Goal: Task Accomplishment & Management: Manage account settings

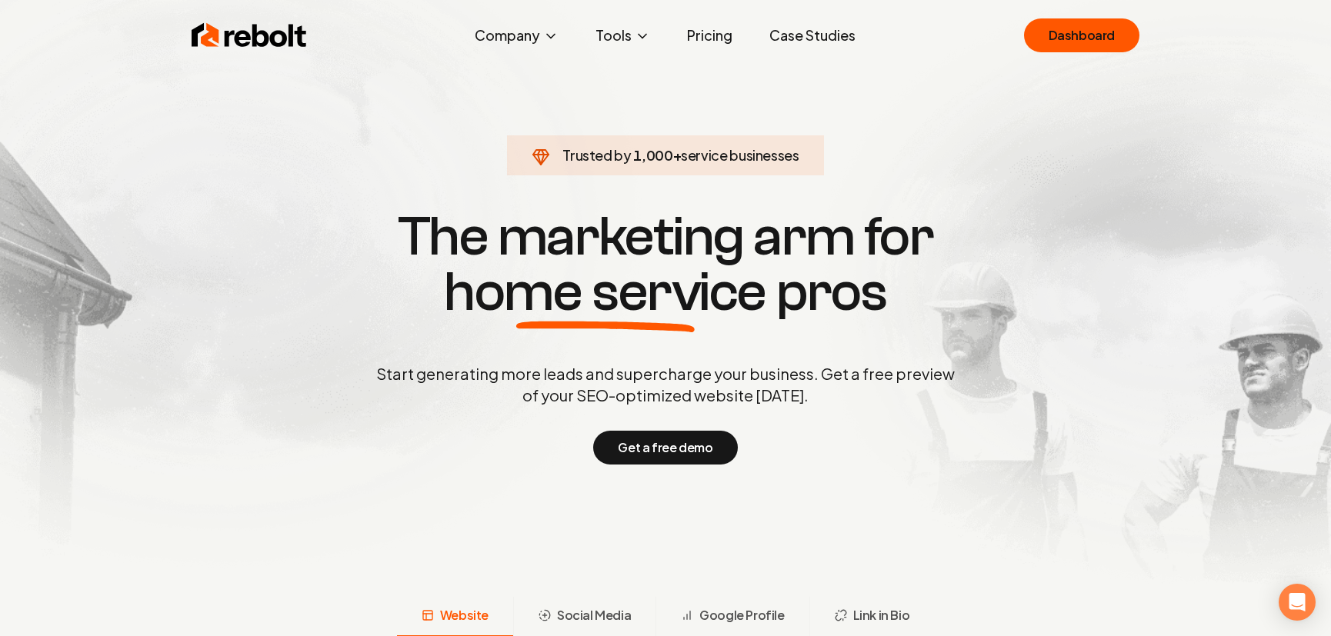
click at [705, 39] on link "Pricing" at bounding box center [710, 35] width 70 height 31
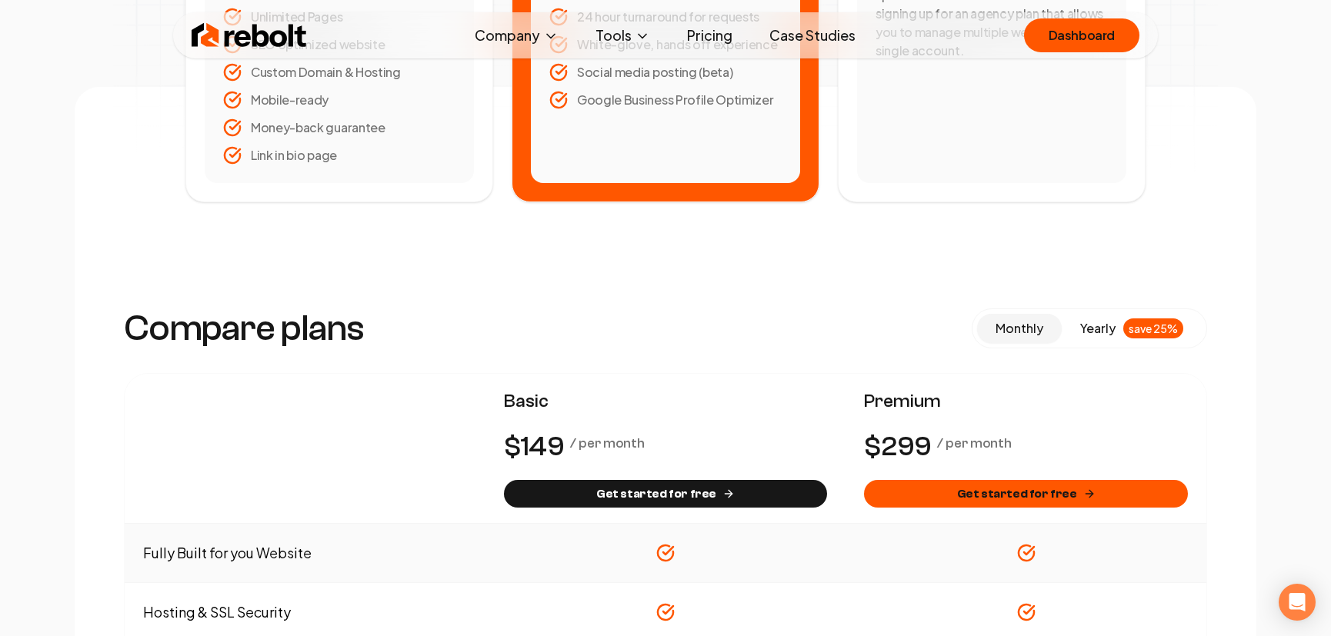
scroll to position [574, 0]
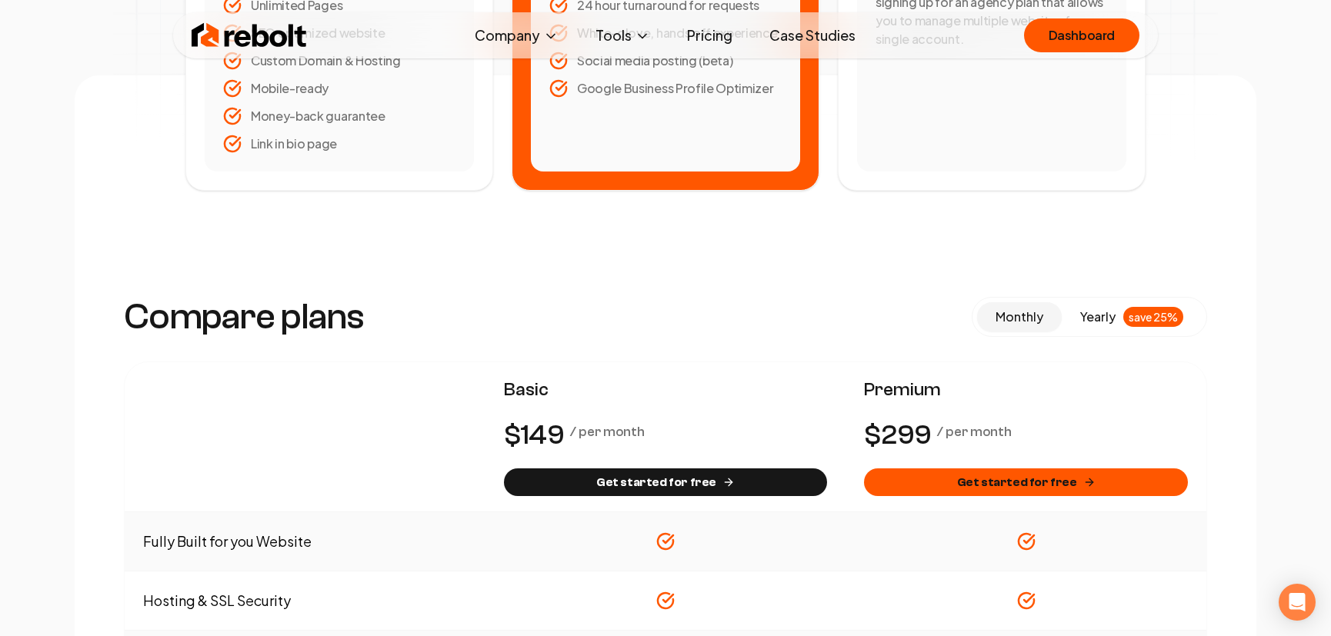
drag, startPoint x: 865, startPoint y: 432, endPoint x: 1022, endPoint y: 442, distance: 156.5
click at [1020, 442] on div "/ per month" at bounding box center [1026, 436] width 324 height 42
click at [1029, 439] on div "/ per month" at bounding box center [1026, 436] width 324 height 42
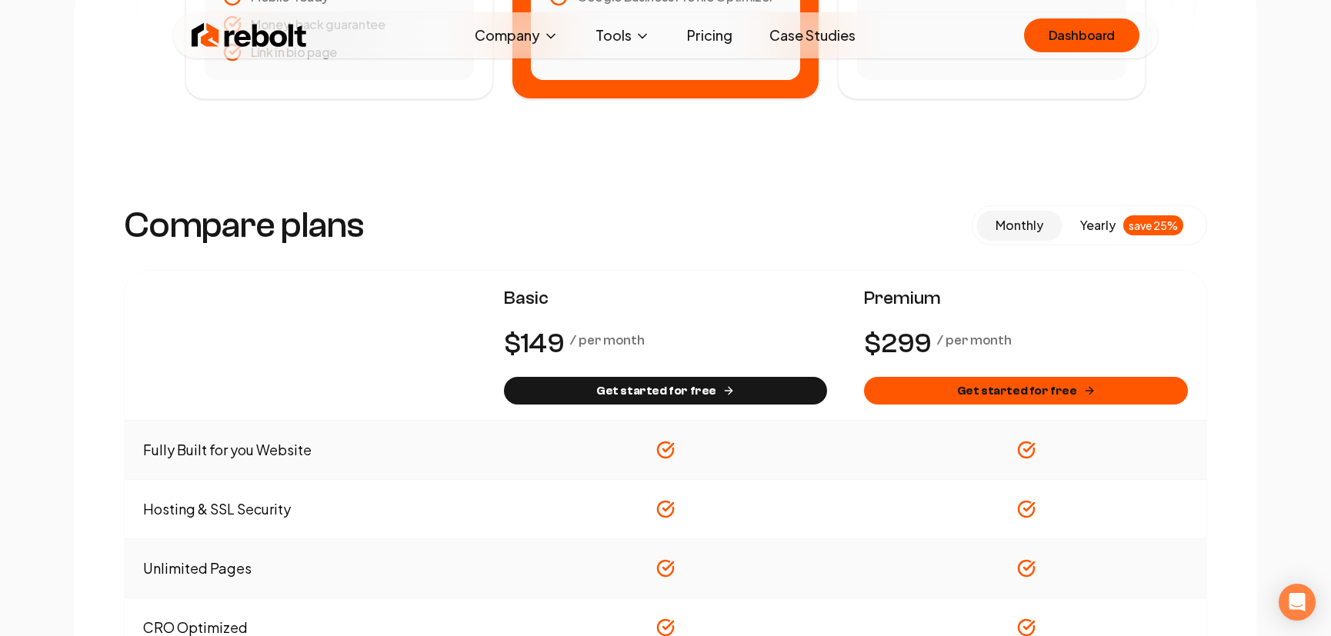
scroll to position [680, 0]
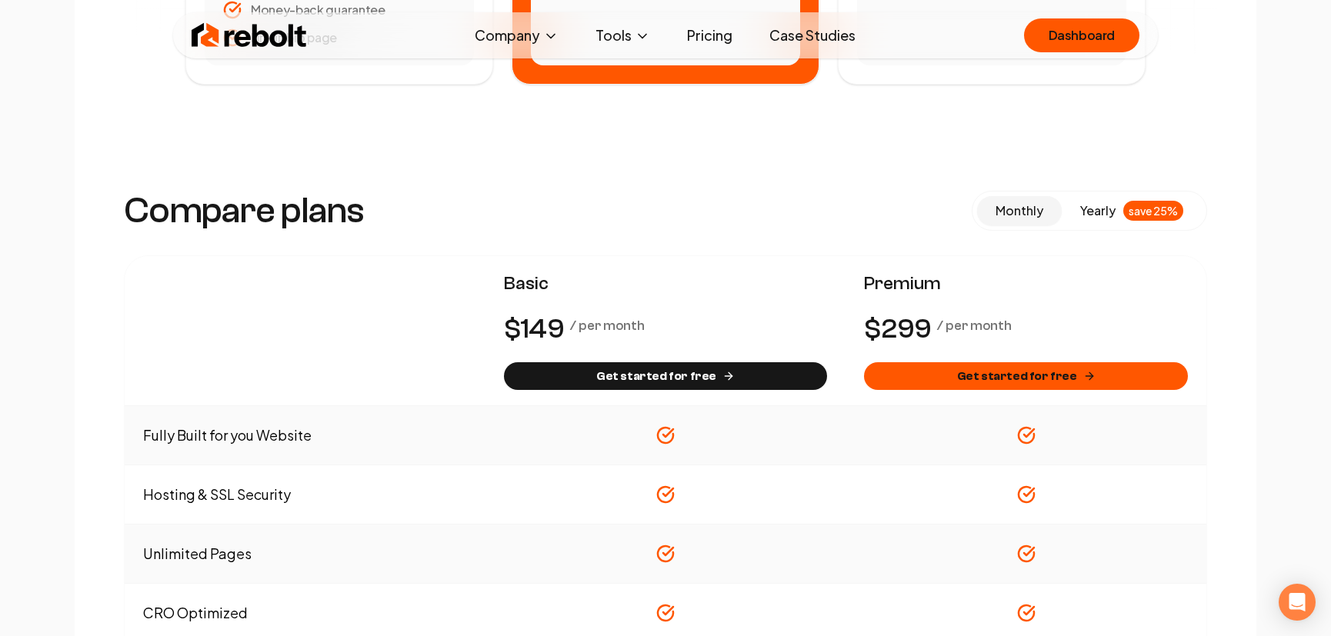
drag, startPoint x: 865, startPoint y: 324, endPoint x: 1018, endPoint y: 323, distance: 153.1
click at [1018, 323] on div "/ per month" at bounding box center [1026, 329] width 324 height 42
click at [1154, 329] on div "/ per month" at bounding box center [1026, 329] width 324 height 42
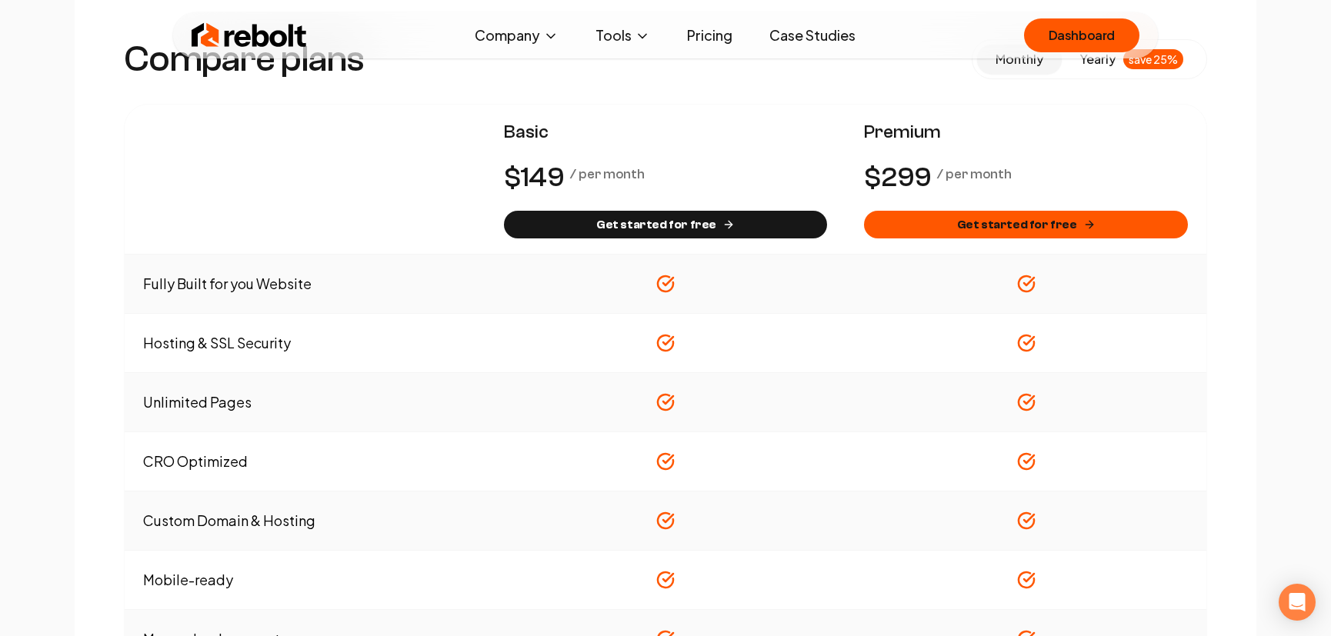
scroll to position [799, 0]
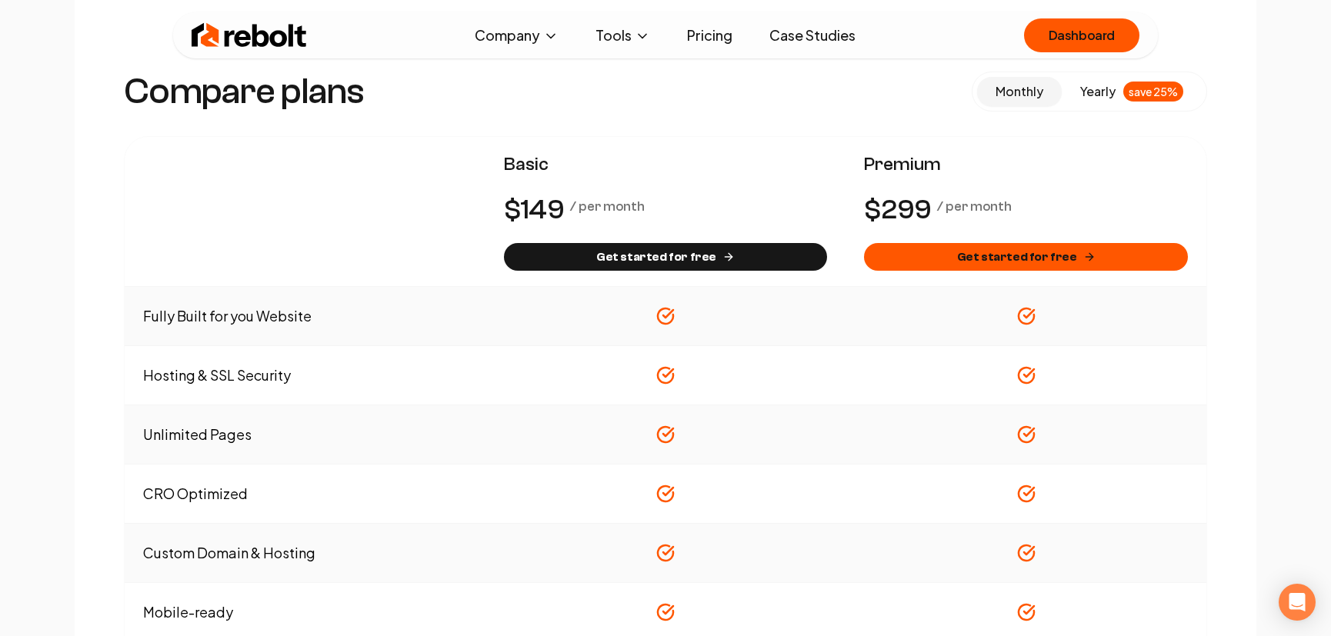
drag, startPoint x: 868, startPoint y: 217, endPoint x: 1089, endPoint y: 222, distance: 221.6
click at [1065, 222] on div "/ per month" at bounding box center [1026, 210] width 324 height 42
click at [1211, 236] on div "Compare plans monthly yearly save 25% Basic / per month Get started for free Pr…" at bounding box center [666, 478] width 1182 height 1256
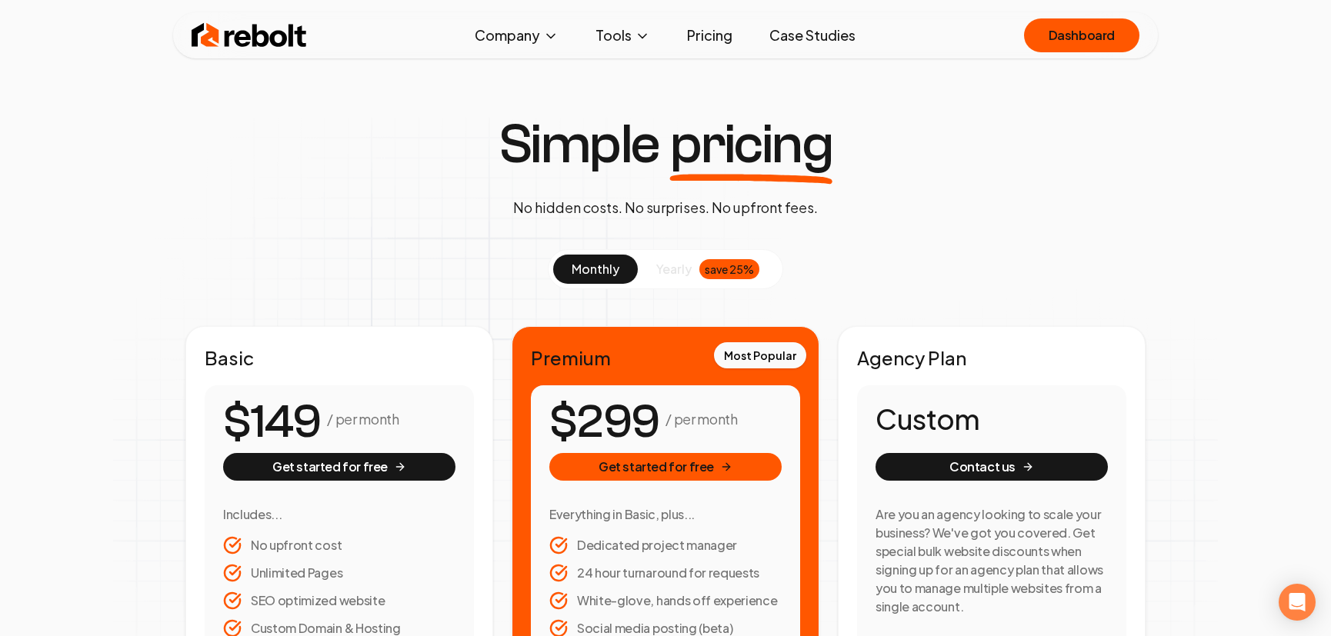
scroll to position [0, 0]
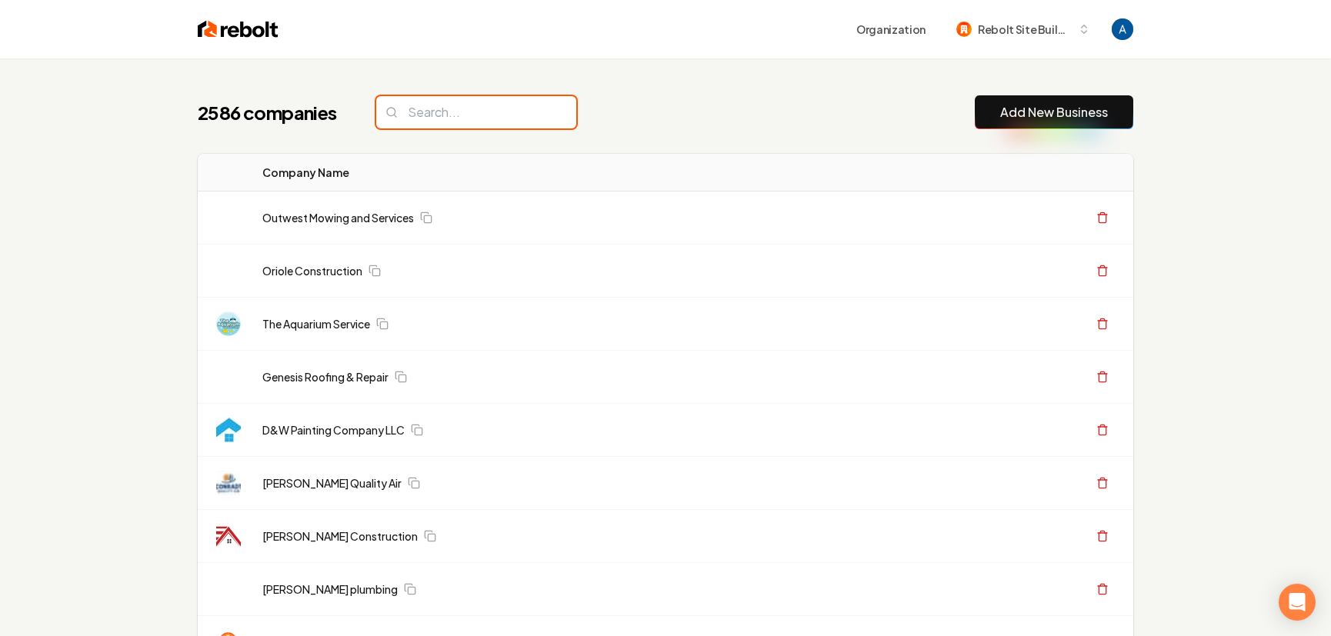
click at [449, 118] on input "search" at bounding box center [476, 112] width 200 height 32
type input "a"
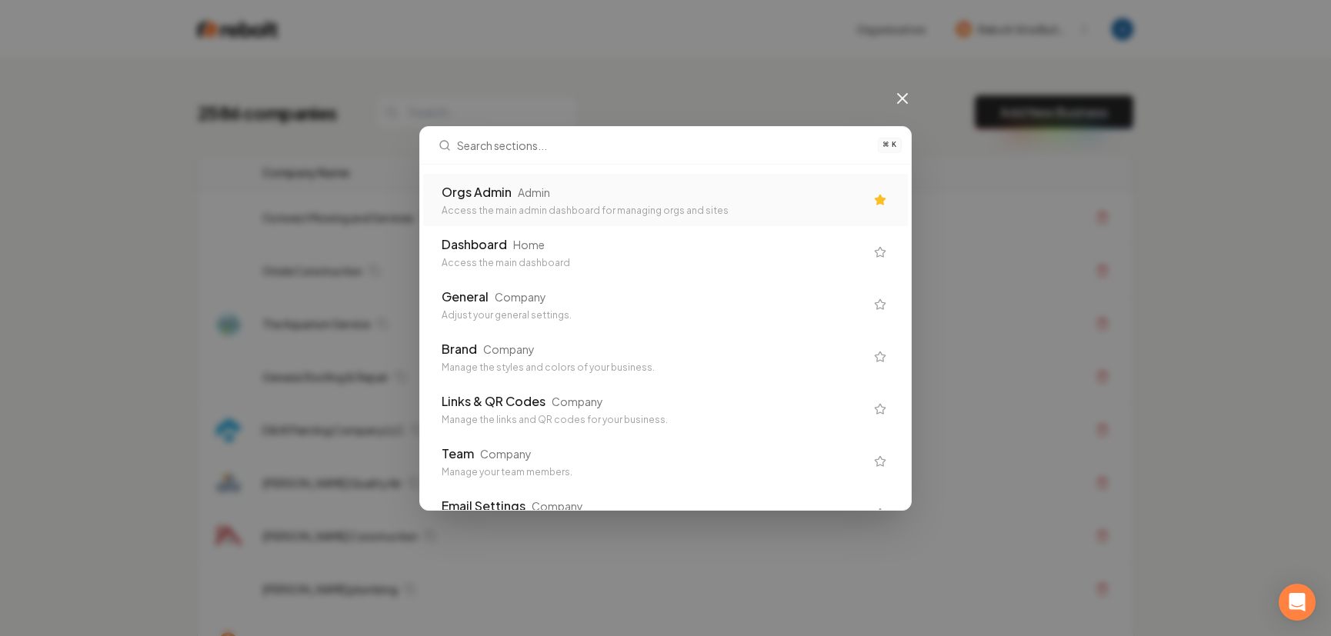
click at [550, 186] on div "Admin" at bounding box center [534, 192] width 32 height 15
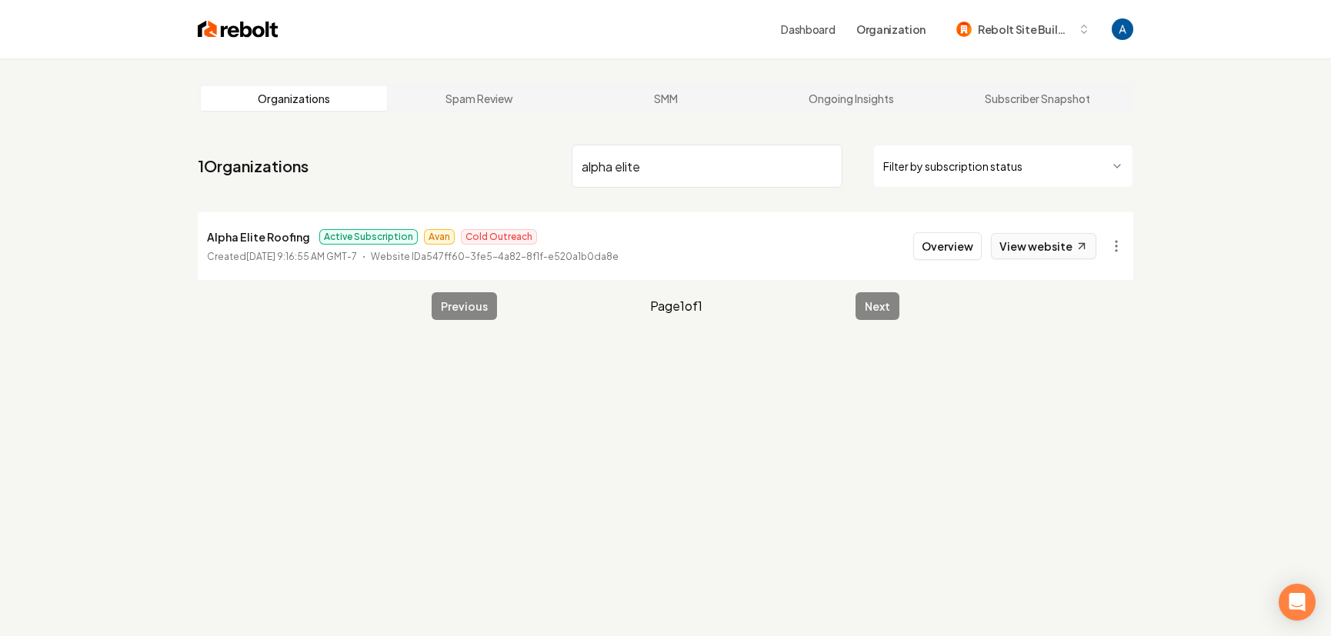
type input "alpha elite"
click at [1079, 252] on icon at bounding box center [1081, 246] width 13 height 13
click at [954, 240] on button "Overview" at bounding box center [947, 246] width 68 height 28
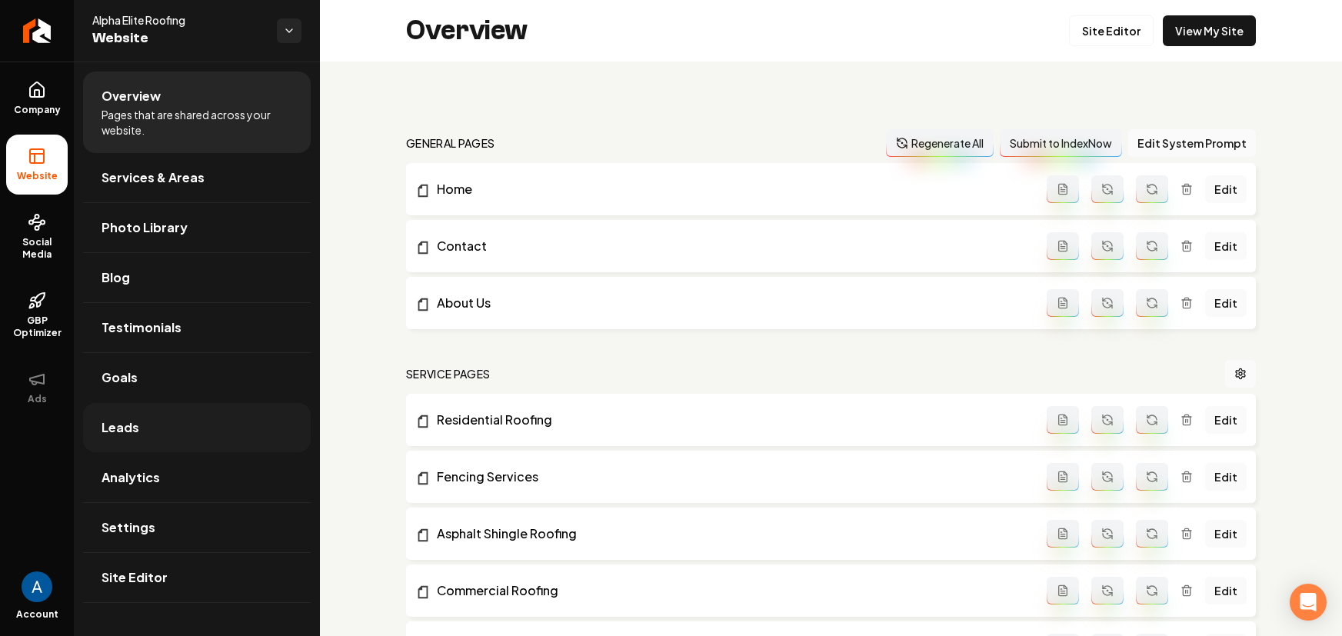
click at [126, 425] on span "Leads" at bounding box center [121, 428] width 38 height 18
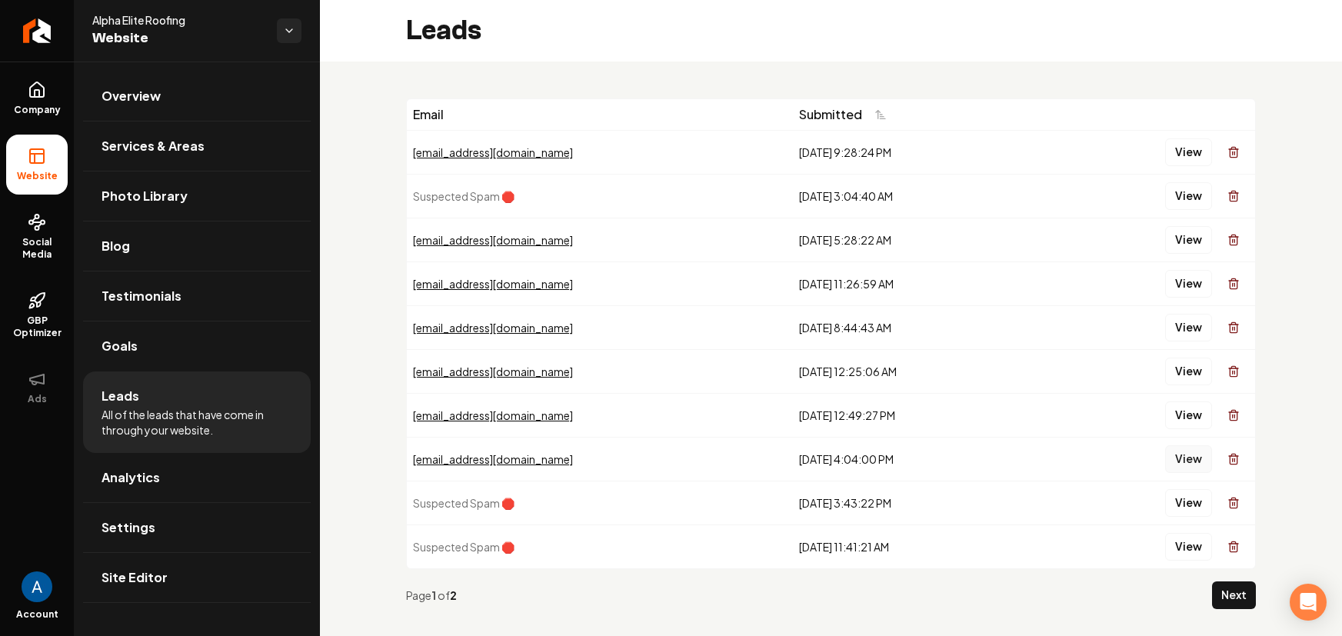
click at [1178, 462] on button "View" at bounding box center [1188, 459] width 47 height 28
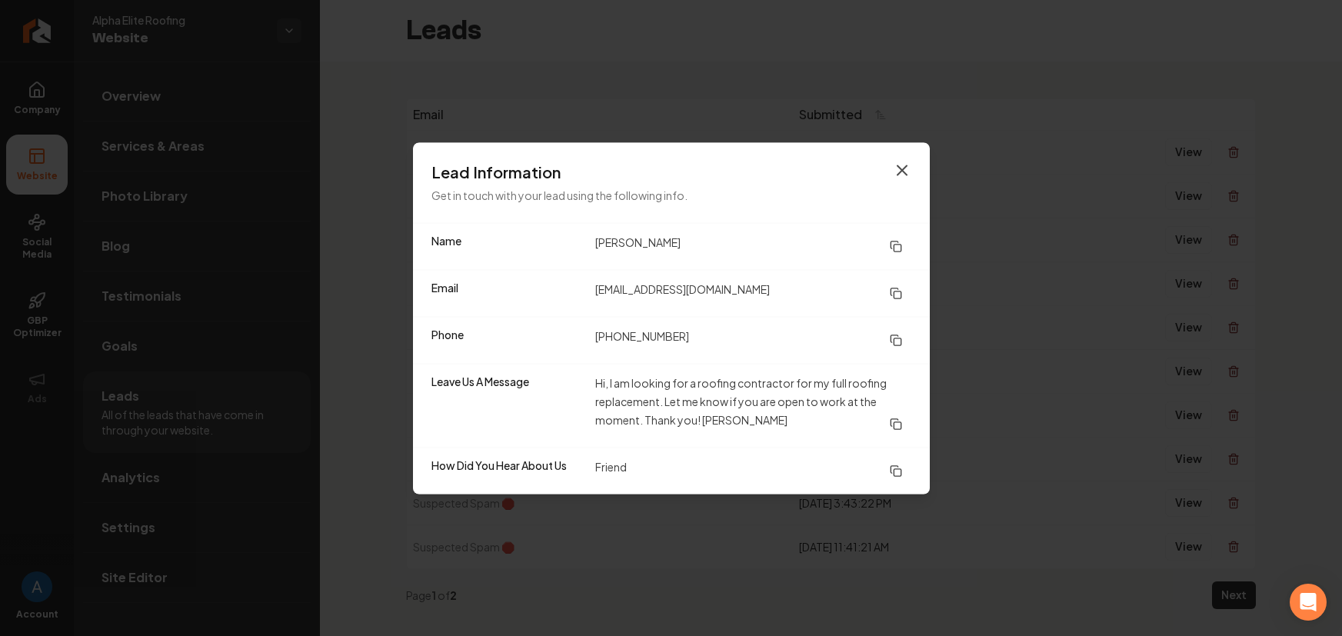
click at [896, 162] on icon "button" at bounding box center [902, 170] width 18 height 18
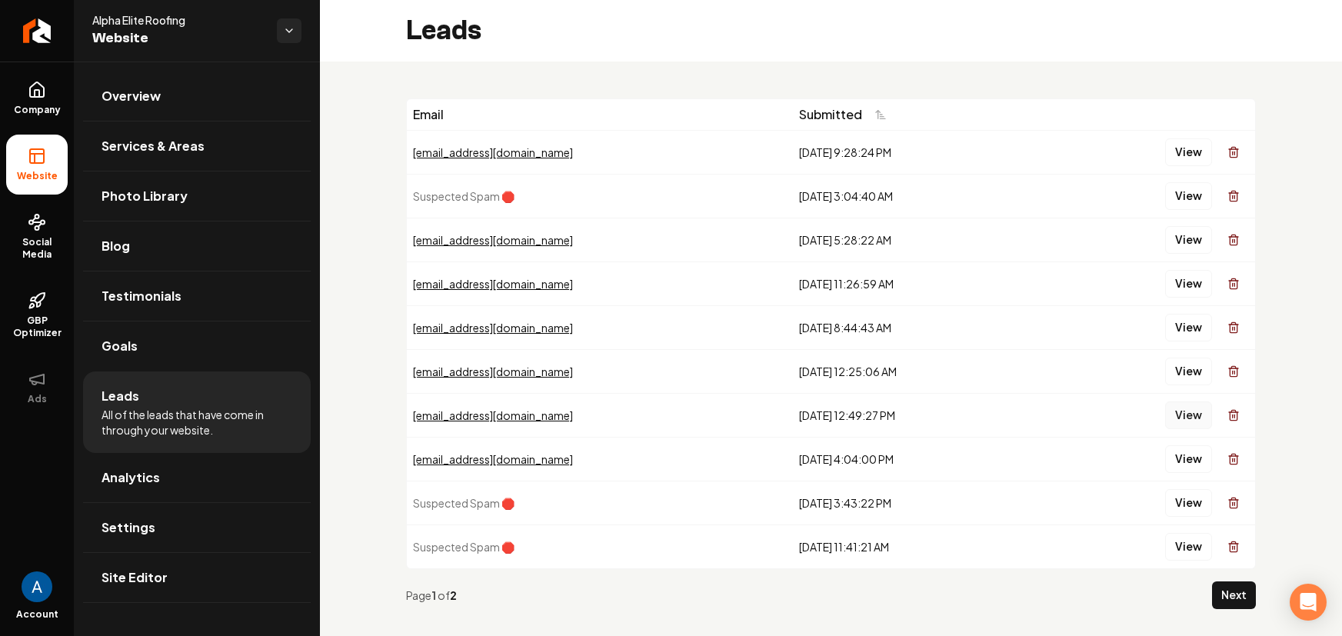
click at [1175, 415] on button "View" at bounding box center [1188, 416] width 47 height 28
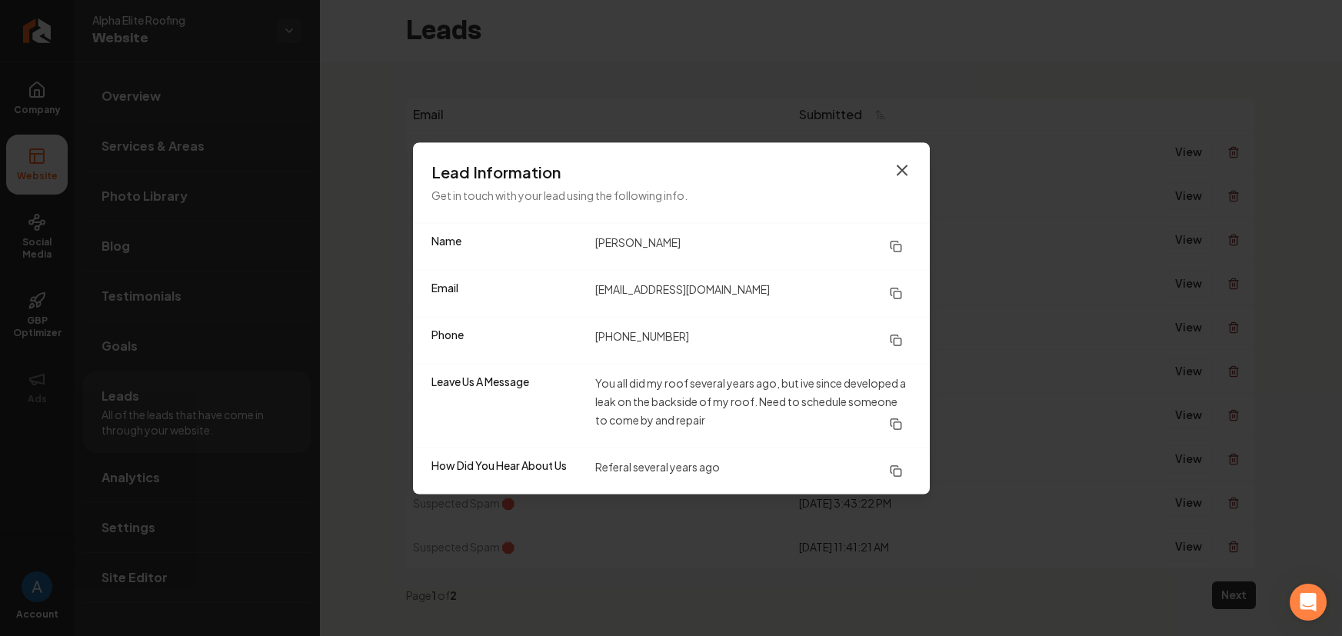
click at [907, 171] on icon "button" at bounding box center [902, 170] width 18 height 18
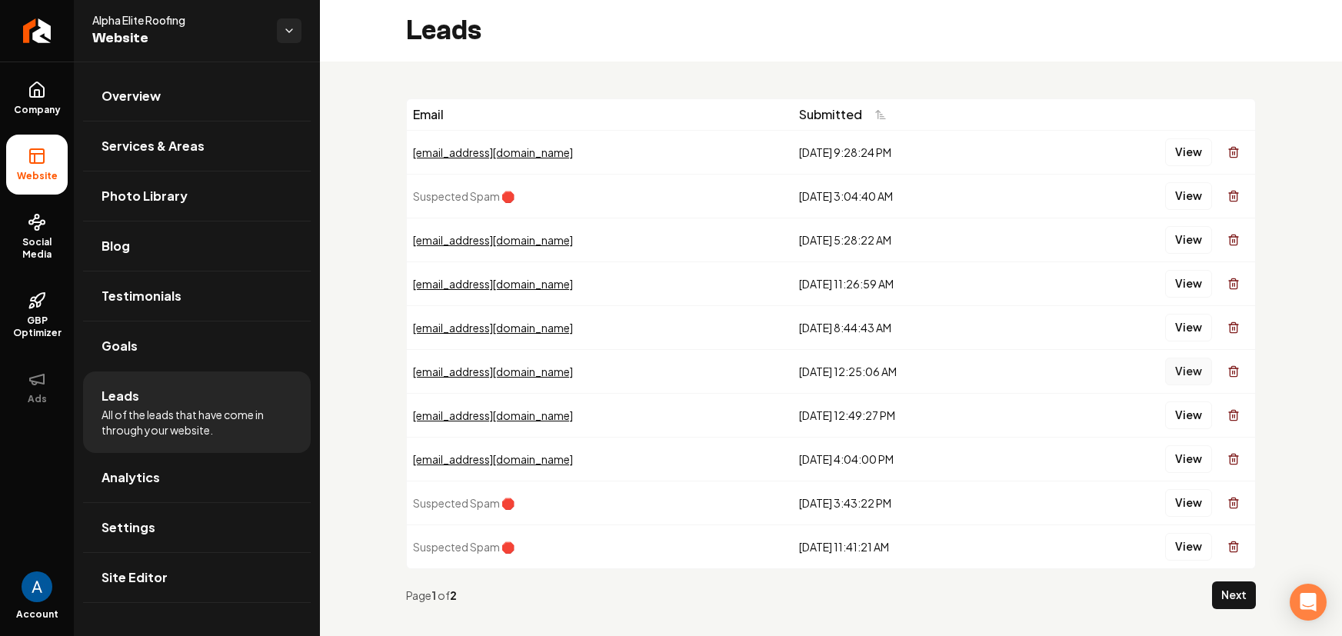
click at [1173, 368] on button "View" at bounding box center [1188, 372] width 47 height 28
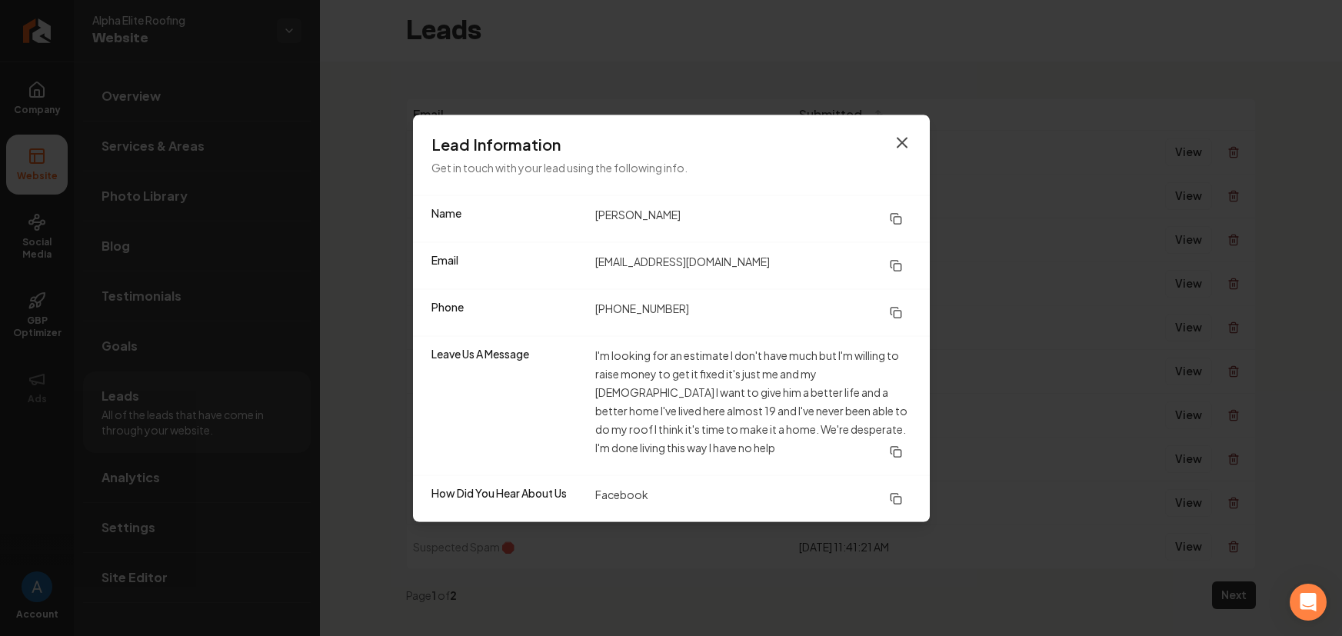
click at [903, 149] on icon "button" at bounding box center [902, 142] width 18 height 18
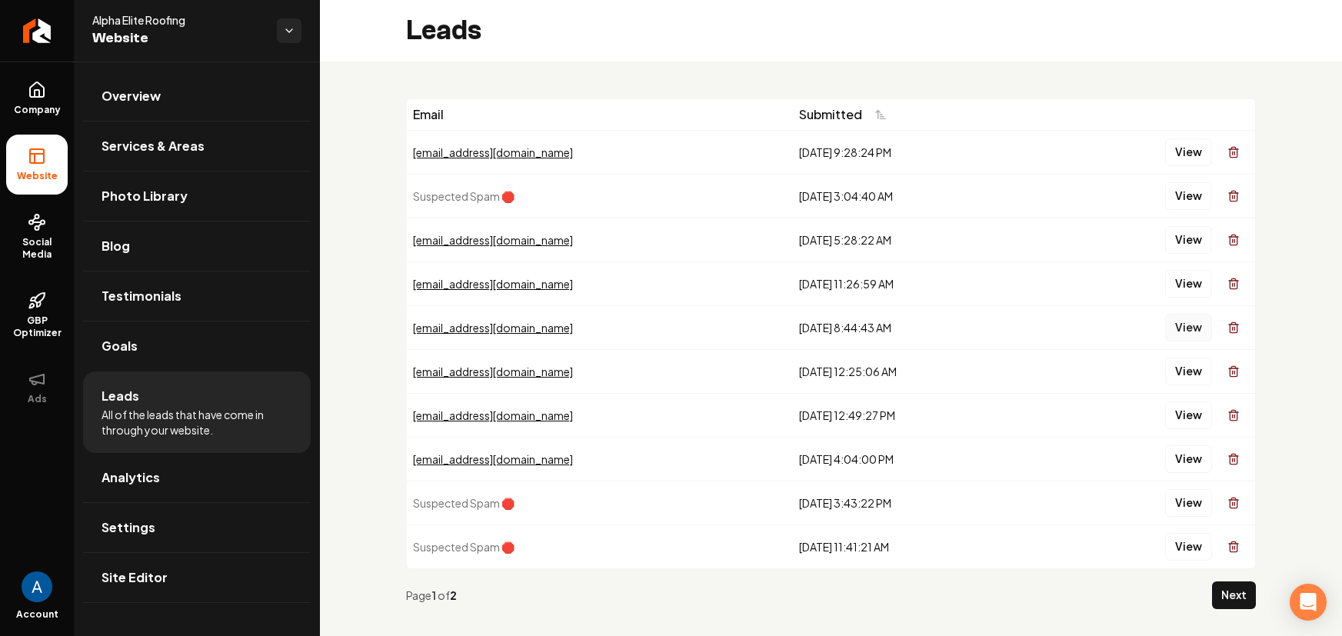
click at [1172, 329] on button "View" at bounding box center [1188, 328] width 47 height 28
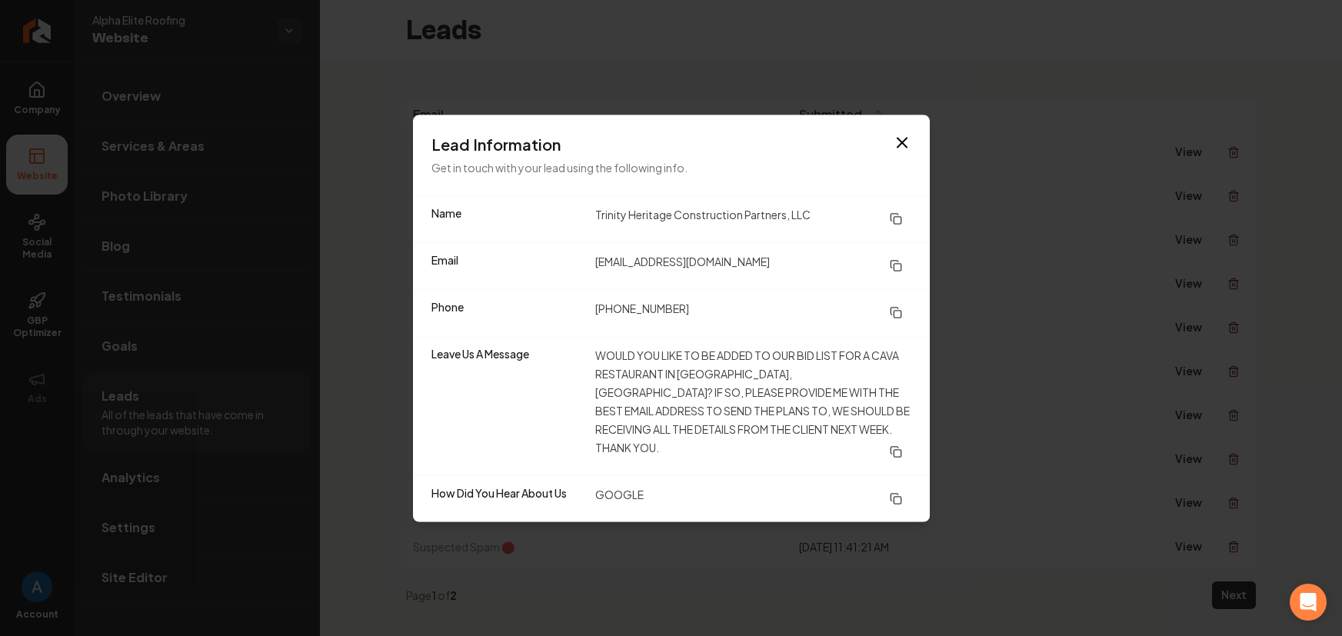
click at [903, 138] on div "Lead Information Get in touch with your lead using the following info." at bounding box center [671, 155] width 517 height 80
click at [905, 152] on icon "button" at bounding box center [902, 142] width 18 height 18
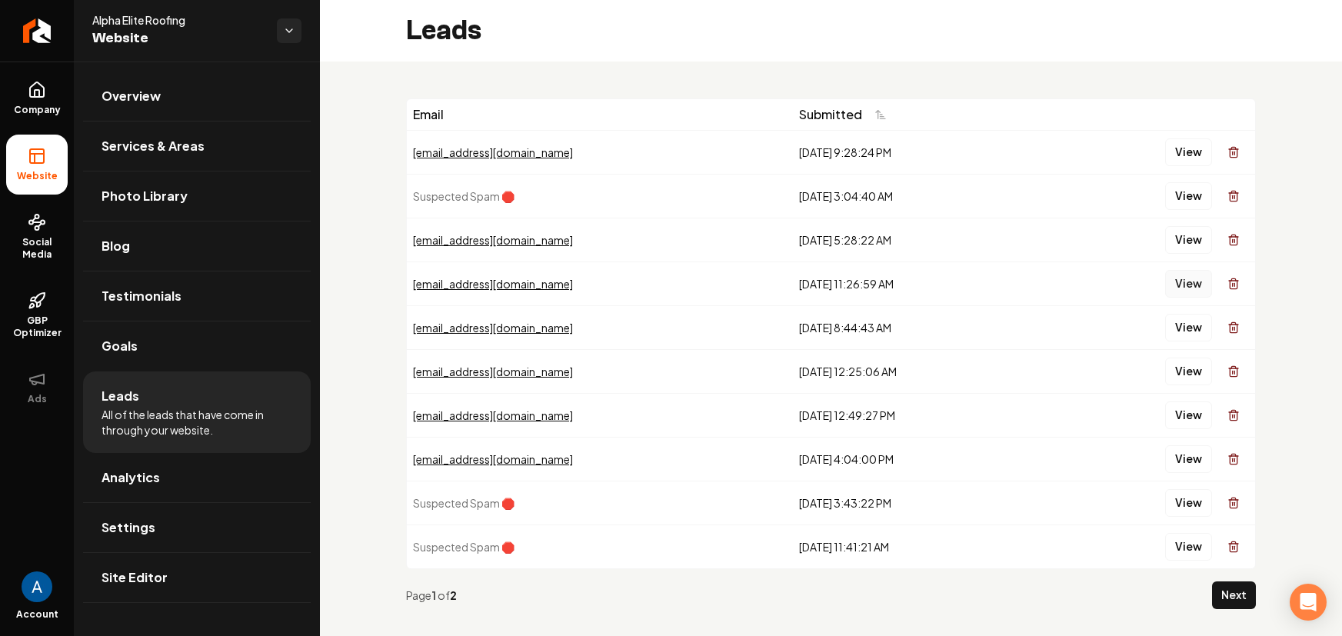
click at [1167, 281] on button "View" at bounding box center [1188, 284] width 47 height 28
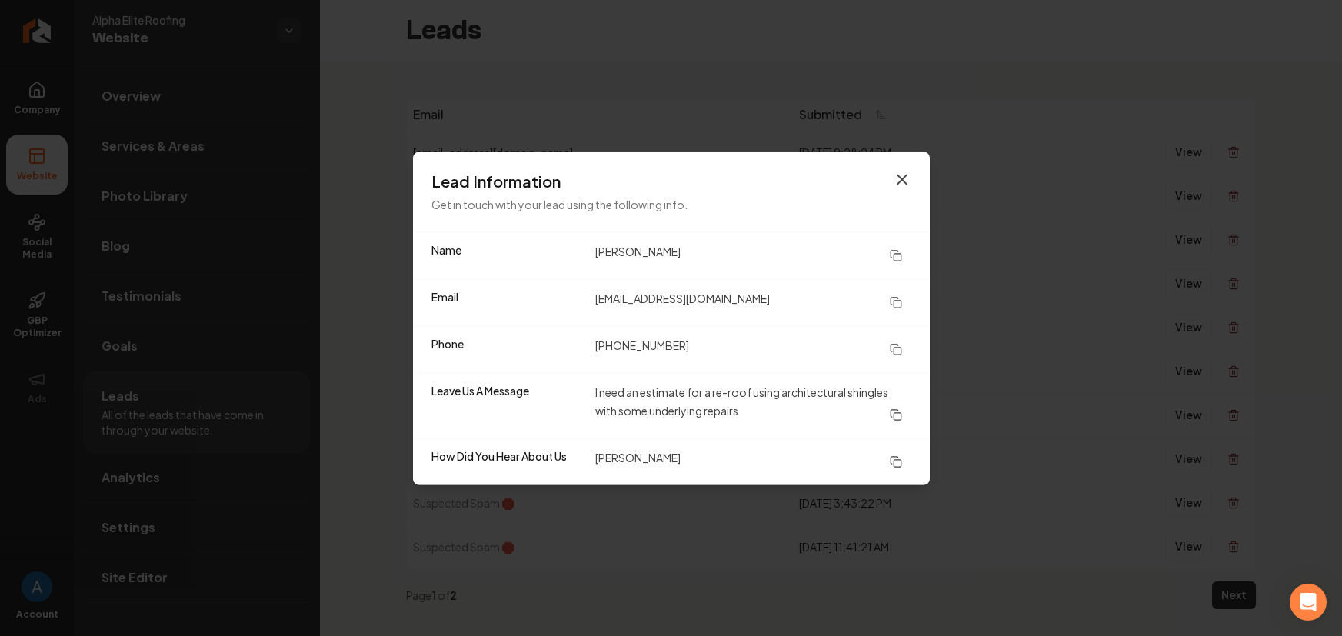
click at [902, 186] on icon "button" at bounding box center [902, 179] width 18 height 18
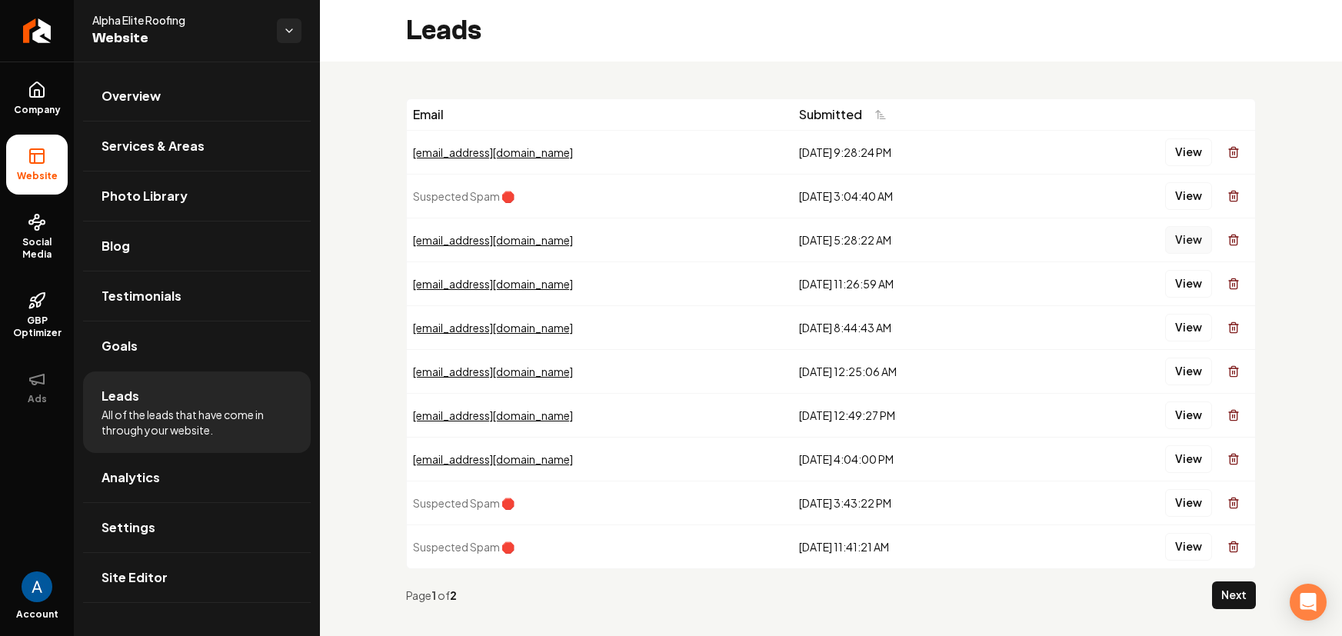
click at [1175, 235] on button "View" at bounding box center [1188, 240] width 47 height 28
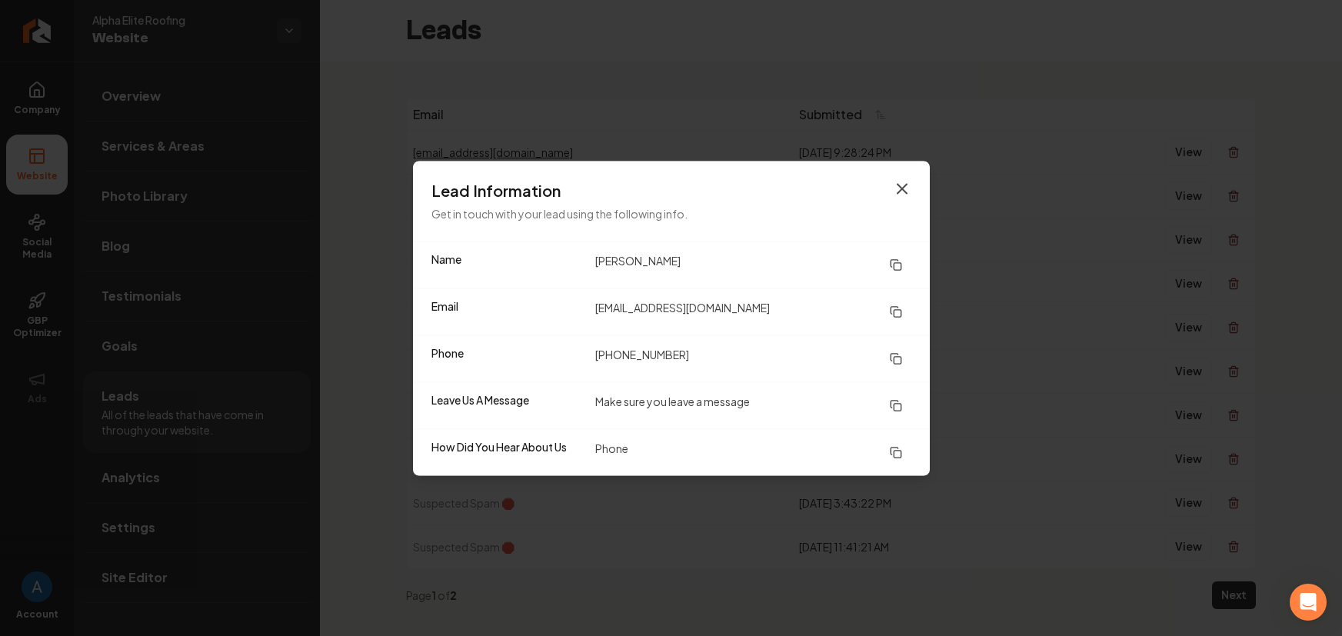
click at [904, 195] on icon "button" at bounding box center [902, 188] width 18 height 18
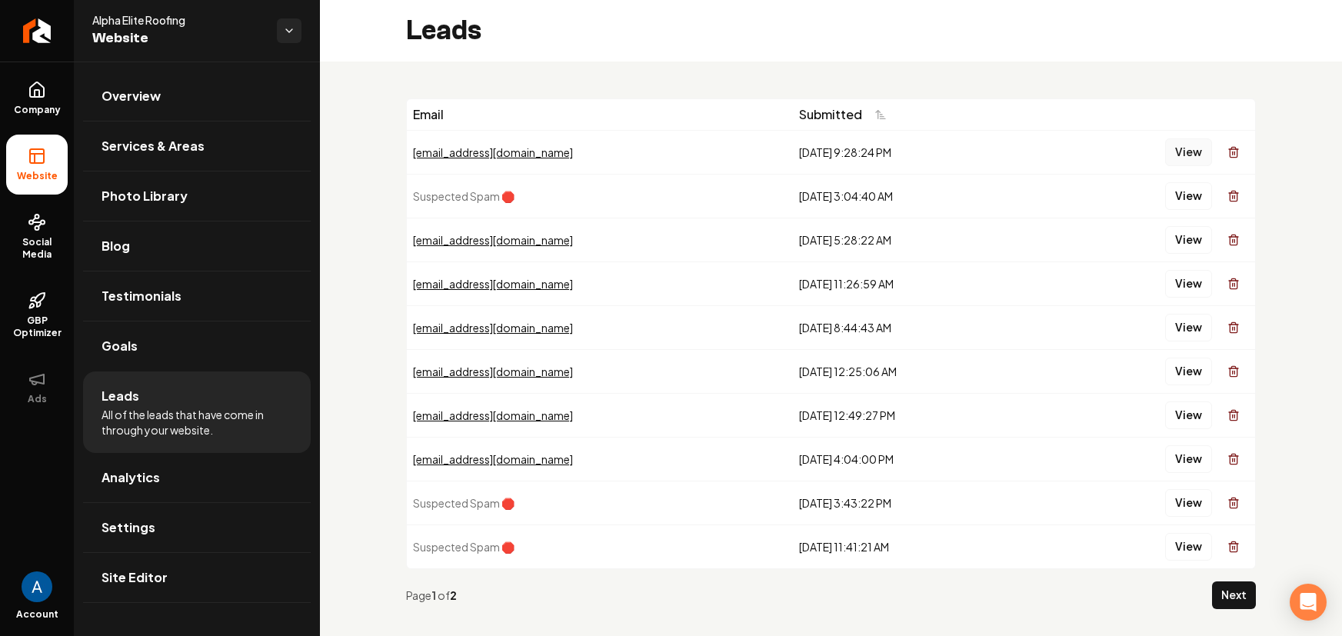
click at [1165, 153] on button "View" at bounding box center [1188, 152] width 47 height 28
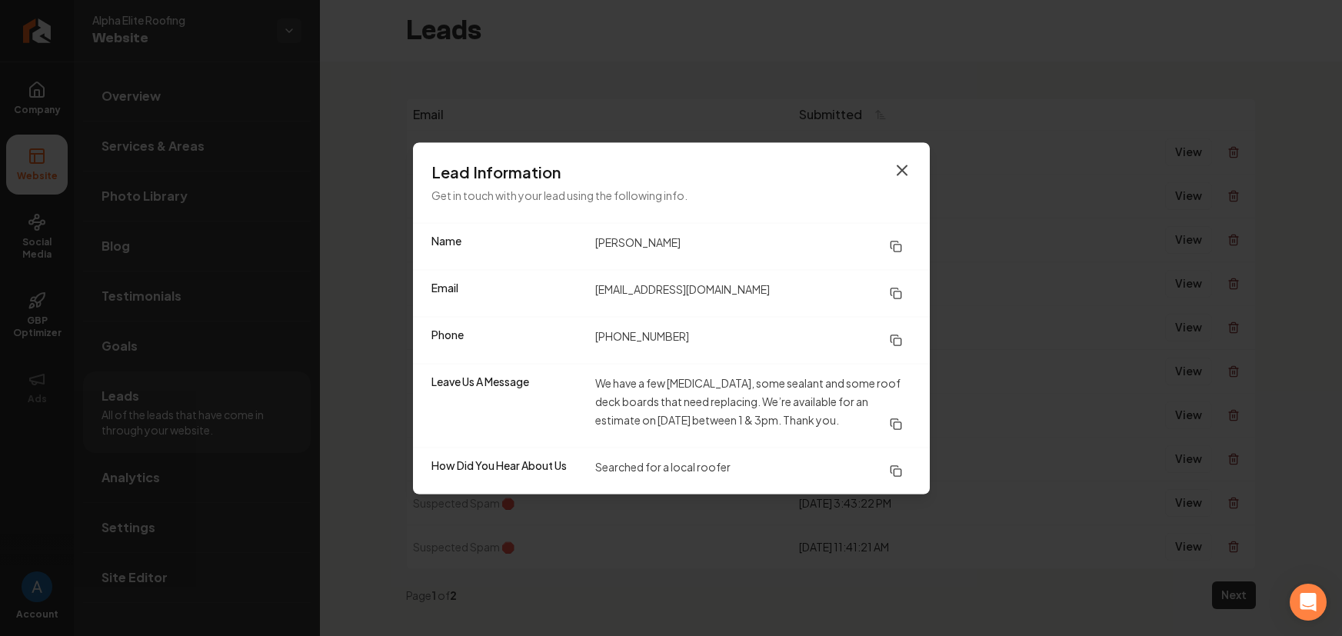
click at [906, 169] on icon "button" at bounding box center [902, 170] width 18 height 18
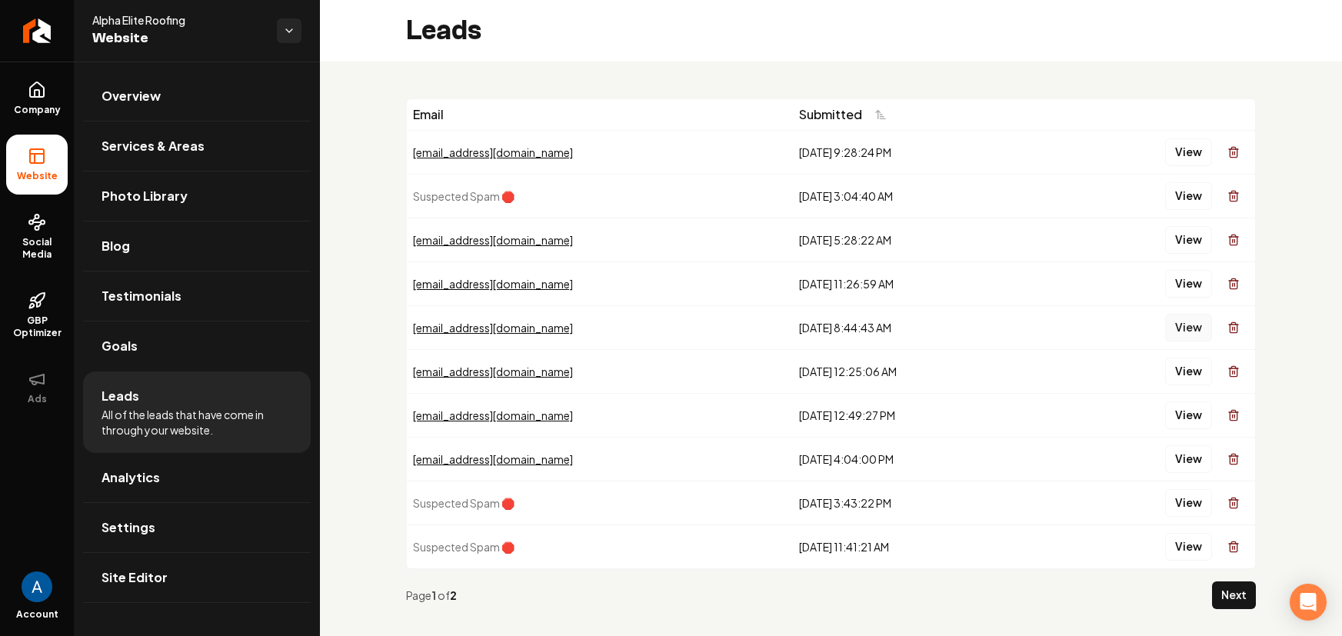
click at [1178, 330] on button "View" at bounding box center [1188, 328] width 47 height 28
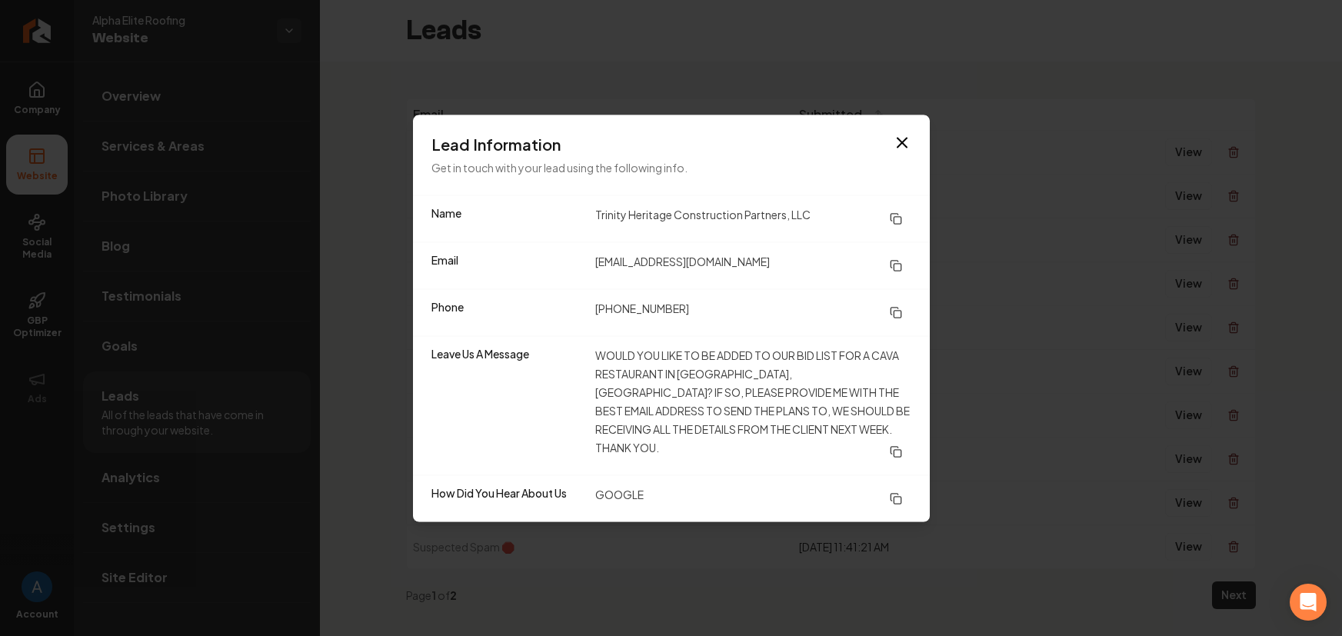
click at [889, 149] on h3 "Lead Information" at bounding box center [672, 144] width 480 height 22
click at [895, 148] on icon "button" at bounding box center [902, 142] width 18 height 18
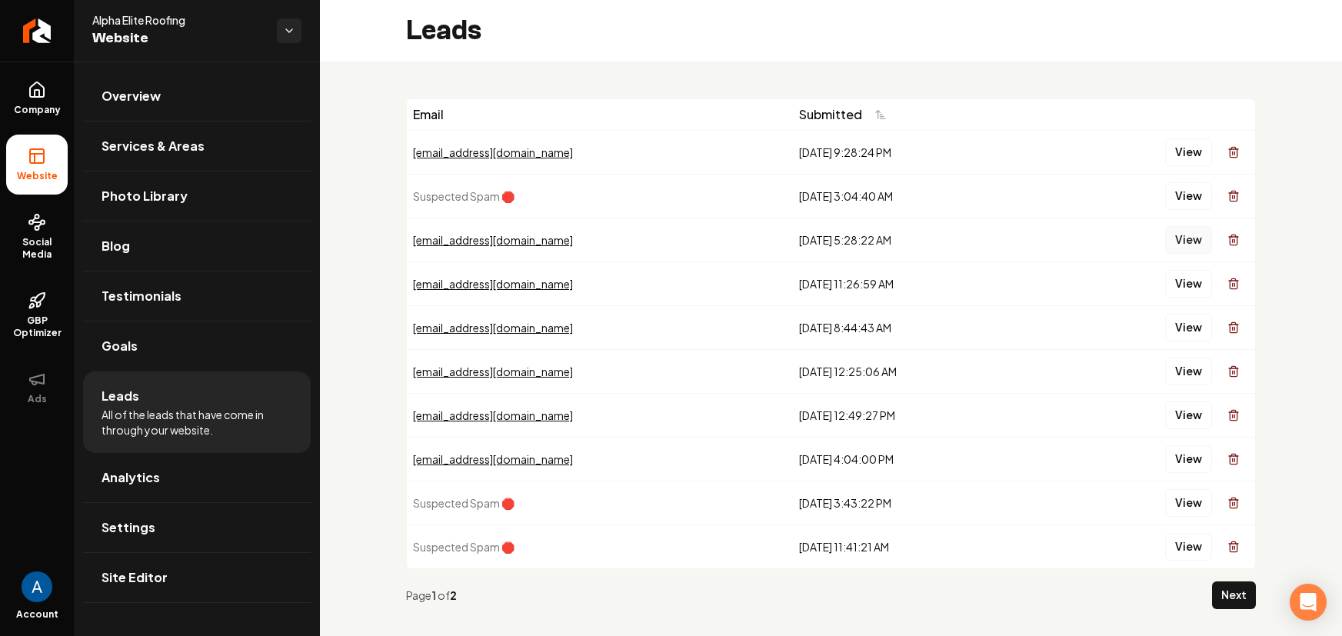
click at [1174, 242] on button "View" at bounding box center [1188, 240] width 47 height 28
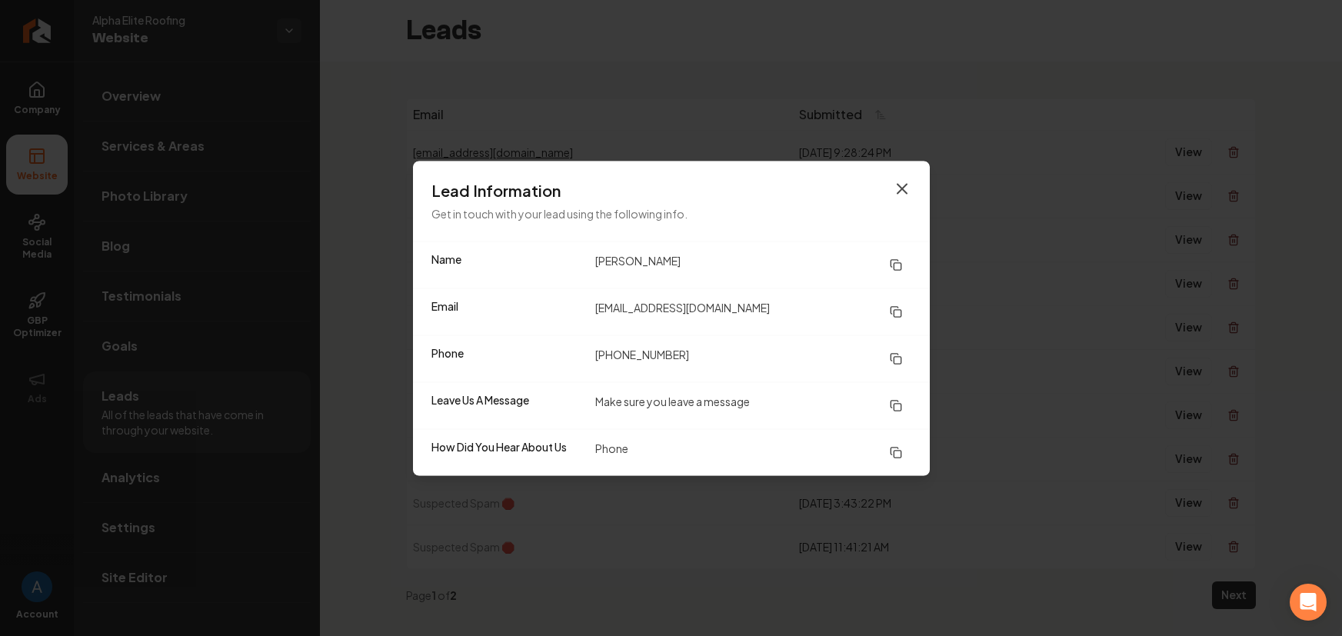
click at [902, 191] on icon "button" at bounding box center [902, 188] width 18 height 18
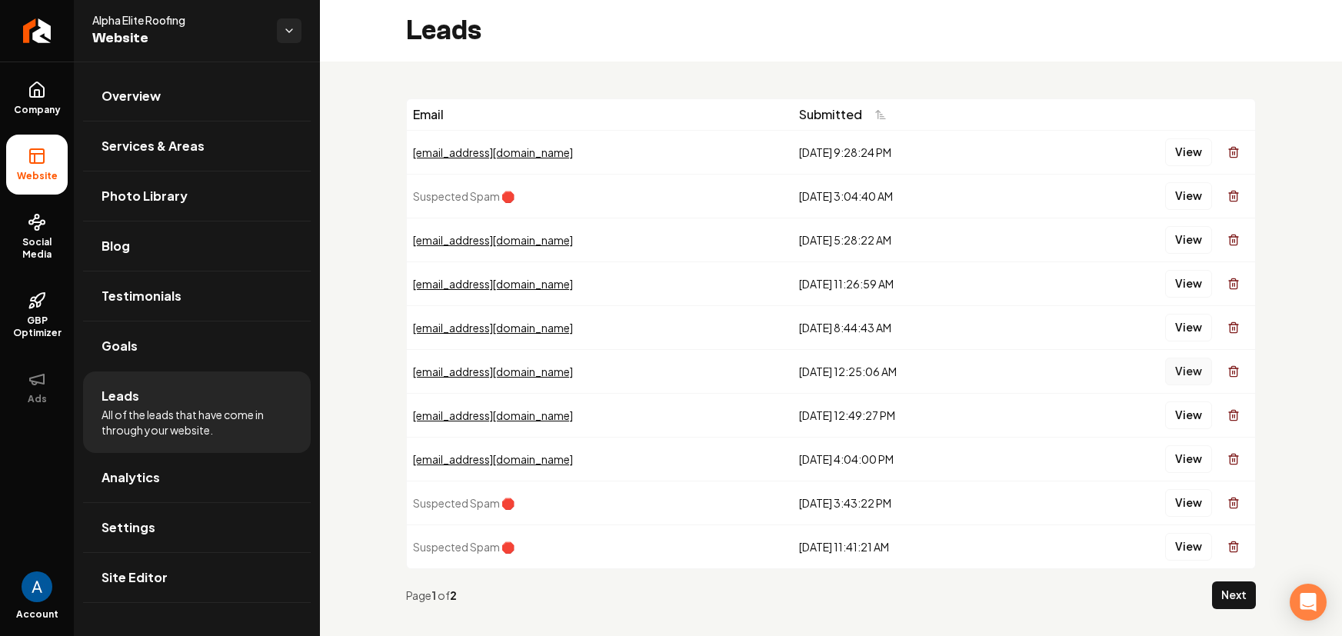
click at [1168, 372] on button "View" at bounding box center [1188, 372] width 47 height 28
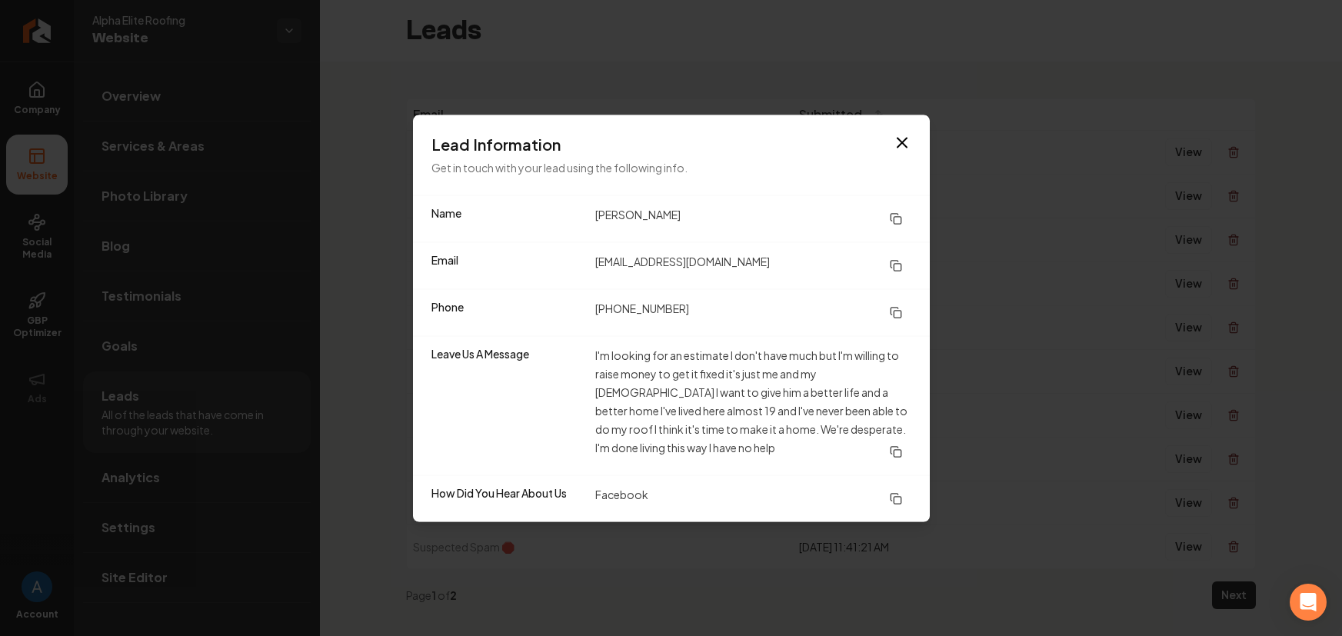
click at [906, 141] on icon "button" at bounding box center [902, 142] width 18 height 18
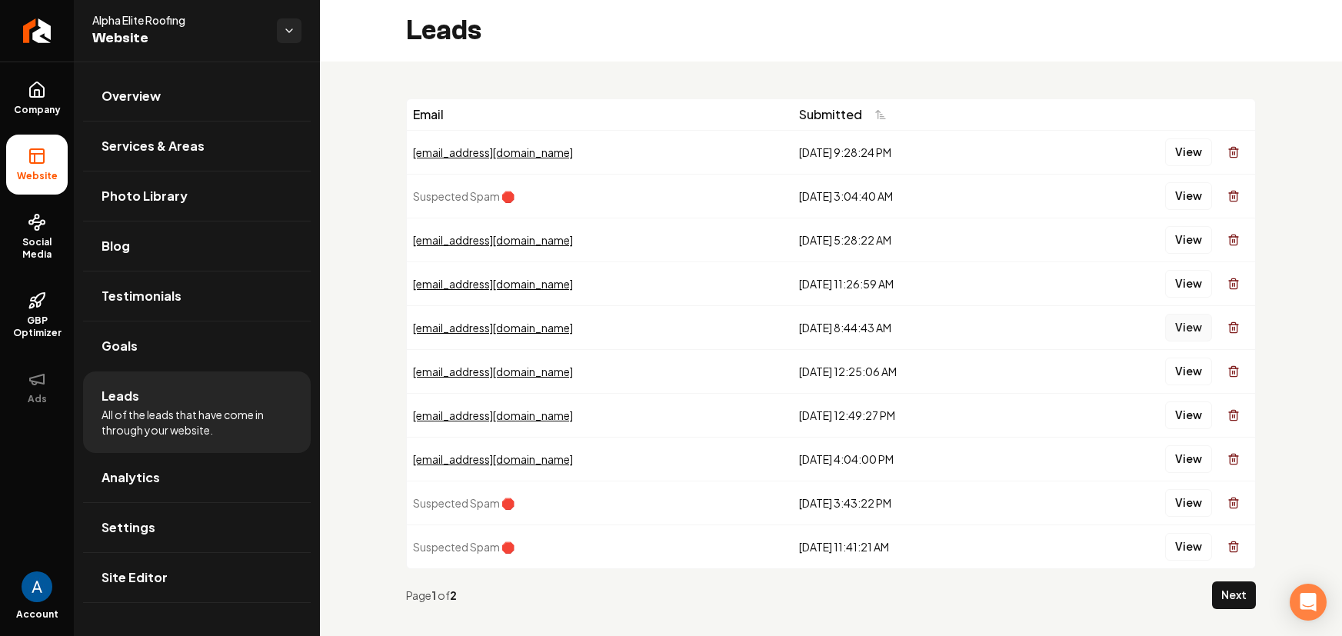
click at [1165, 331] on button "View" at bounding box center [1188, 328] width 47 height 28
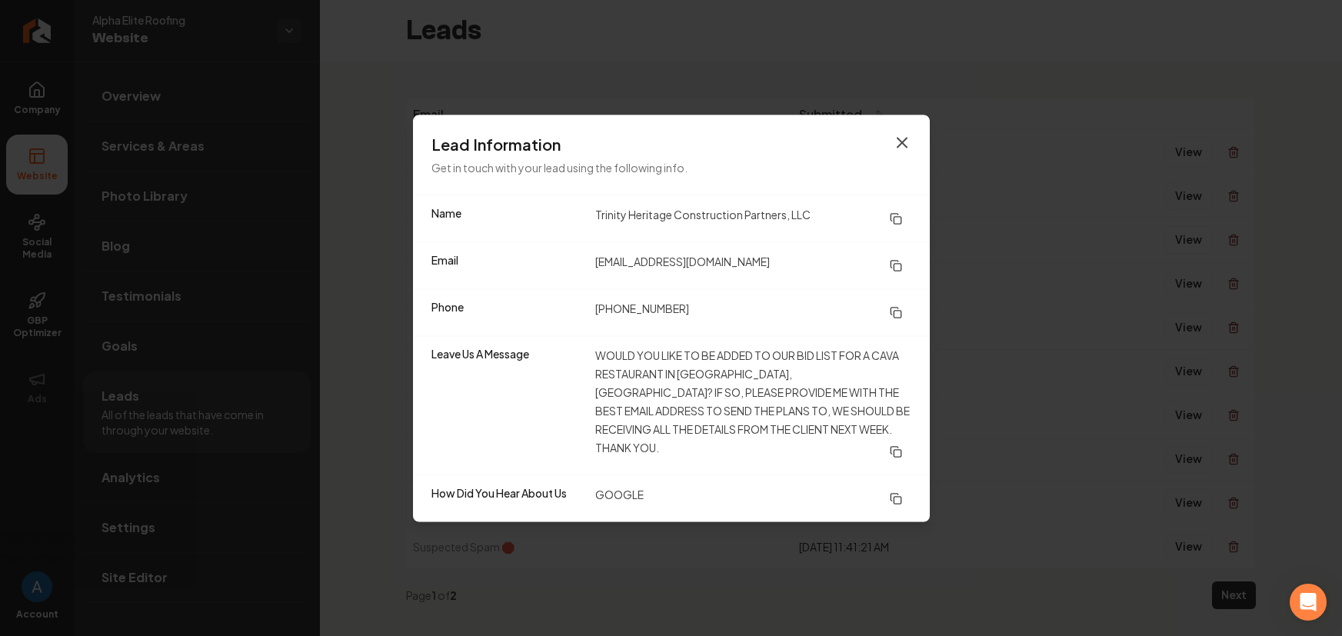
click at [900, 147] on icon "button" at bounding box center [902, 142] width 9 height 9
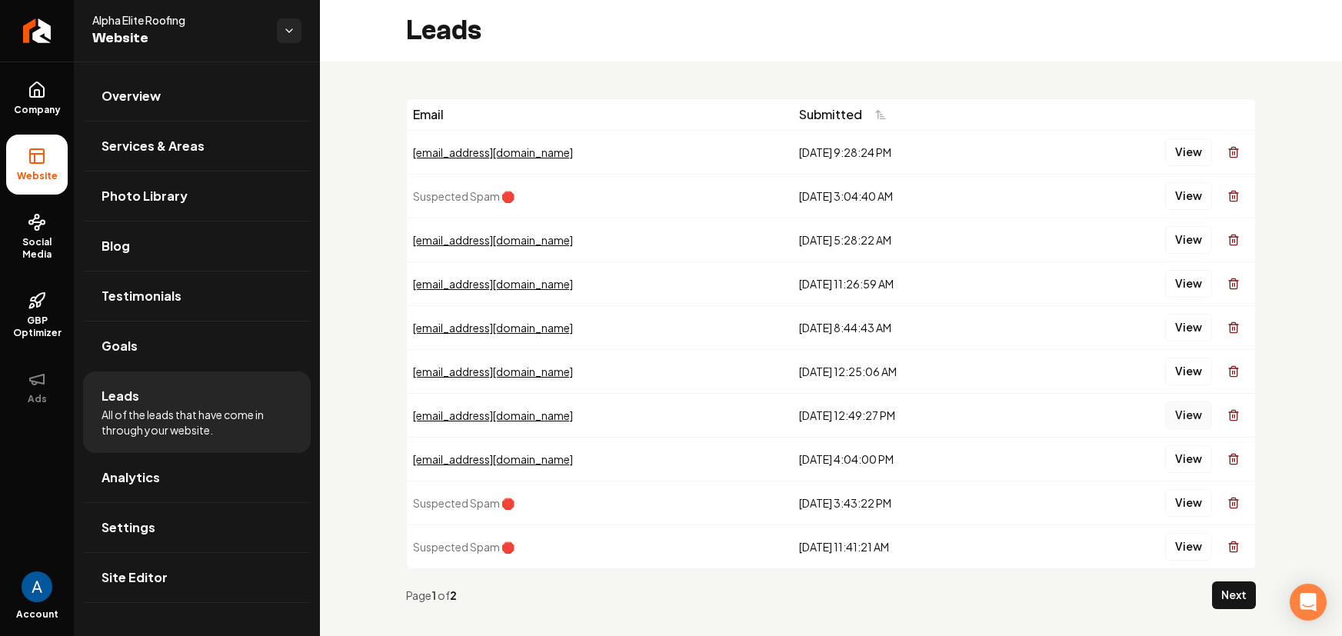
click at [1172, 421] on button "View" at bounding box center [1188, 416] width 47 height 28
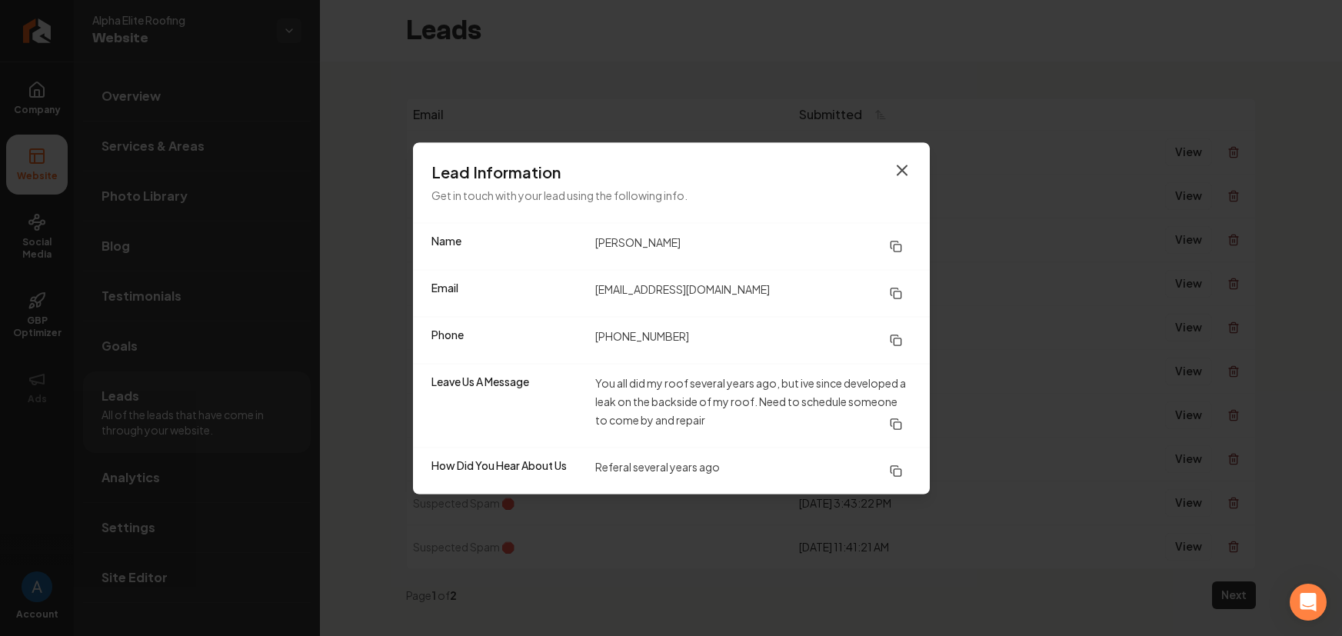
click at [893, 165] on icon "button" at bounding box center [902, 170] width 18 height 18
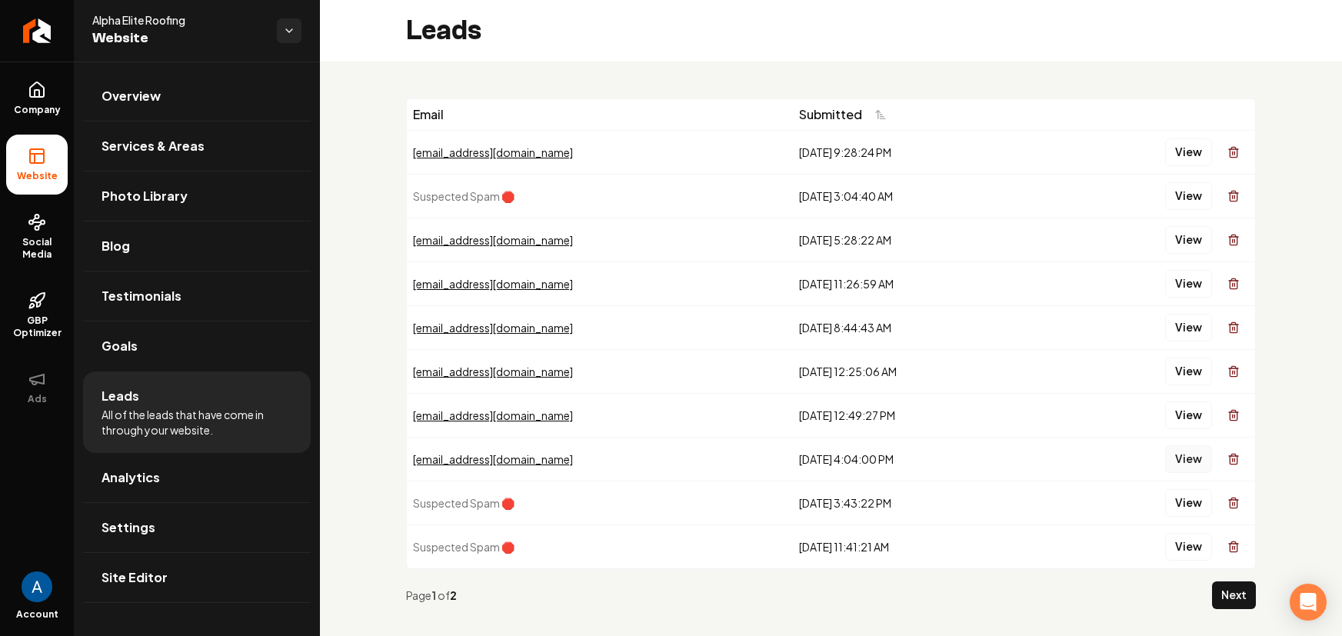
click at [1172, 458] on button "View" at bounding box center [1188, 459] width 47 height 28
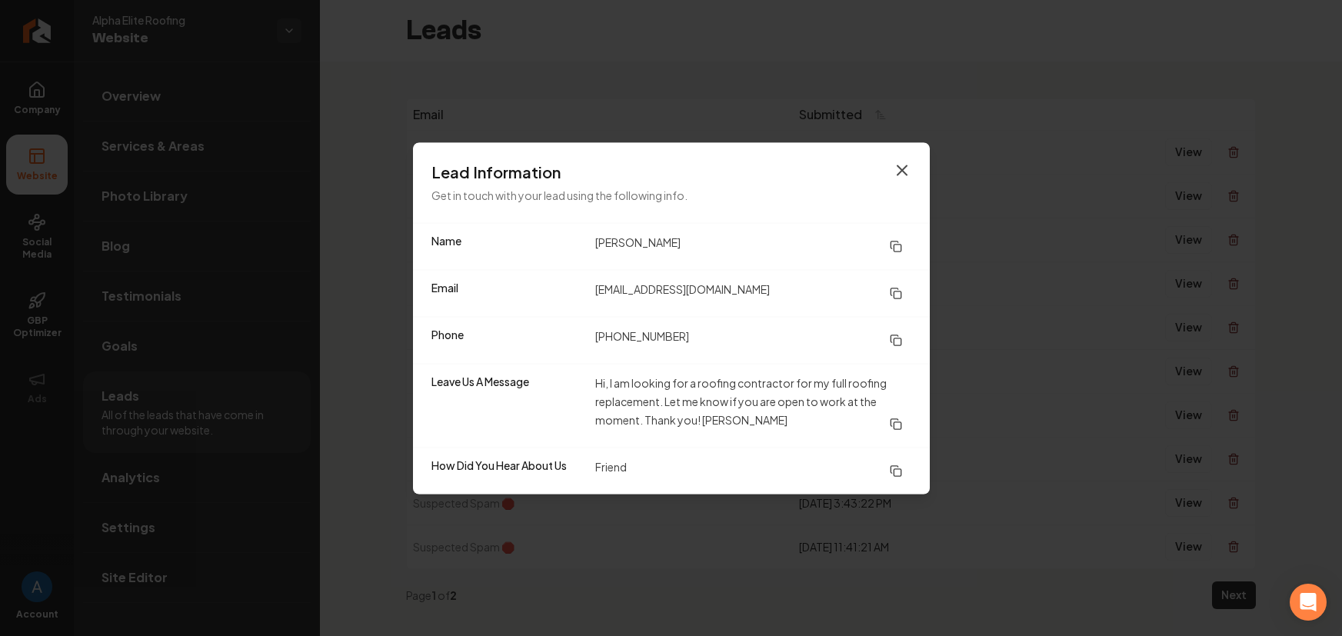
click at [904, 171] on icon "button" at bounding box center [902, 170] width 18 height 18
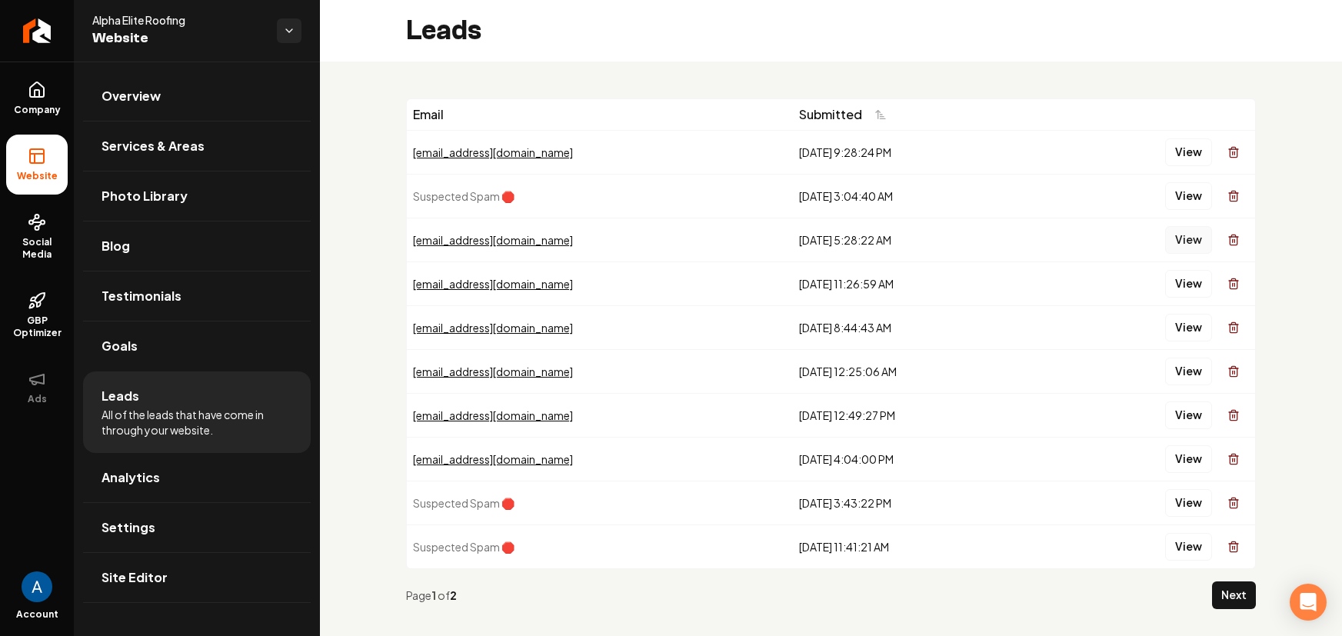
click at [1165, 242] on button "View" at bounding box center [1188, 240] width 47 height 28
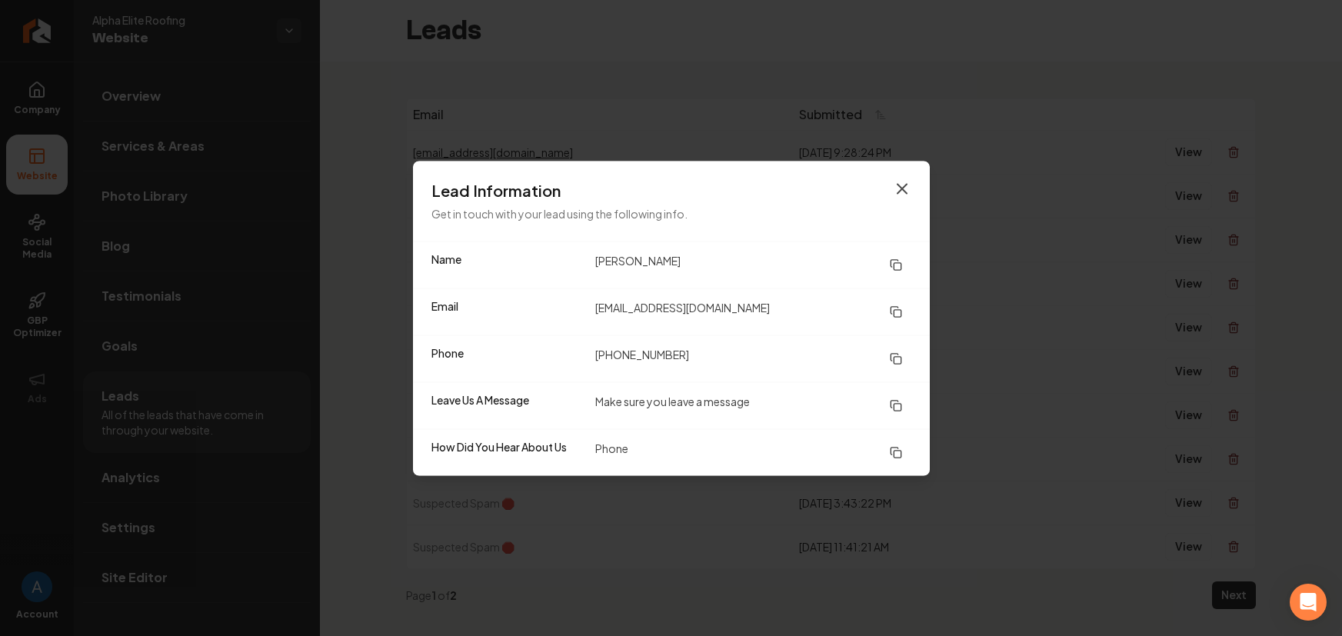
click at [907, 195] on icon "button" at bounding box center [902, 188] width 18 height 18
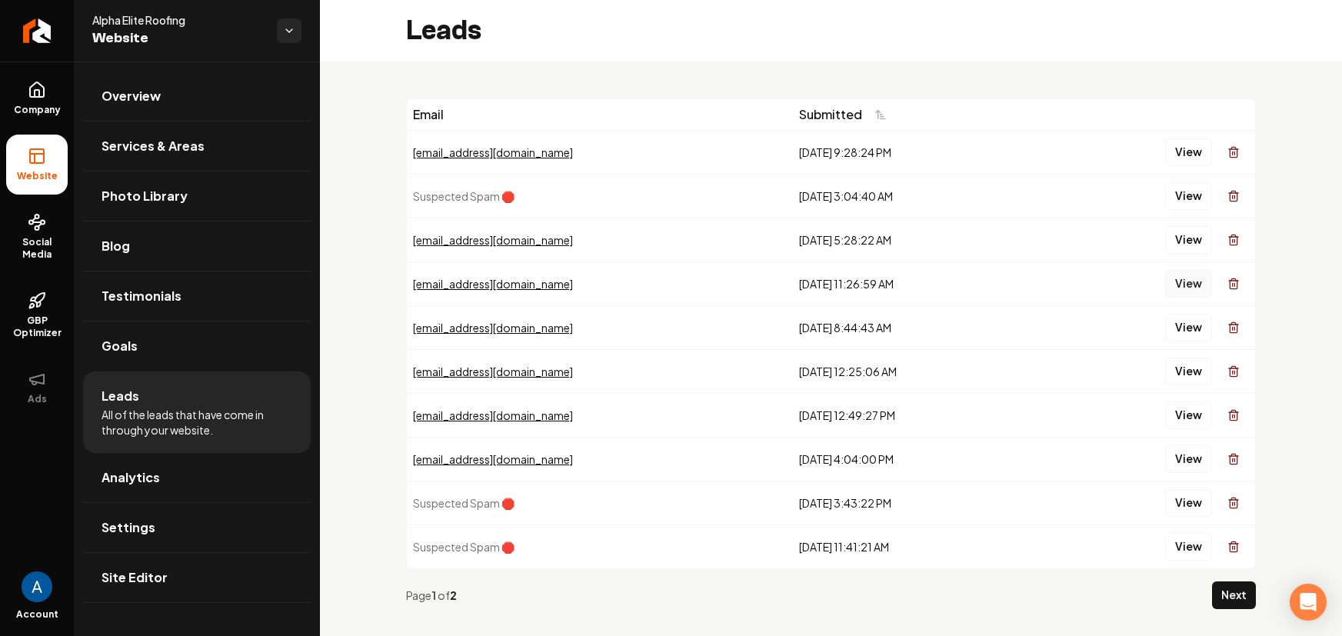
click at [1172, 285] on button "View" at bounding box center [1188, 284] width 47 height 28
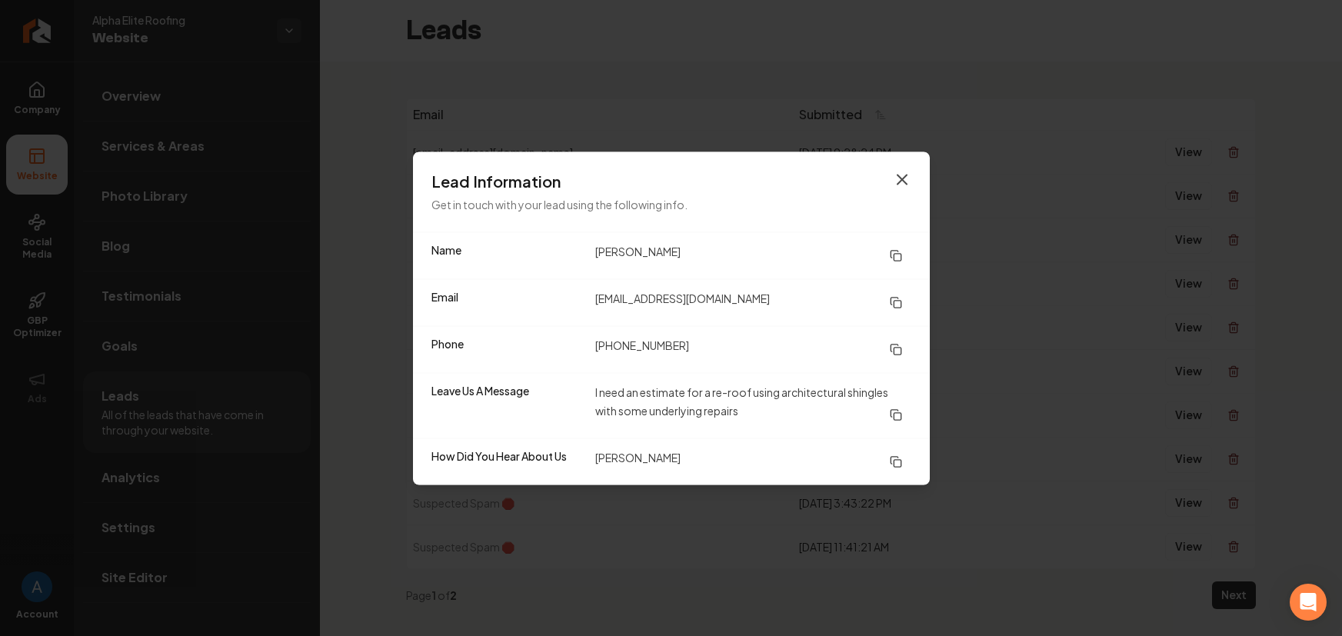
click at [909, 183] on icon "button" at bounding box center [902, 179] width 18 height 18
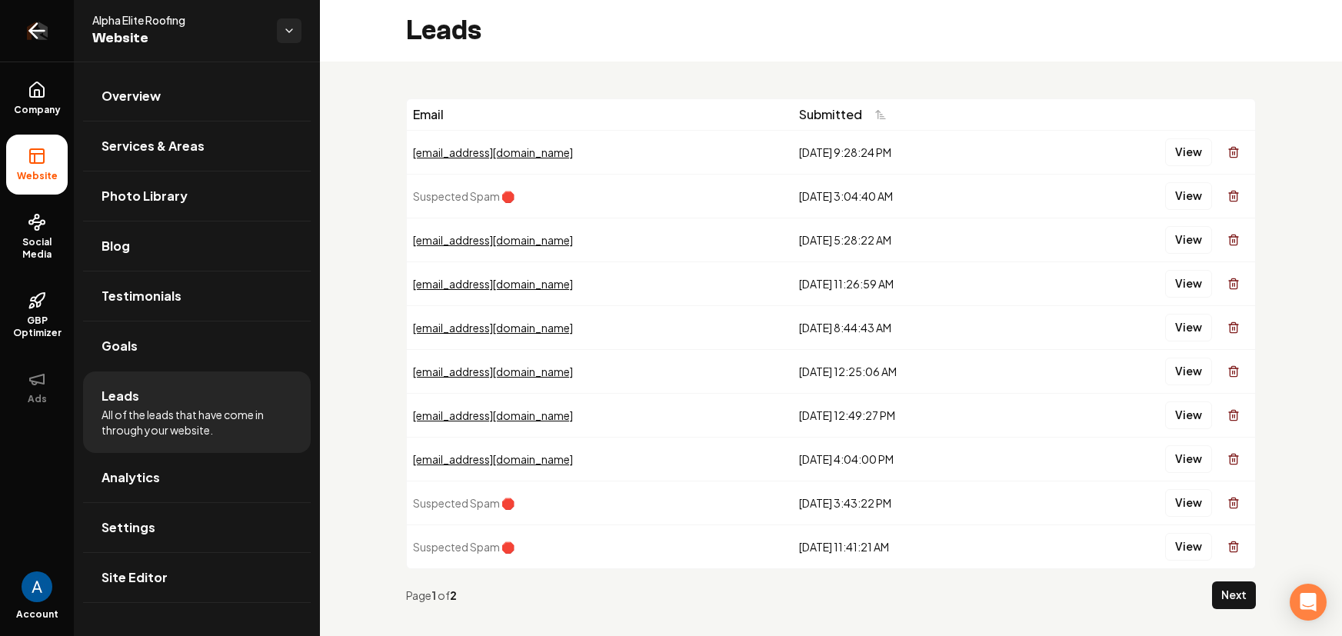
click at [30, 31] on icon "Return to dashboard" at bounding box center [37, 31] width 15 height 0
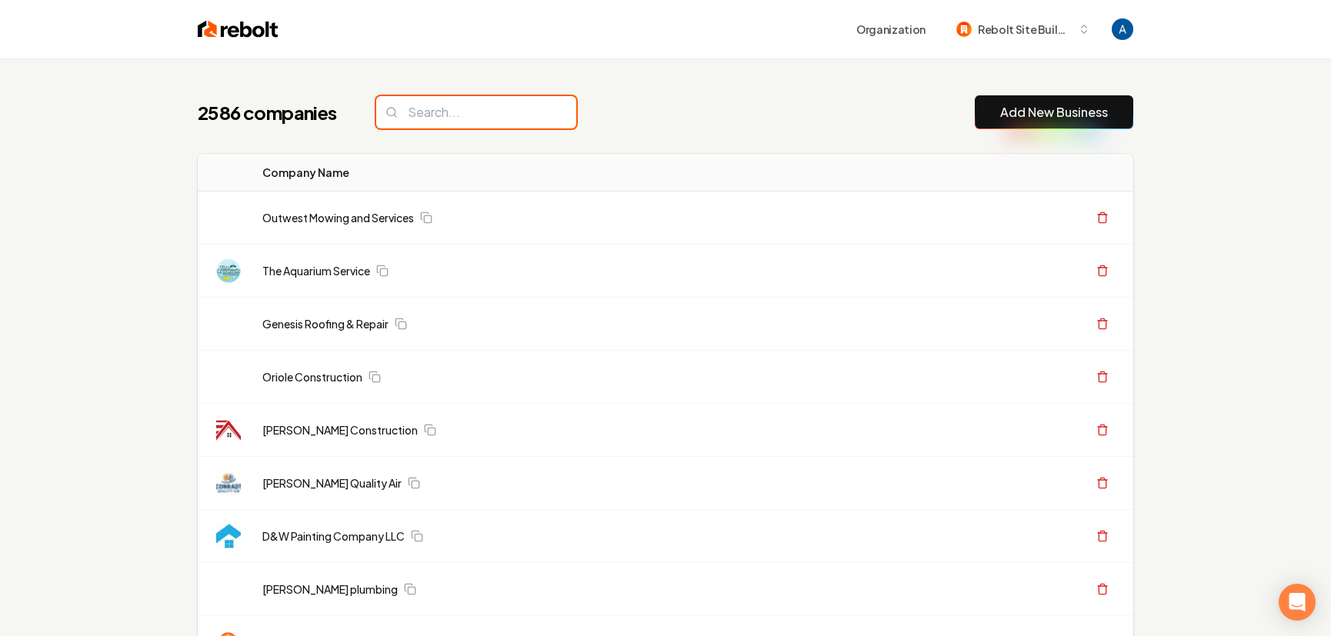
click at [435, 100] on input "search" at bounding box center [476, 112] width 200 height 32
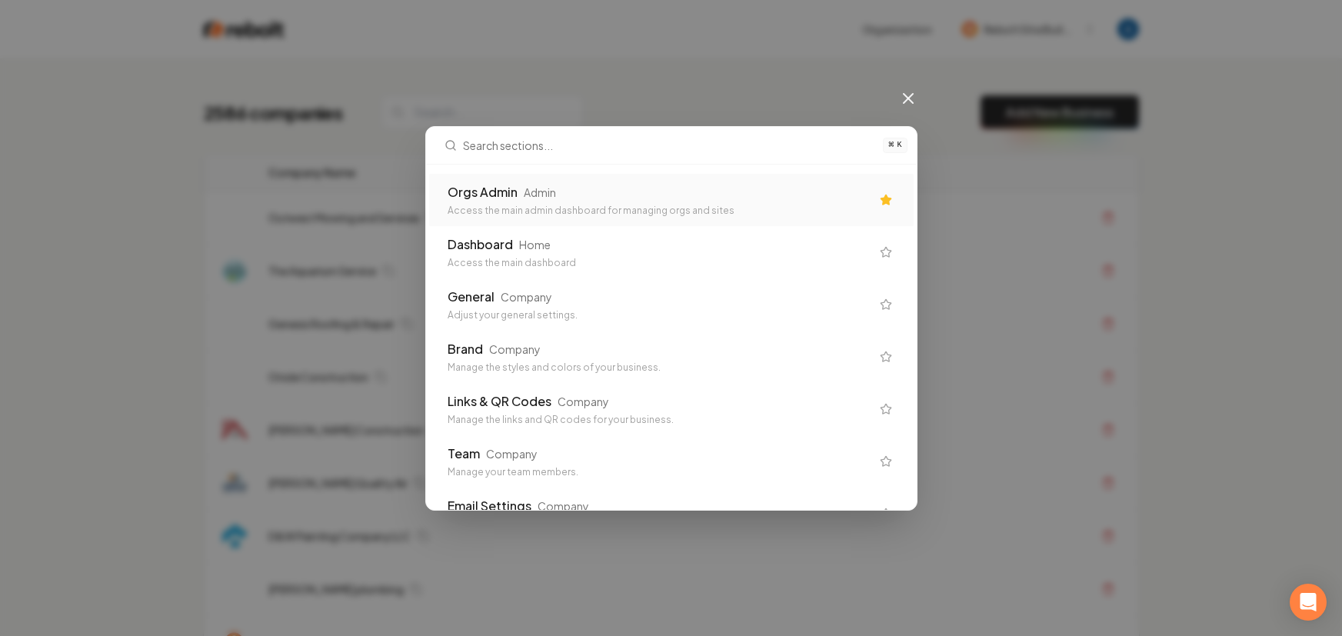
click at [497, 194] on div "Orgs Admin" at bounding box center [483, 192] width 70 height 18
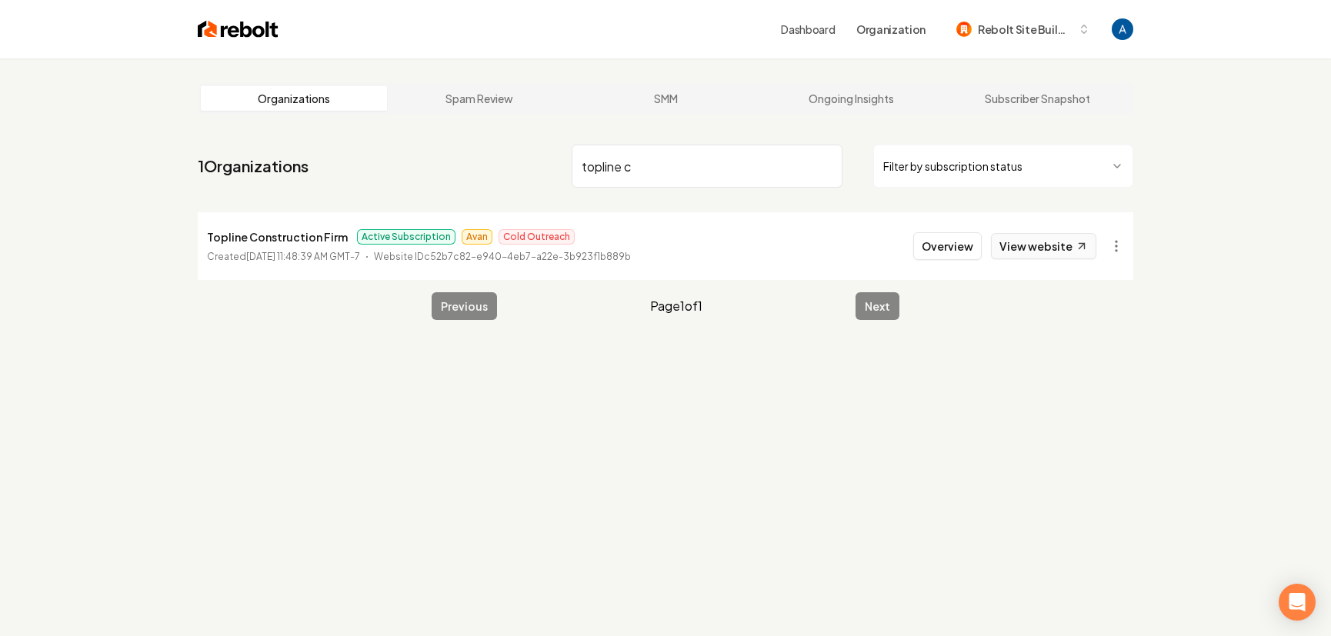
type input "topline c"
click at [1048, 243] on link "View website" at bounding box center [1043, 246] width 105 height 26
click at [969, 236] on button "Overview" at bounding box center [947, 246] width 68 height 28
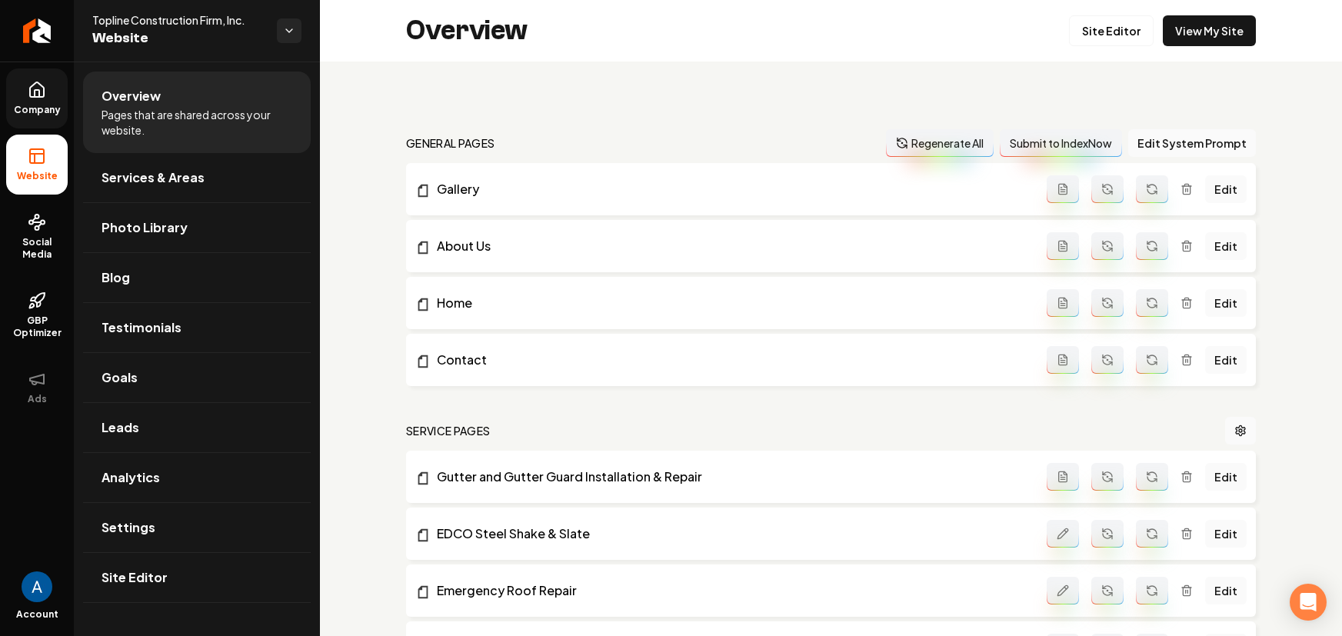
click at [43, 102] on link "Company" at bounding box center [37, 98] width 62 height 60
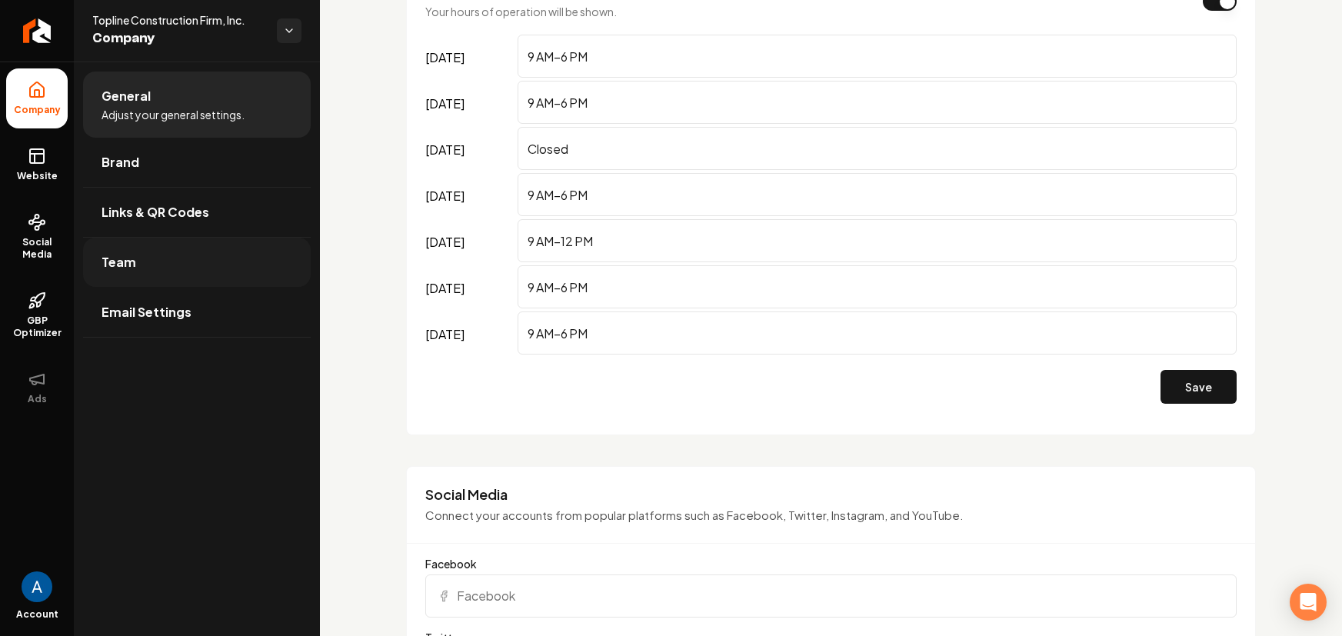
scroll to position [1066, 0]
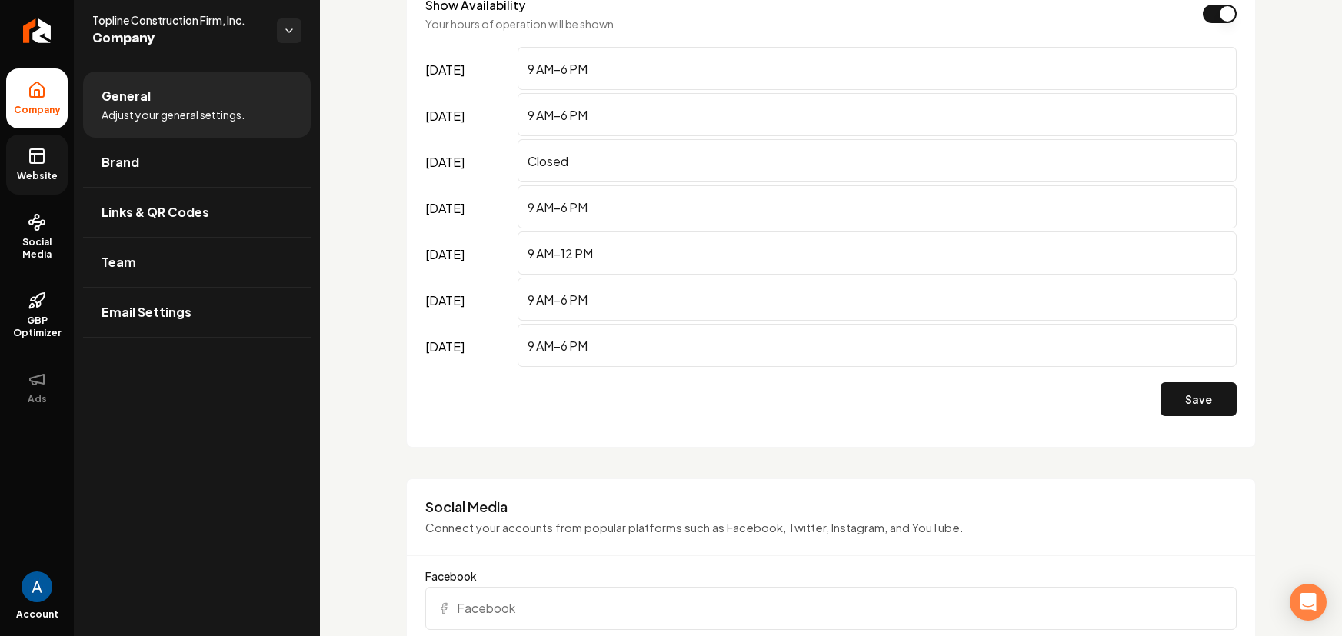
click at [41, 170] on span "Website" at bounding box center [37, 176] width 53 height 12
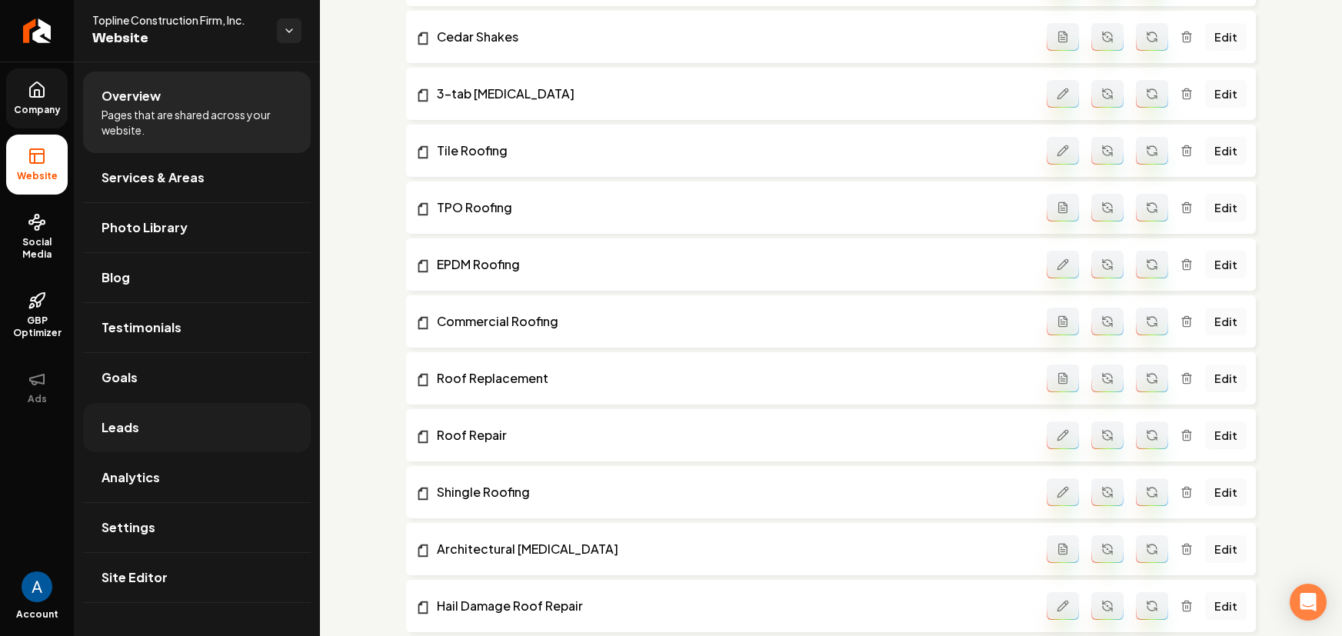
click at [132, 426] on span "Leads" at bounding box center [121, 428] width 38 height 18
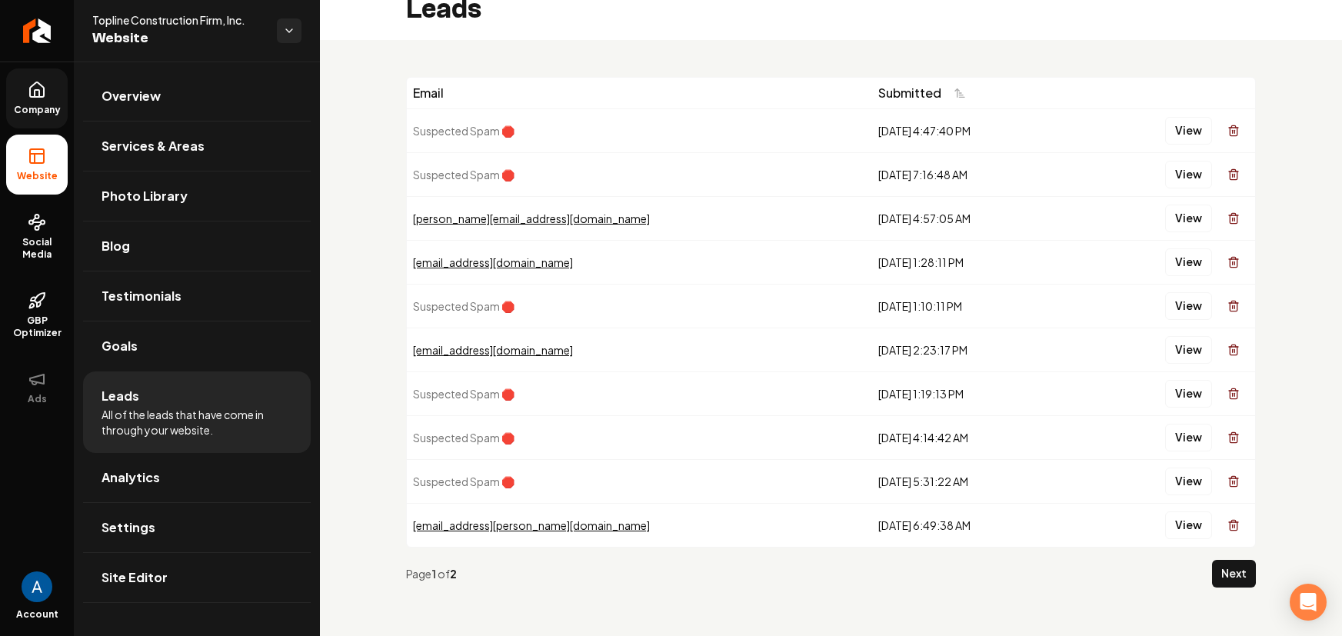
scroll to position [22, 0]
click at [1195, 564] on div "Page 1 of 2 Next" at bounding box center [831, 573] width 850 height 52
click at [1212, 565] on button "Next" at bounding box center [1234, 573] width 44 height 28
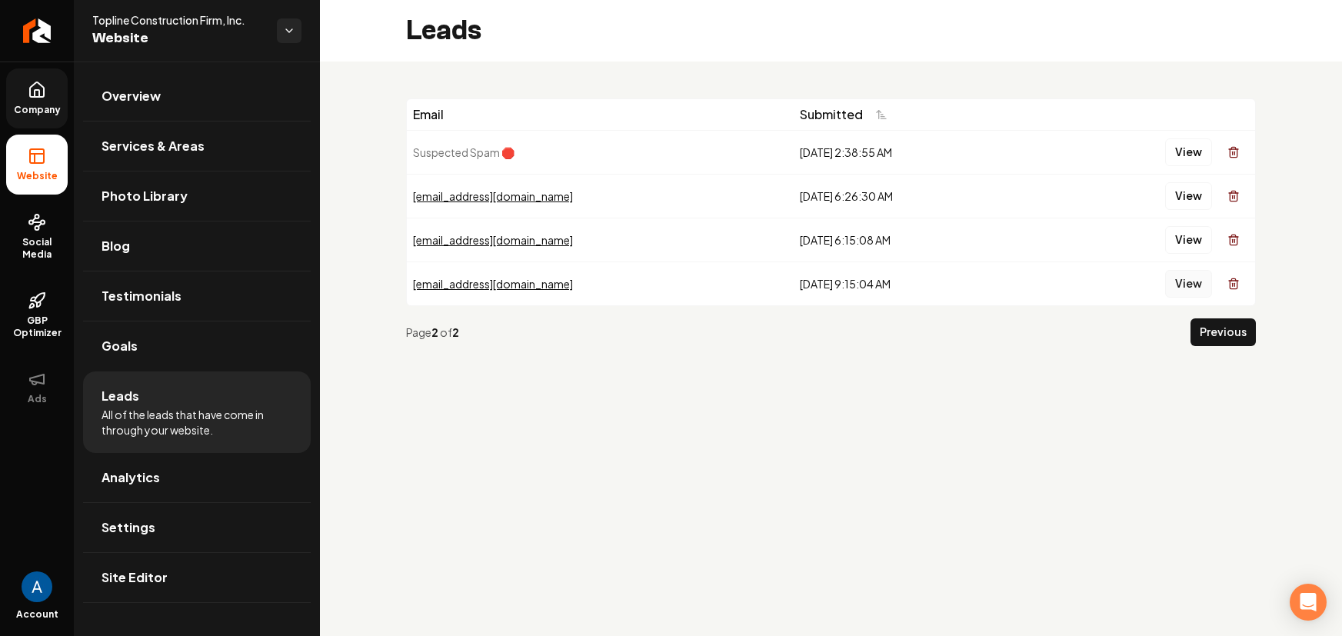
click at [1195, 285] on button "View" at bounding box center [1188, 284] width 47 height 28
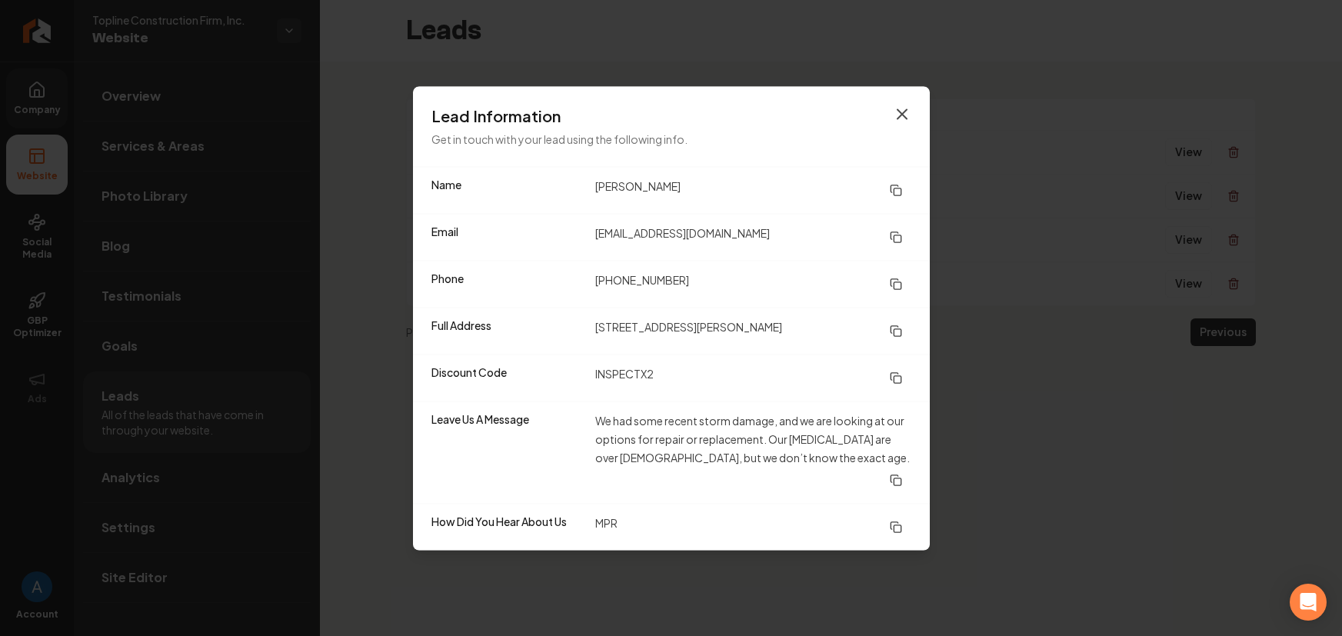
click at [905, 118] on icon "button" at bounding box center [902, 113] width 9 height 9
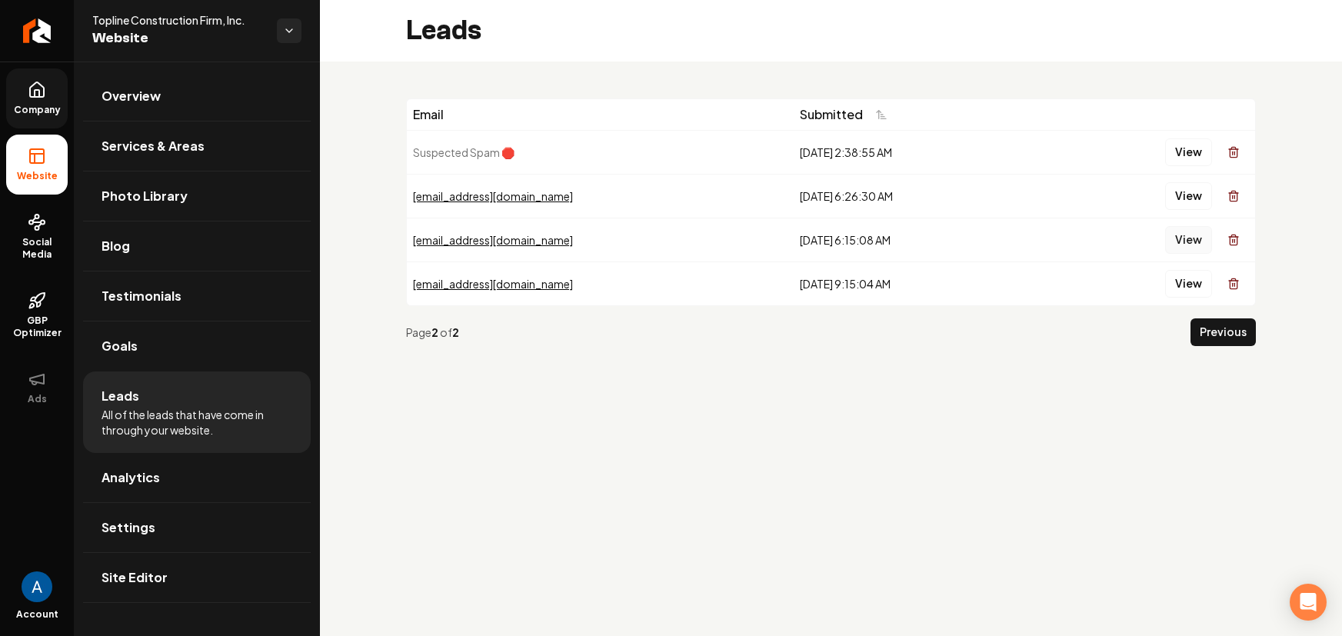
click at [1175, 245] on button "View" at bounding box center [1188, 240] width 47 height 28
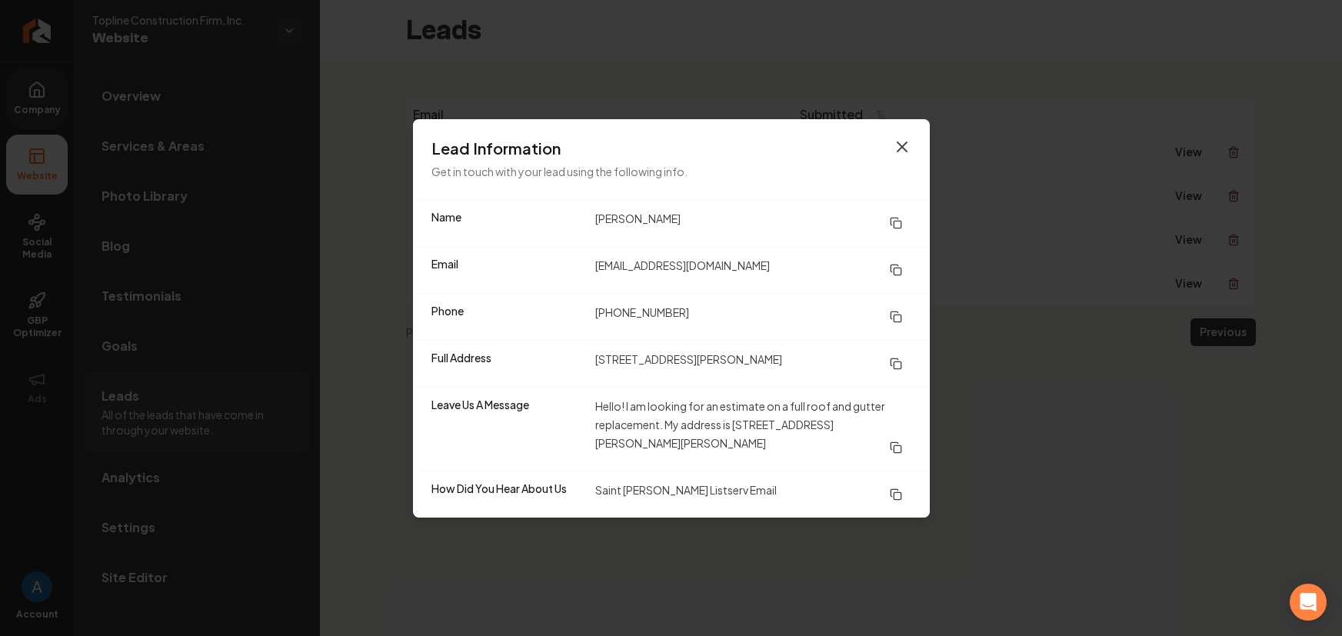
click at [900, 147] on icon "button" at bounding box center [902, 147] width 18 height 18
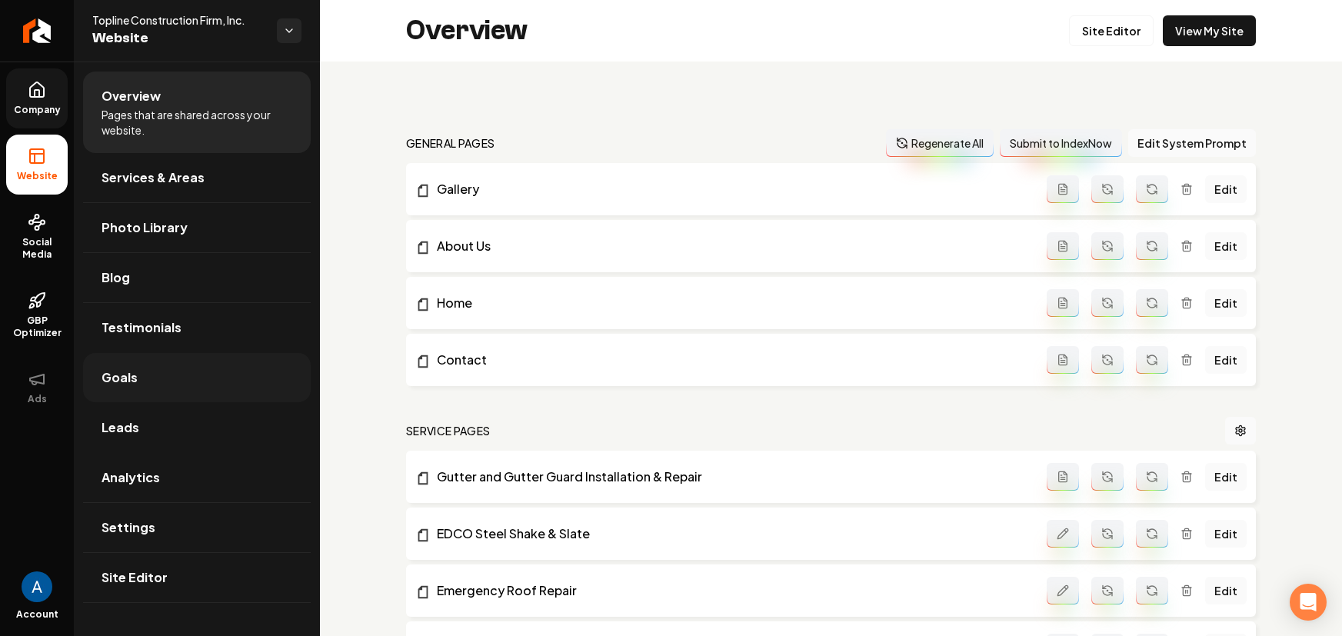
click at [111, 380] on span "Goals" at bounding box center [120, 377] width 36 height 18
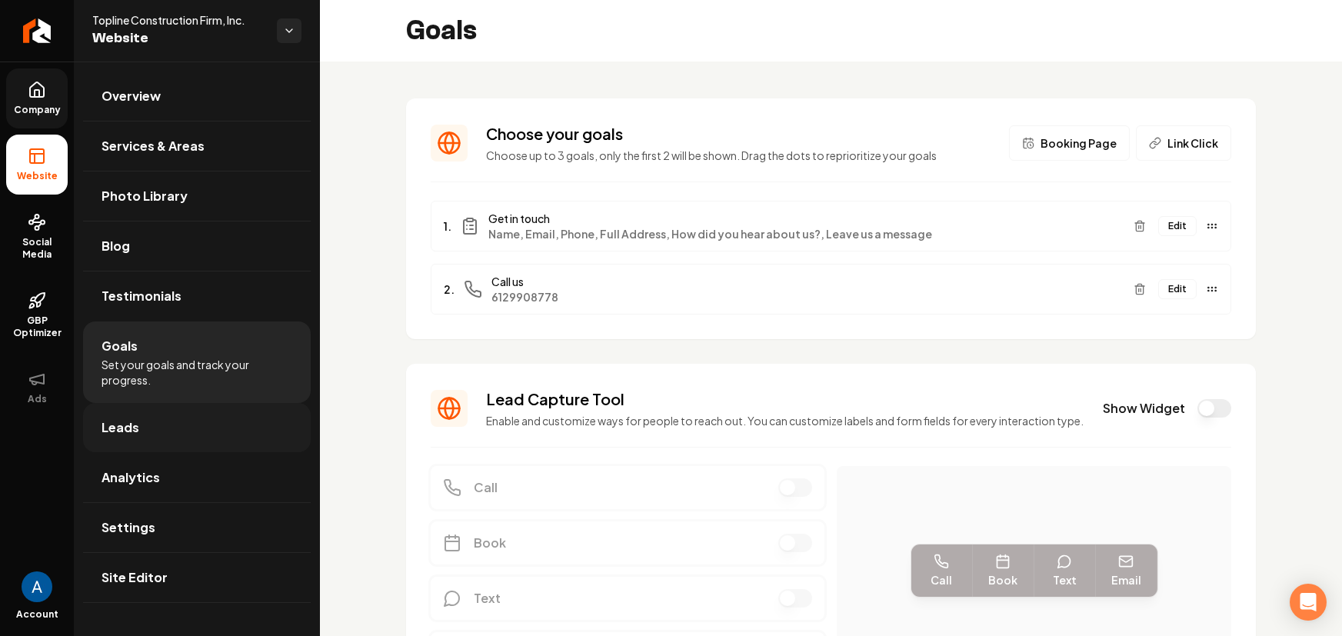
click at [115, 417] on link "Leads" at bounding box center [197, 427] width 228 height 49
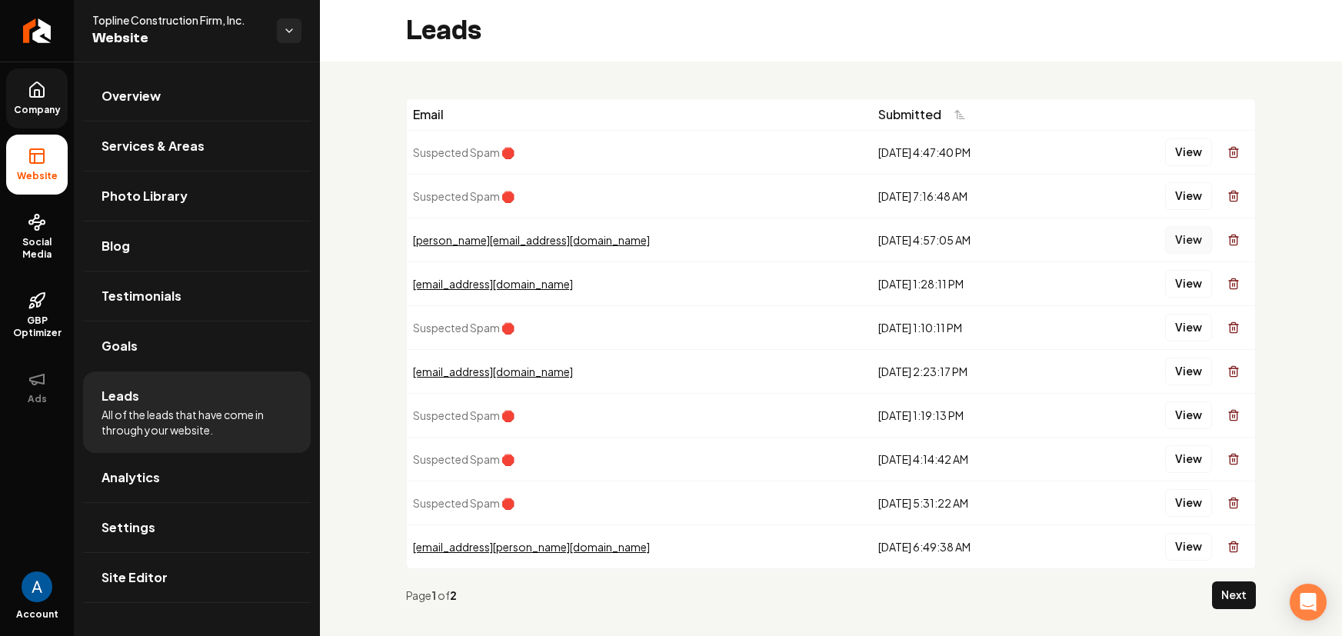
click at [1185, 244] on button "View" at bounding box center [1188, 240] width 47 height 28
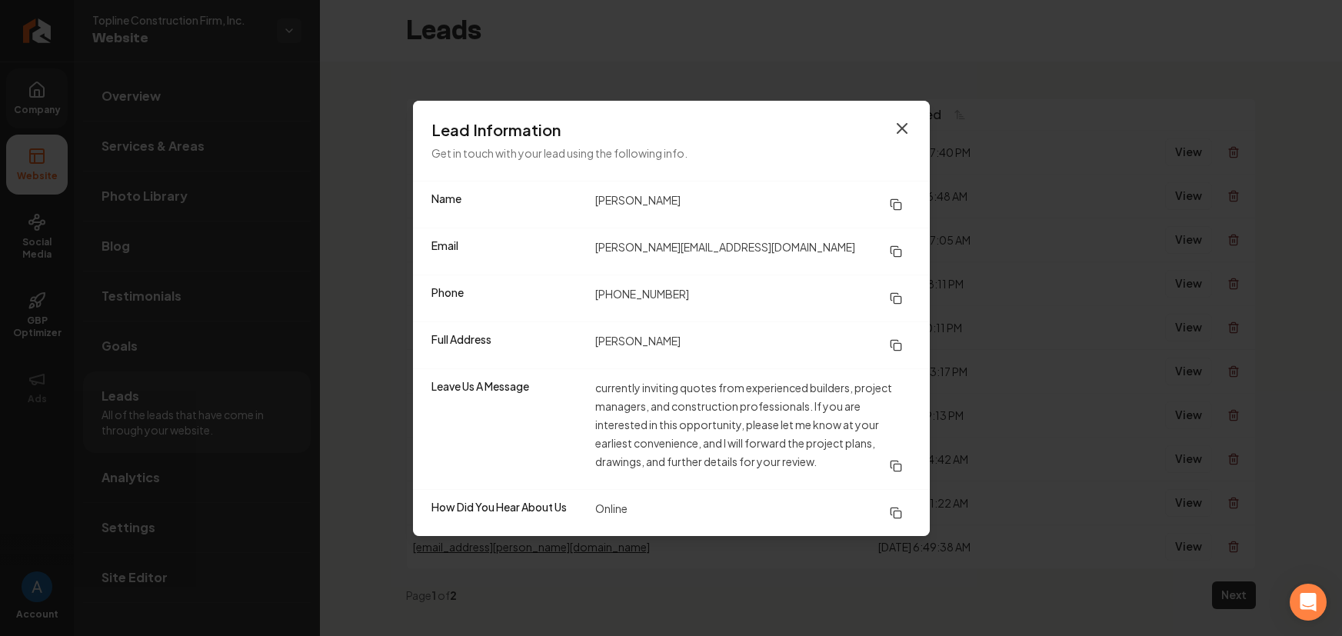
click at [904, 126] on icon "button" at bounding box center [902, 128] width 9 height 9
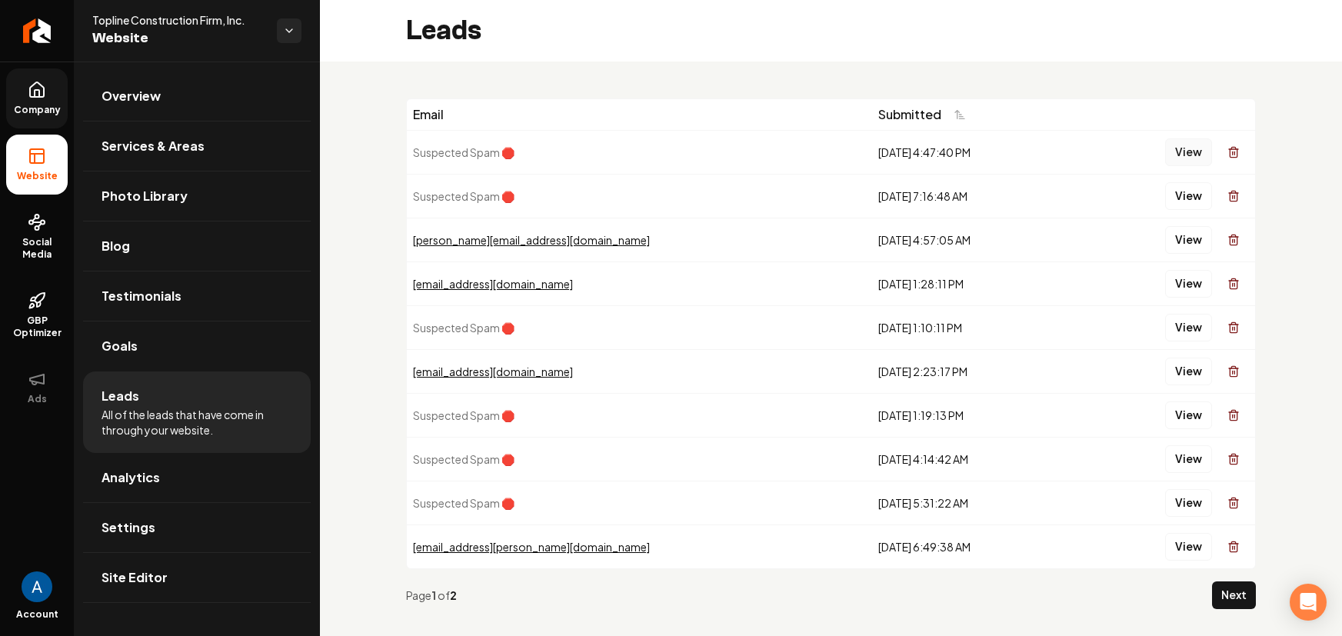
click at [1181, 150] on button "View" at bounding box center [1188, 152] width 47 height 28
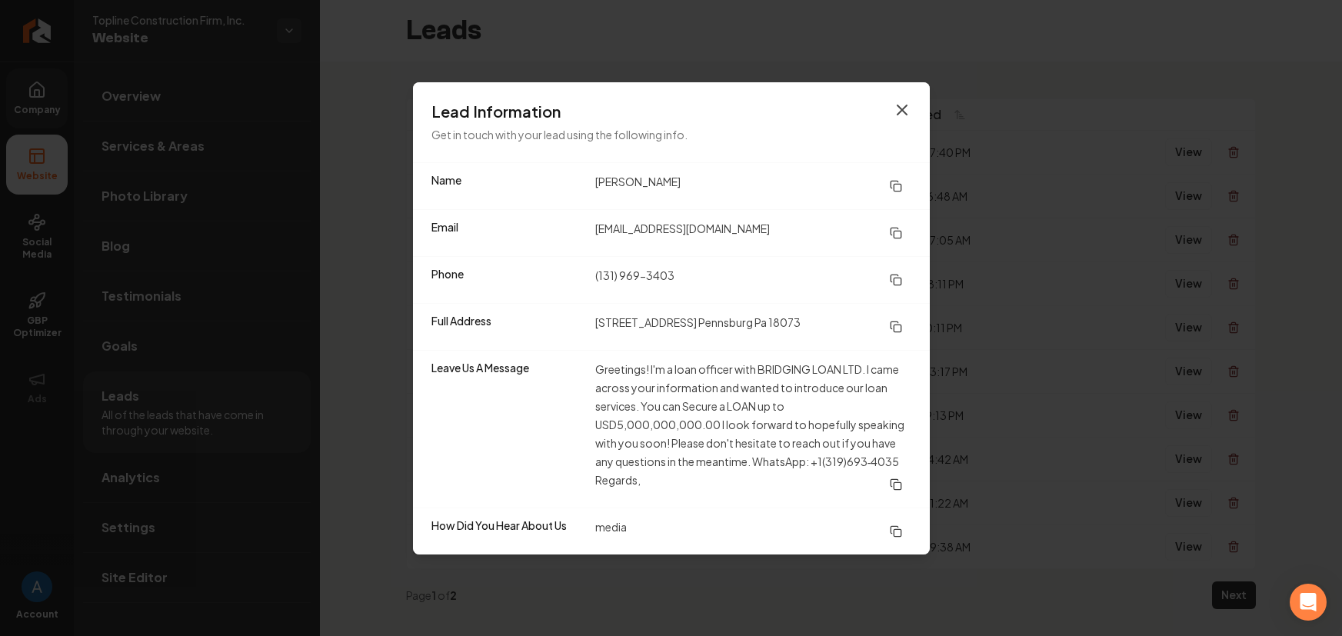
click at [905, 108] on icon "button" at bounding box center [902, 110] width 18 height 18
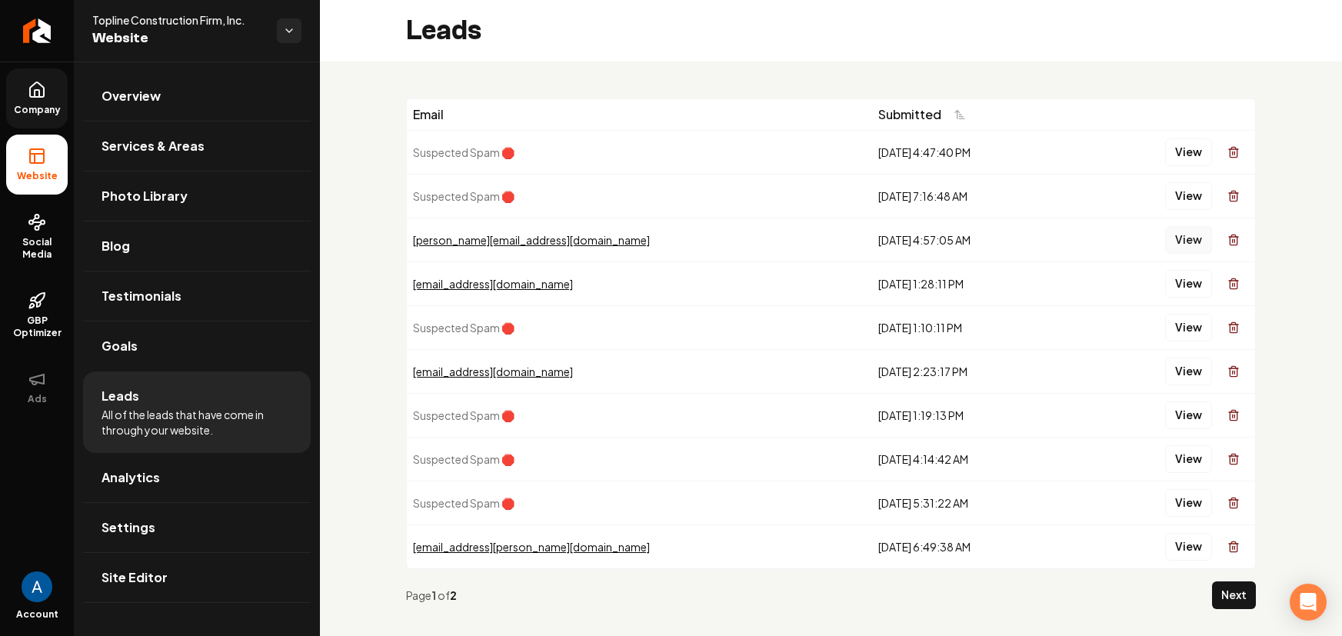
click at [1165, 245] on button "View" at bounding box center [1188, 240] width 47 height 28
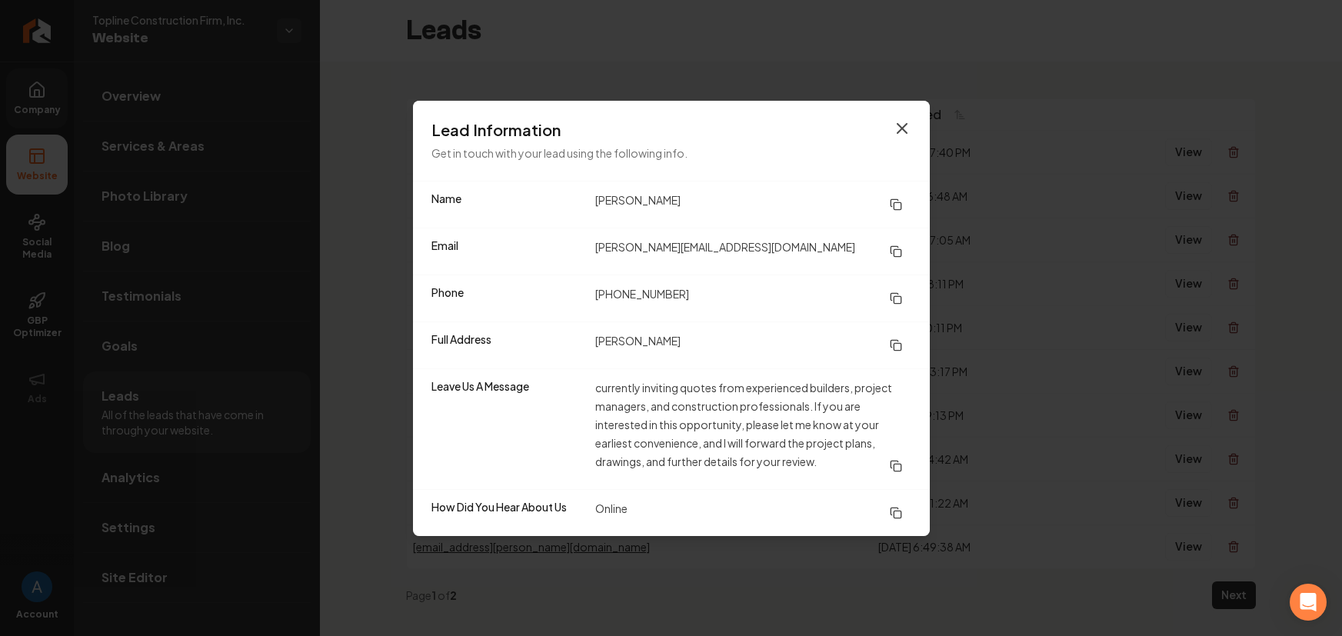
click at [896, 128] on icon "button" at bounding box center [902, 128] width 18 height 18
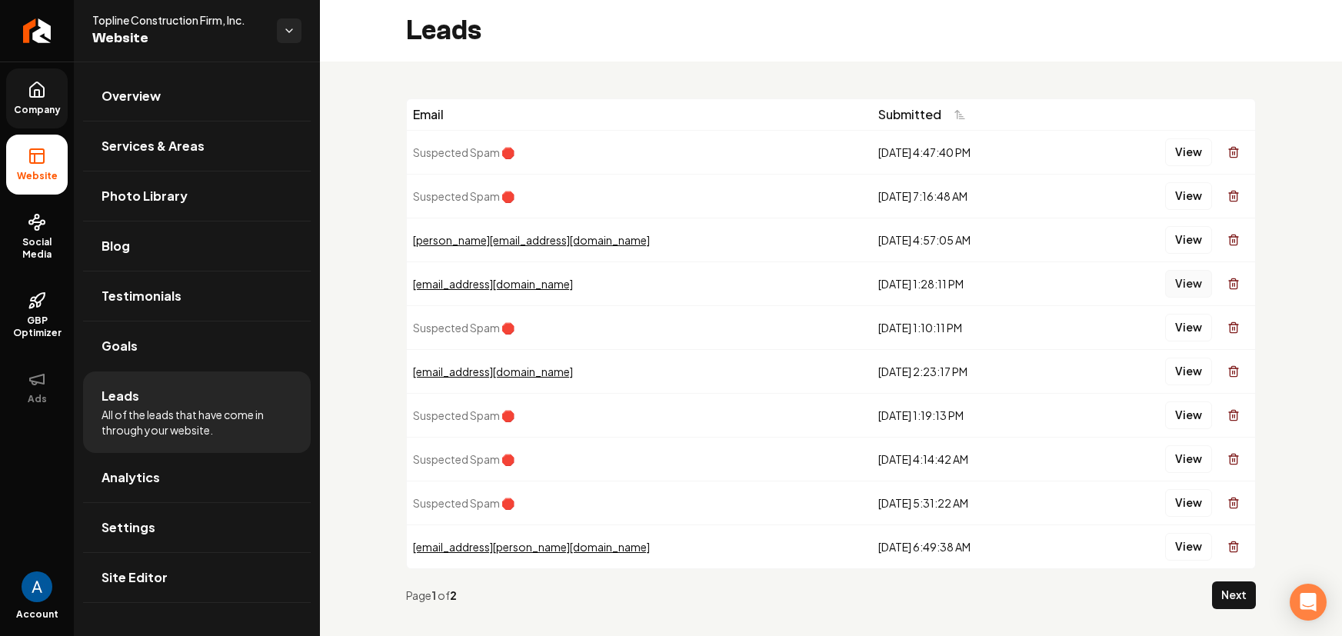
click at [1176, 288] on button "View" at bounding box center [1188, 284] width 47 height 28
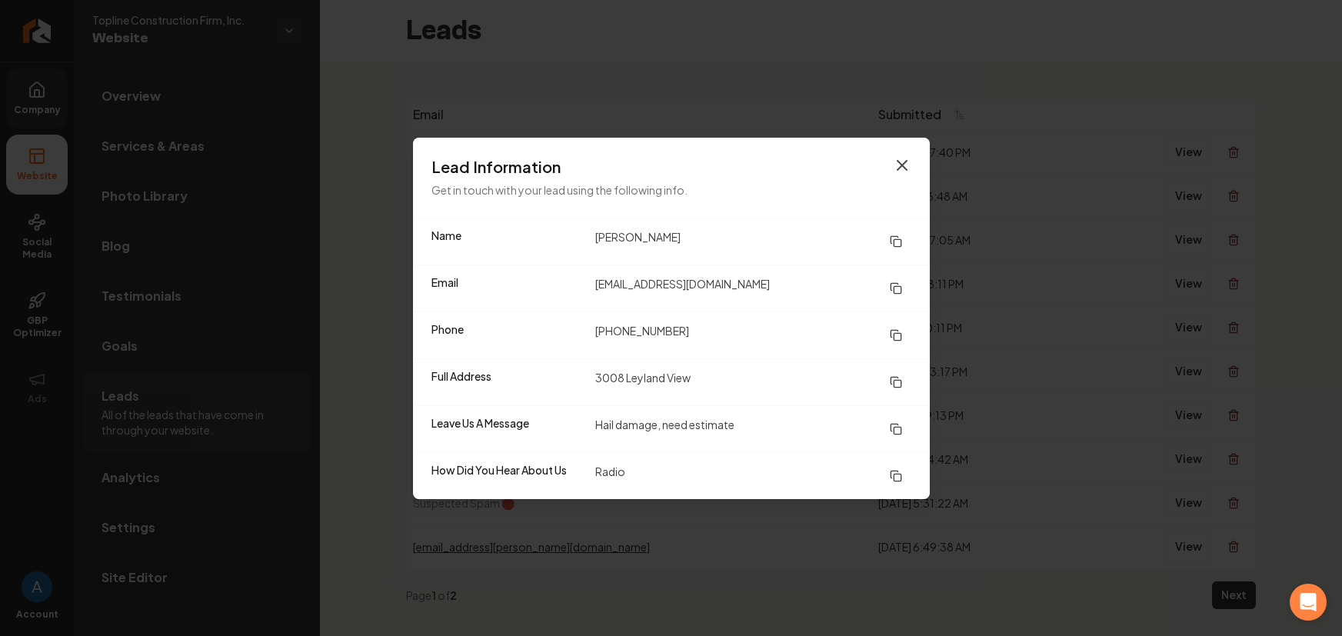
click at [903, 169] on icon "button" at bounding box center [902, 165] width 18 height 18
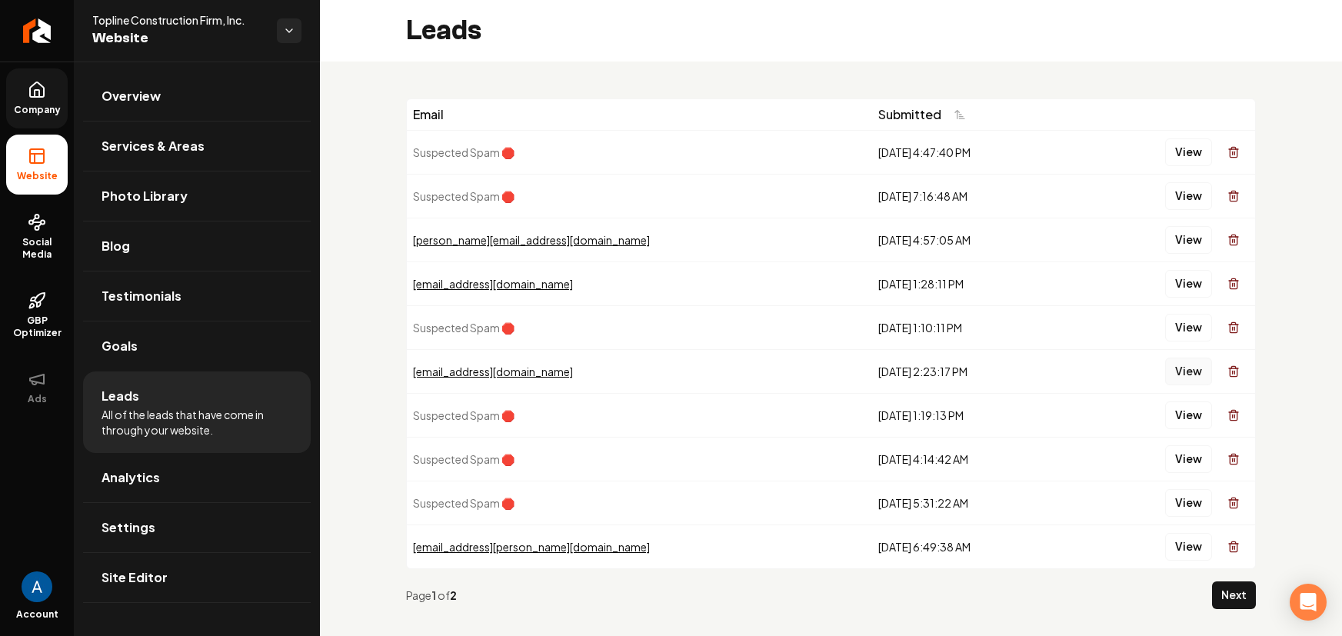
click at [1167, 365] on button "View" at bounding box center [1188, 372] width 47 height 28
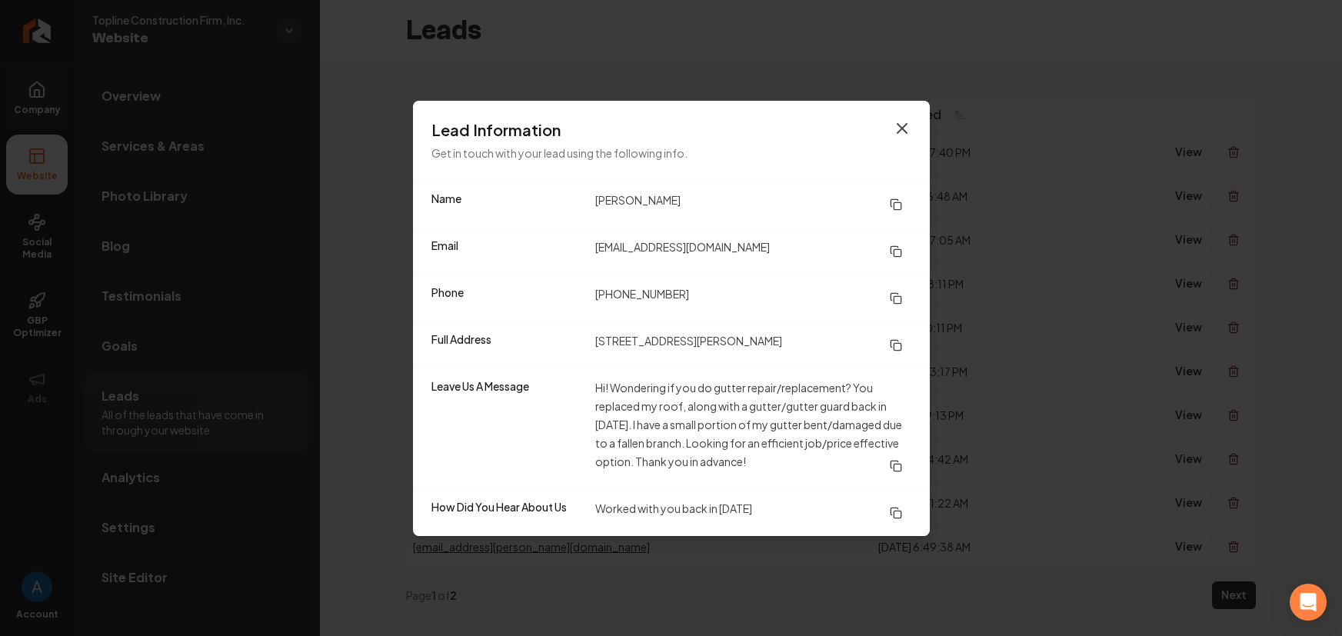
click at [906, 136] on icon "button" at bounding box center [902, 128] width 18 height 18
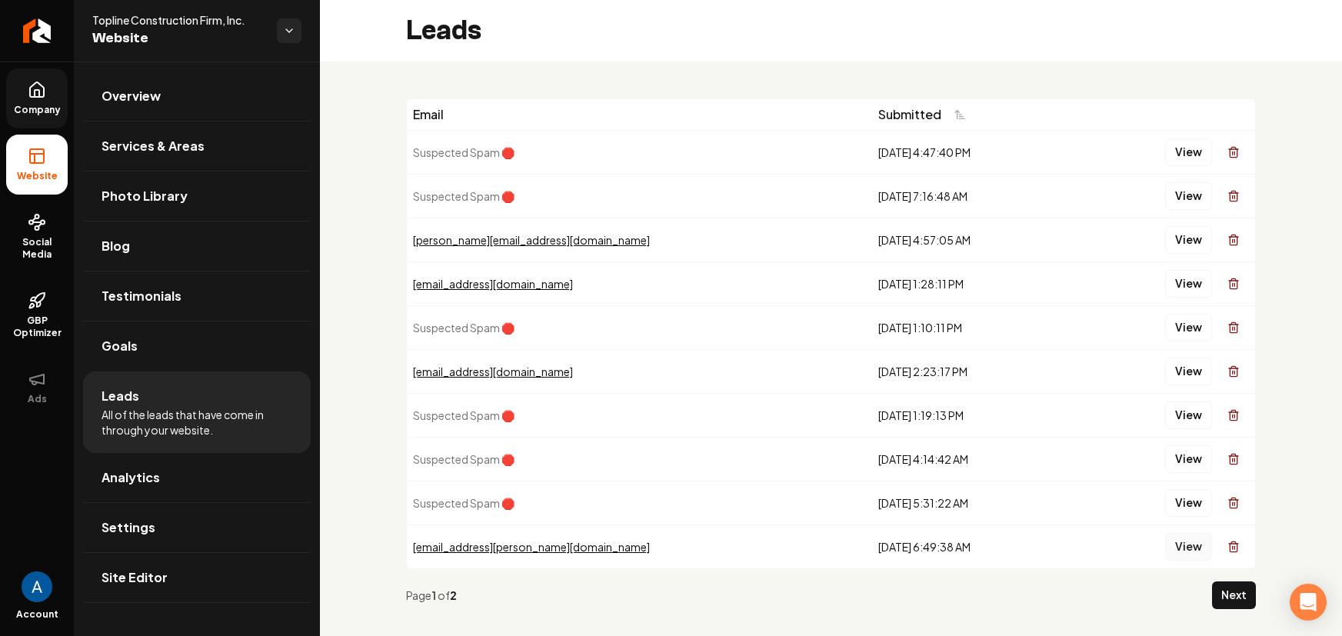
click at [1173, 546] on button "View" at bounding box center [1188, 547] width 47 height 28
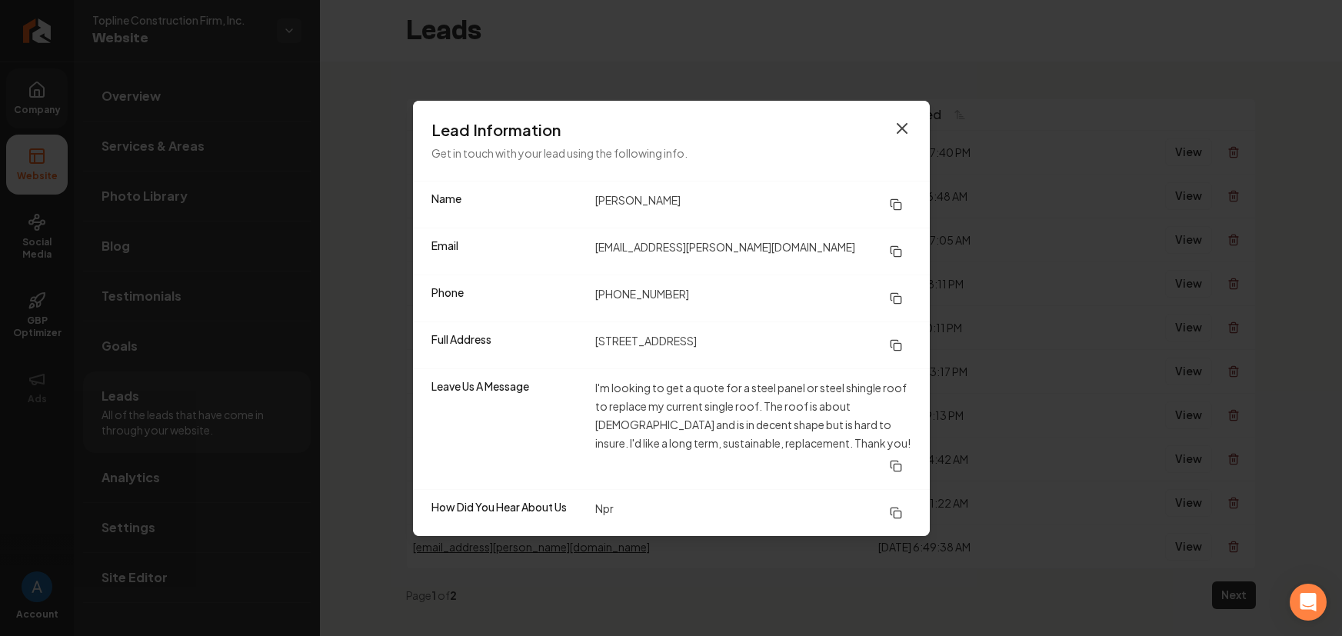
click at [900, 133] on icon "button" at bounding box center [902, 128] width 9 height 9
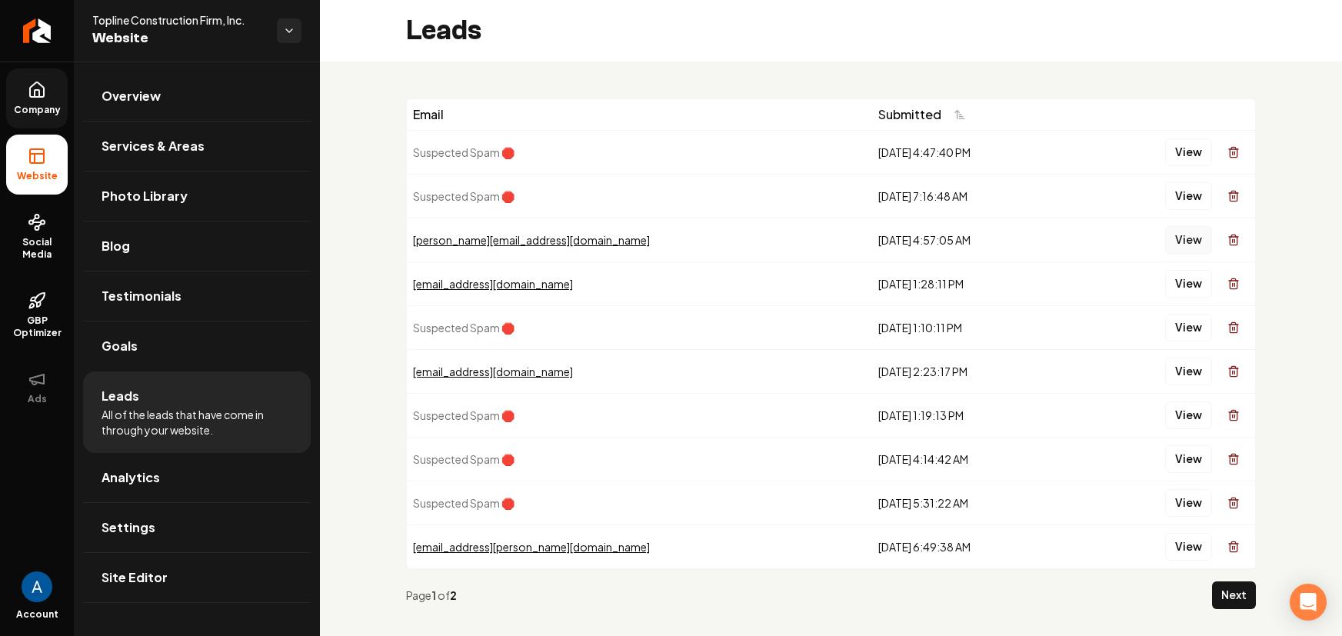
click at [1166, 238] on button "View" at bounding box center [1188, 240] width 47 height 28
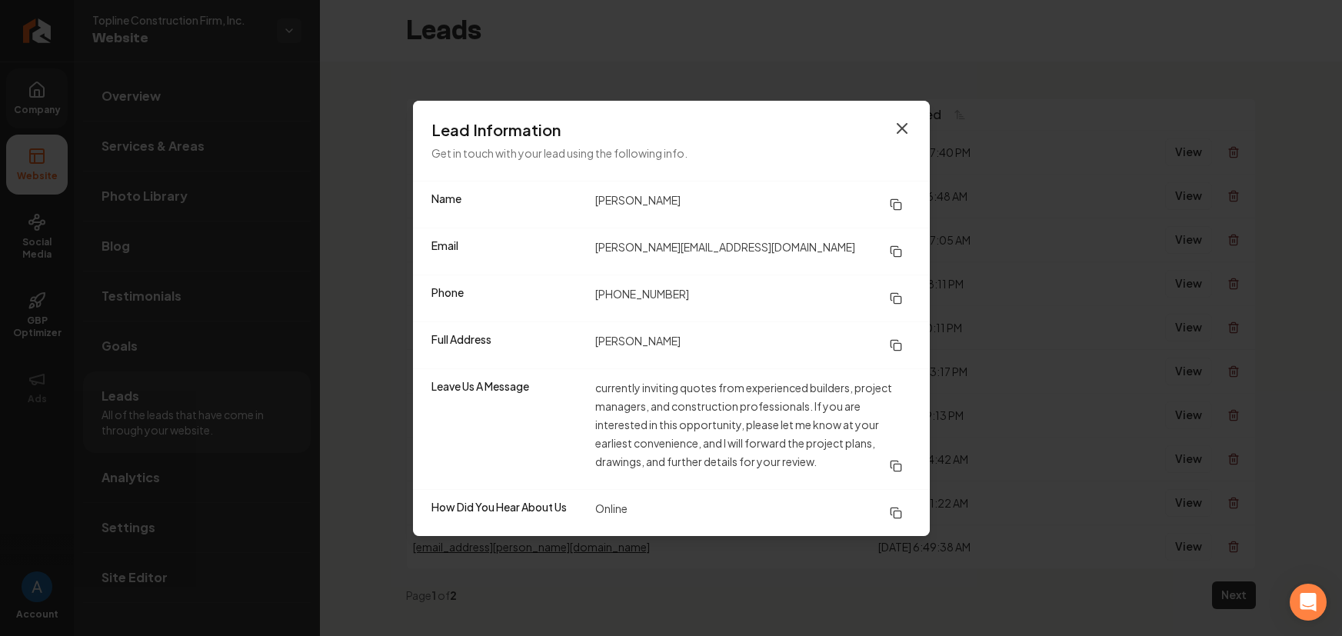
click at [901, 132] on icon "button" at bounding box center [902, 128] width 18 height 18
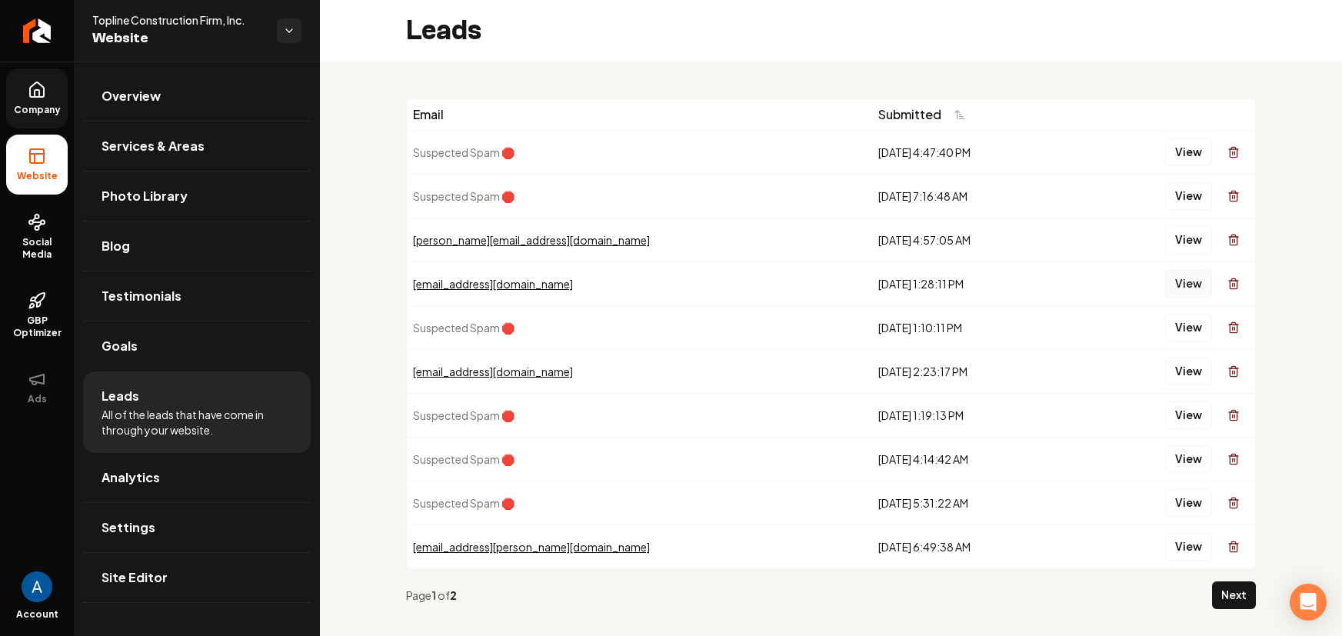
click at [1168, 282] on button "View" at bounding box center [1188, 284] width 47 height 28
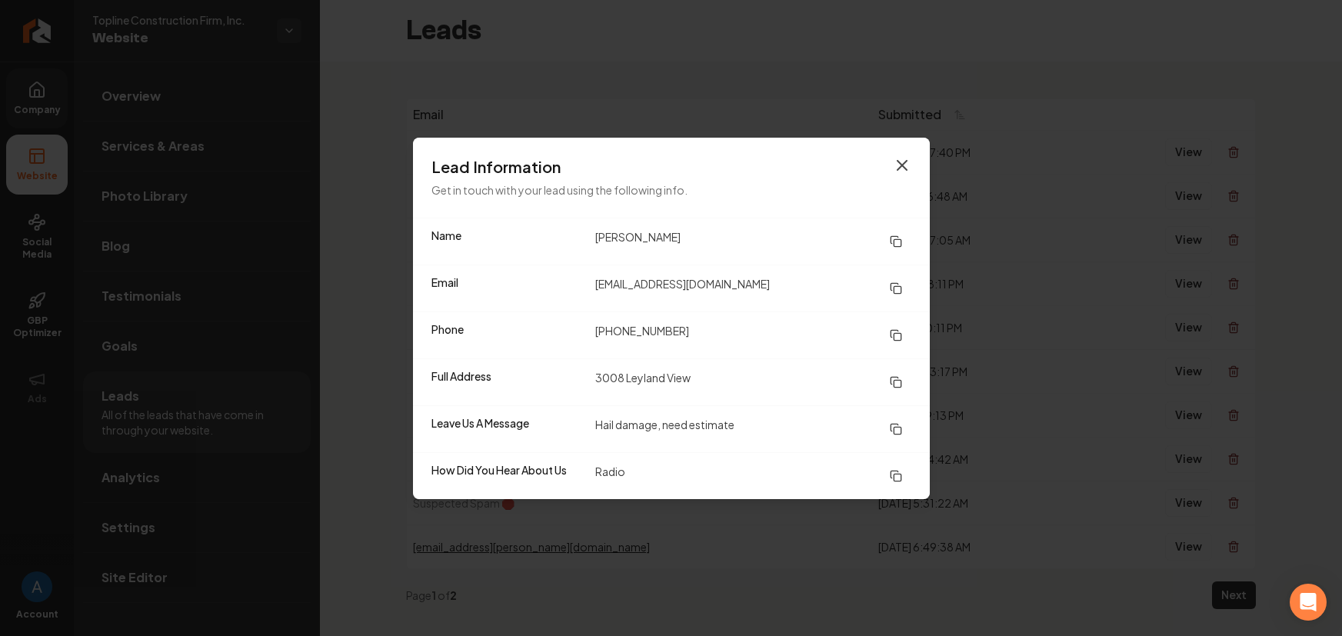
click at [893, 165] on icon "button" at bounding box center [902, 165] width 18 height 18
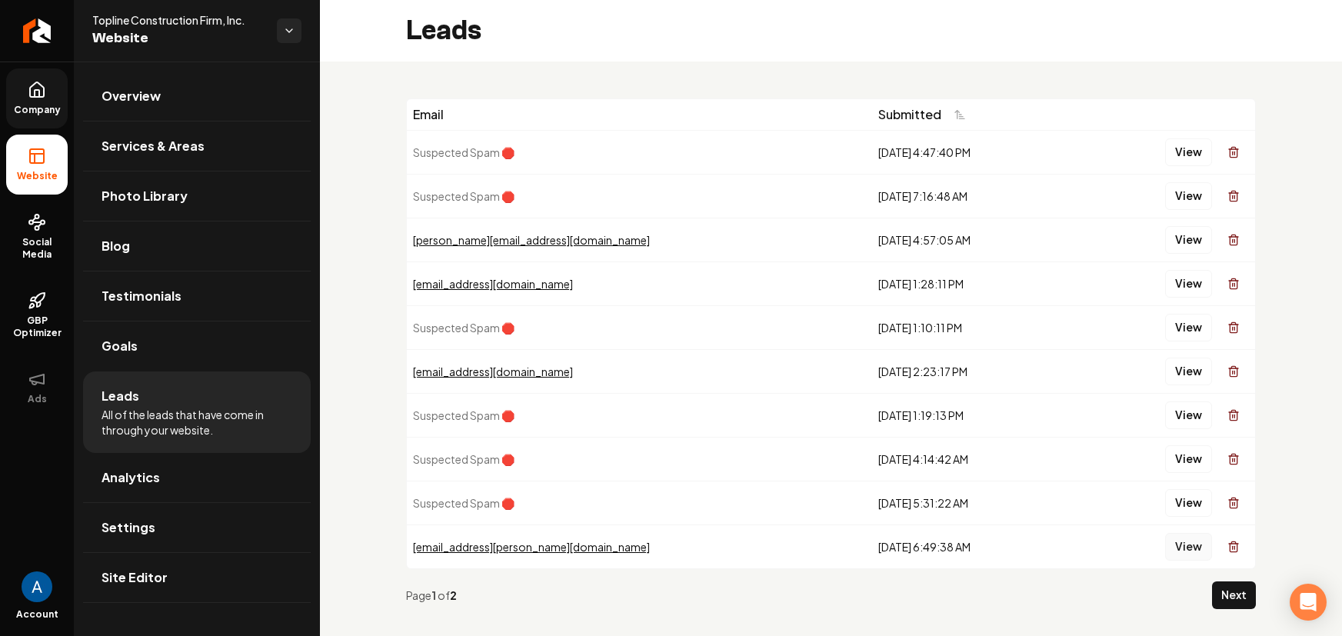
click at [1175, 556] on button "View" at bounding box center [1188, 547] width 47 height 28
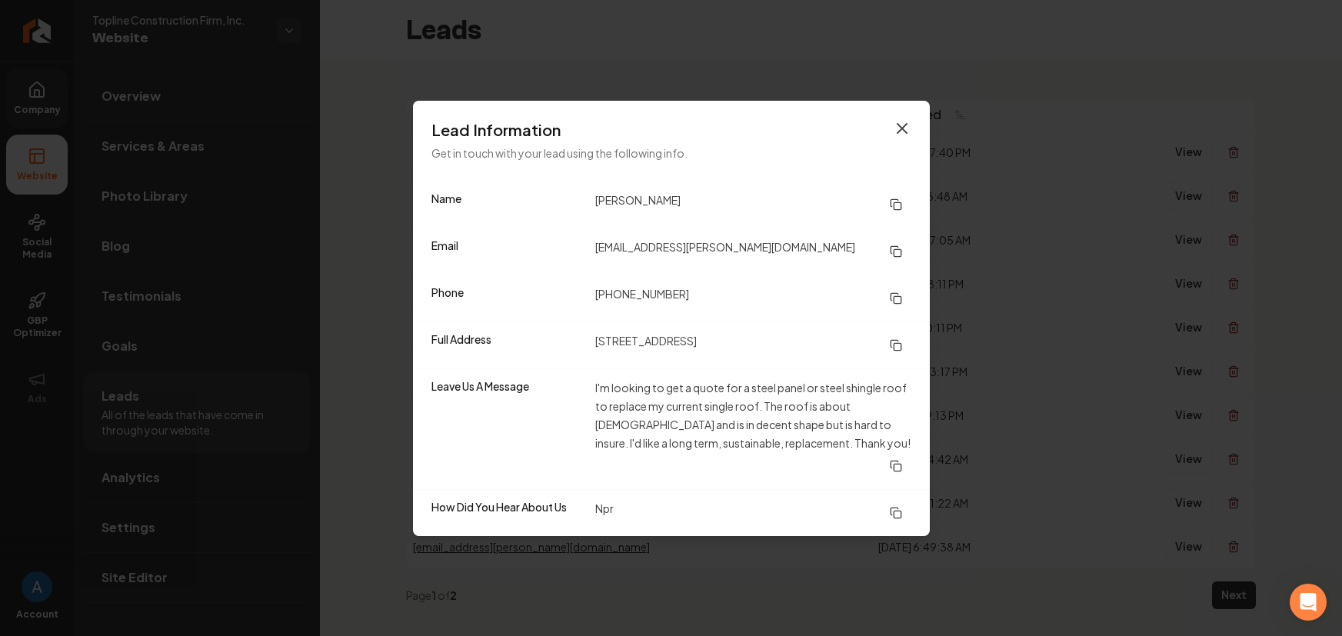
click at [895, 129] on icon "button" at bounding box center [902, 128] width 18 height 18
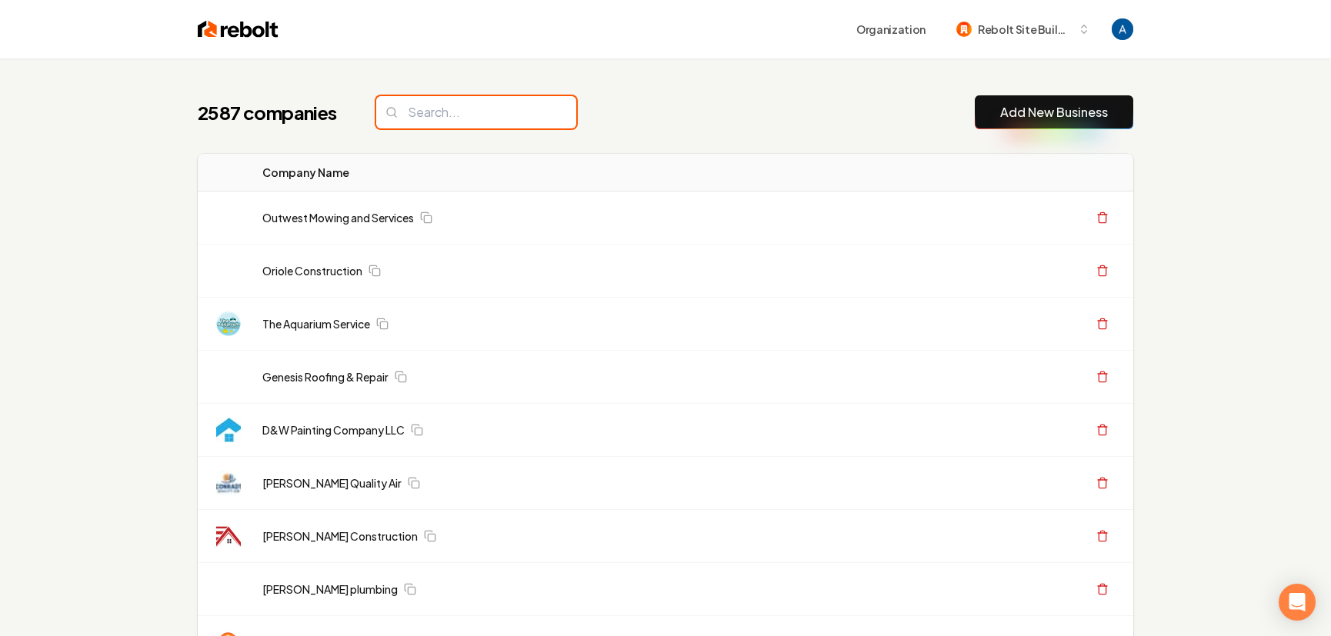
click at [436, 112] on input "search" at bounding box center [476, 112] width 200 height 32
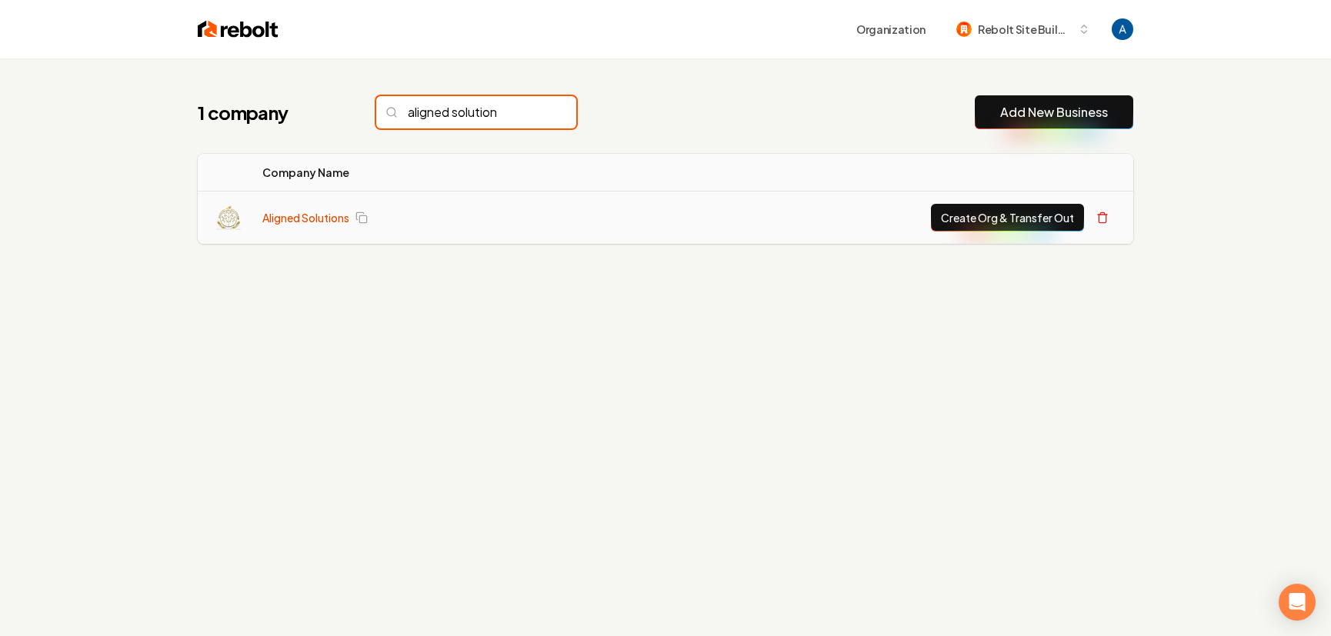
type input "aligned solution"
click at [295, 212] on link "Aligned Solutions" at bounding box center [305, 217] width 87 height 15
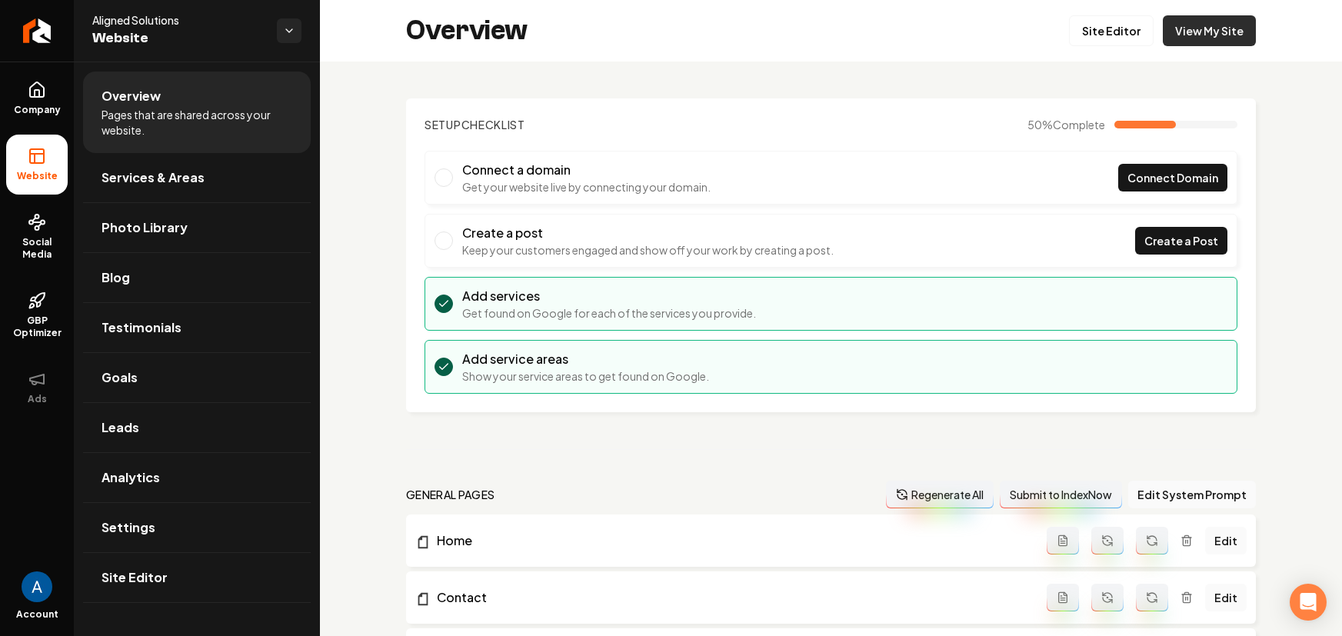
click at [1189, 32] on link "View My Site" at bounding box center [1209, 30] width 93 height 31
click at [143, 170] on span "Services & Areas" at bounding box center [153, 177] width 103 height 18
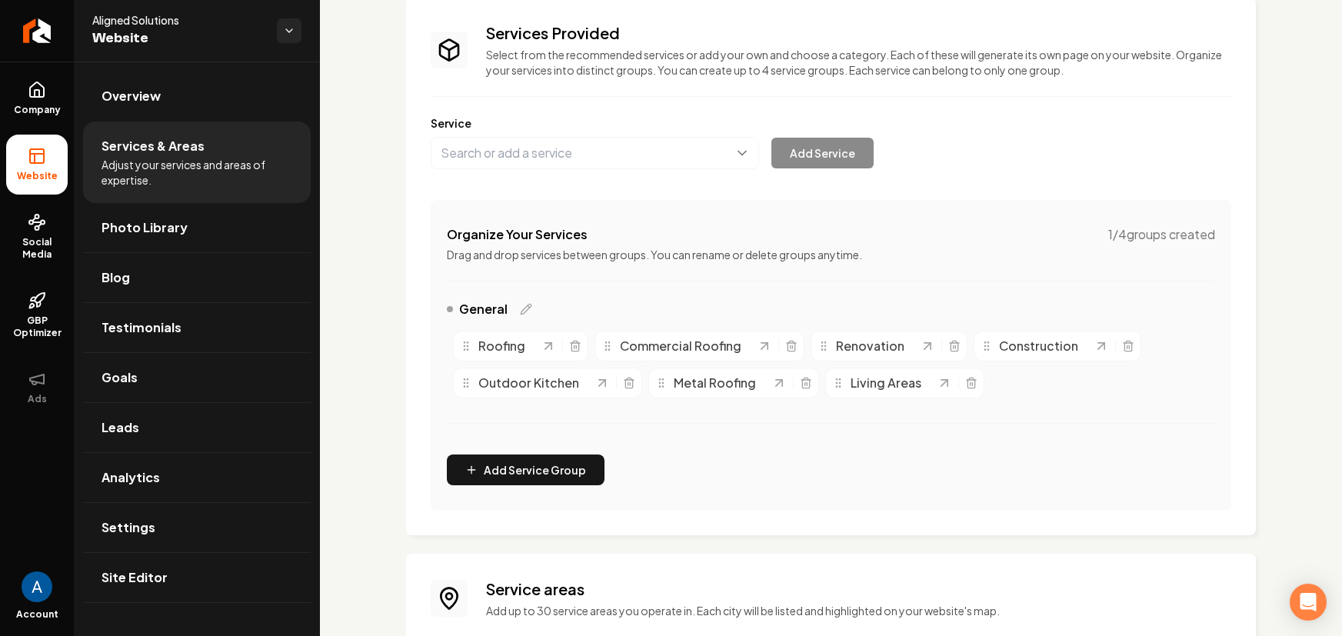
scroll to position [287, 0]
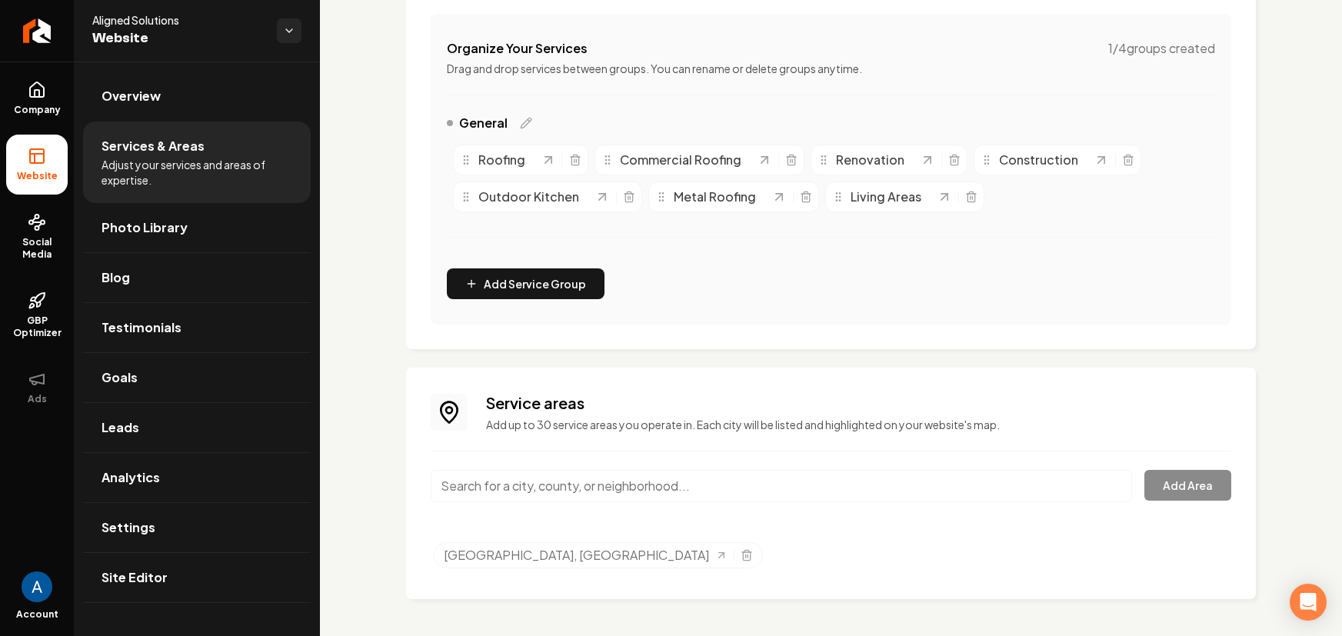
click at [581, 494] on input "Main content area" at bounding box center [782, 486] width 702 height 32
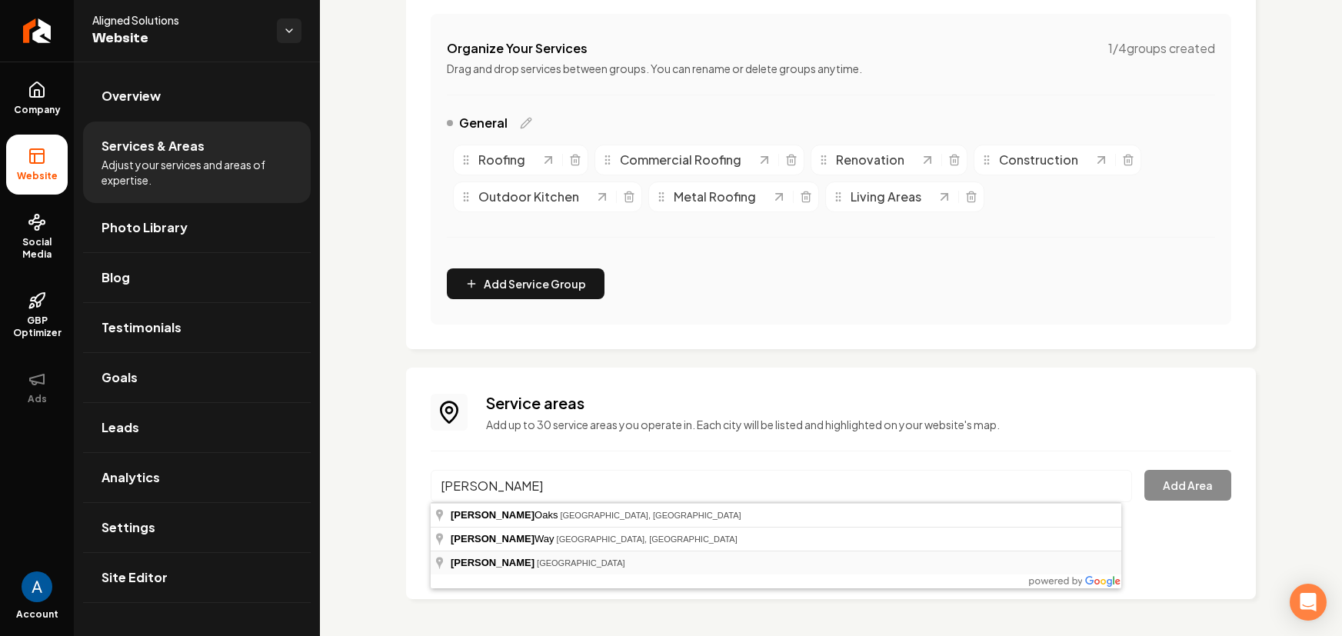
type input "[GEOGRAPHIC_DATA], [GEOGRAPHIC_DATA]"
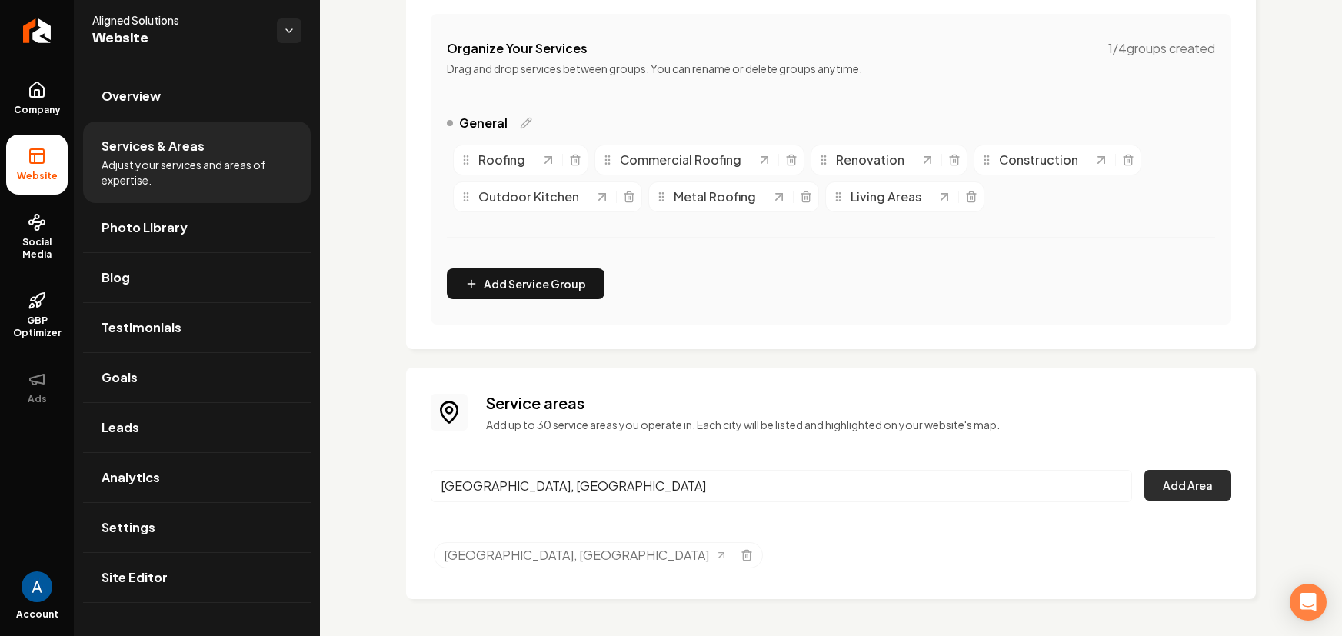
click at [1153, 487] on button "Add Area" at bounding box center [1188, 485] width 87 height 31
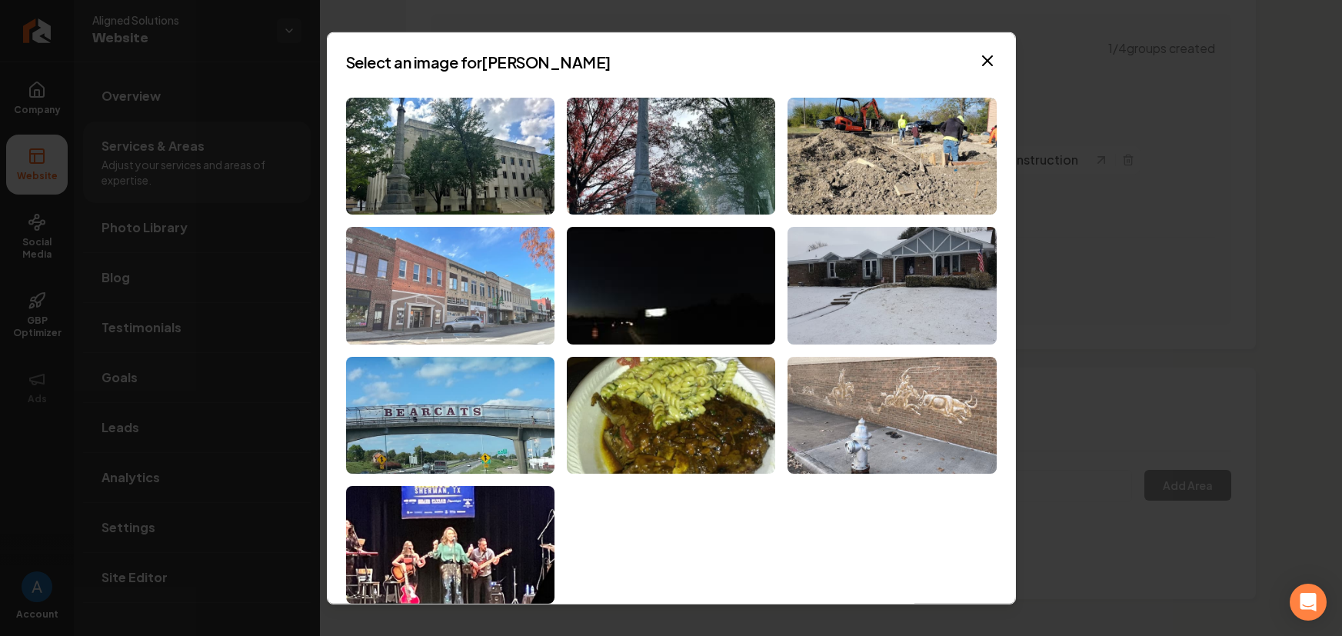
click at [452, 305] on img at bounding box center [450, 286] width 208 height 118
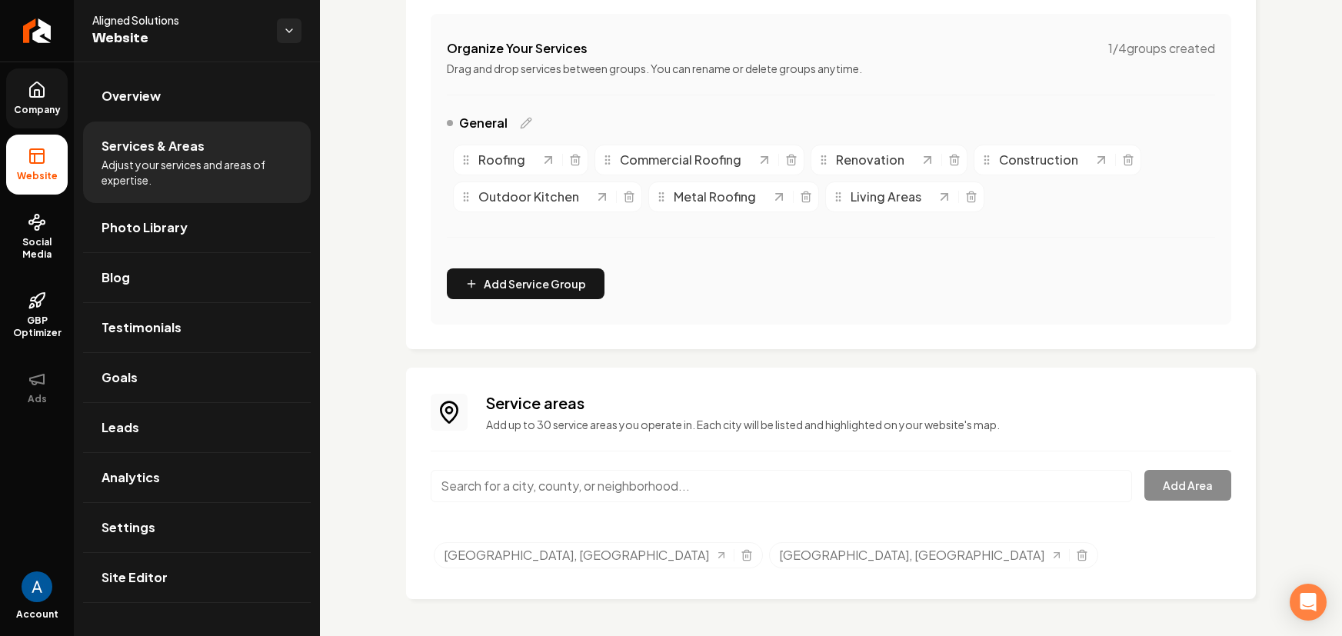
click at [18, 104] on span "Company" at bounding box center [37, 110] width 59 height 12
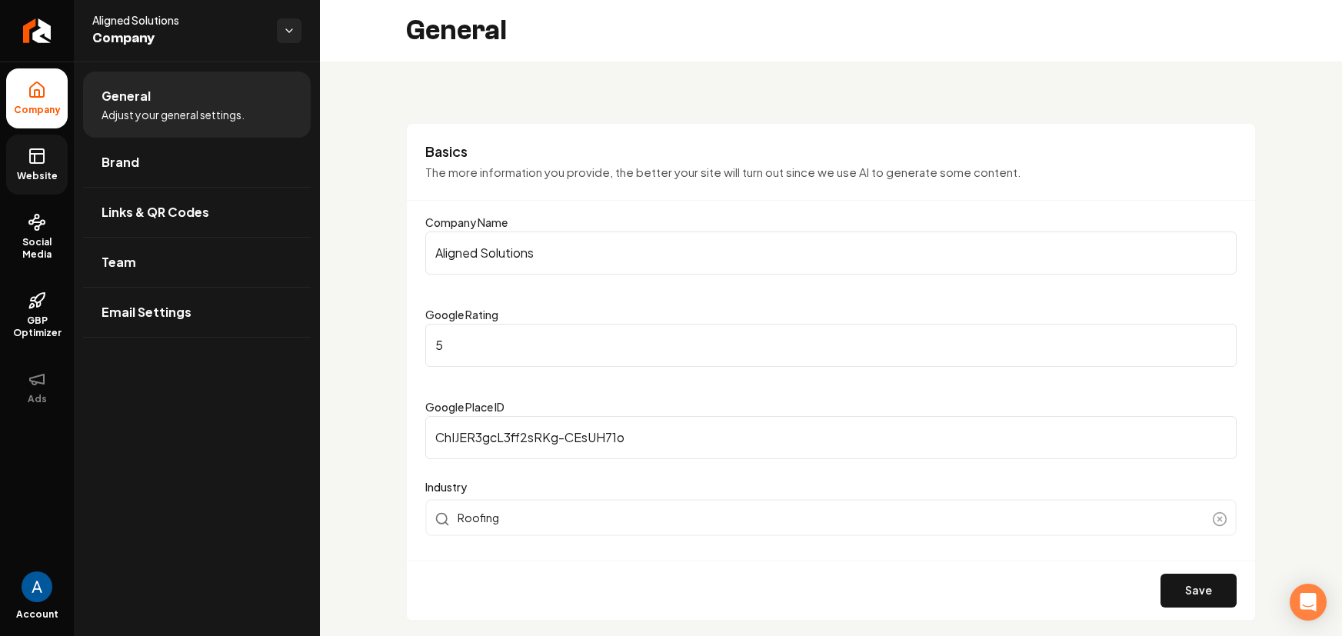
click at [18, 157] on link "Website" at bounding box center [37, 165] width 62 height 60
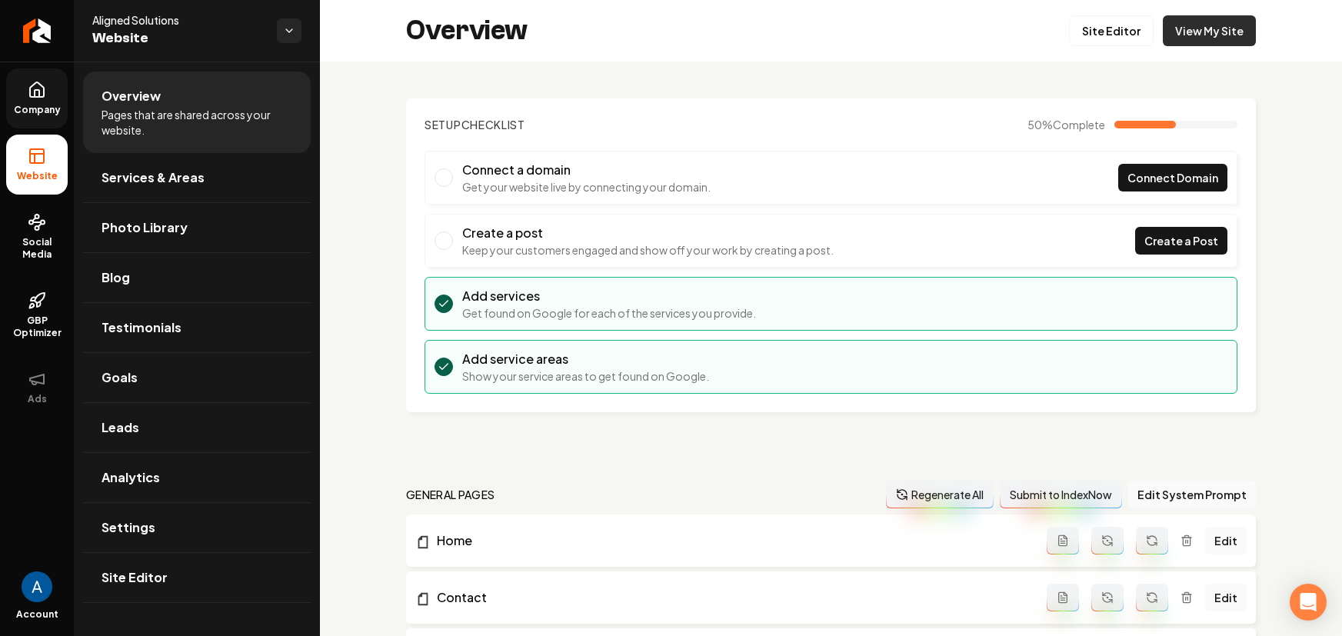
click at [1180, 31] on link "View My Site" at bounding box center [1209, 30] width 93 height 31
click at [128, 186] on span "Services & Areas" at bounding box center [153, 177] width 103 height 18
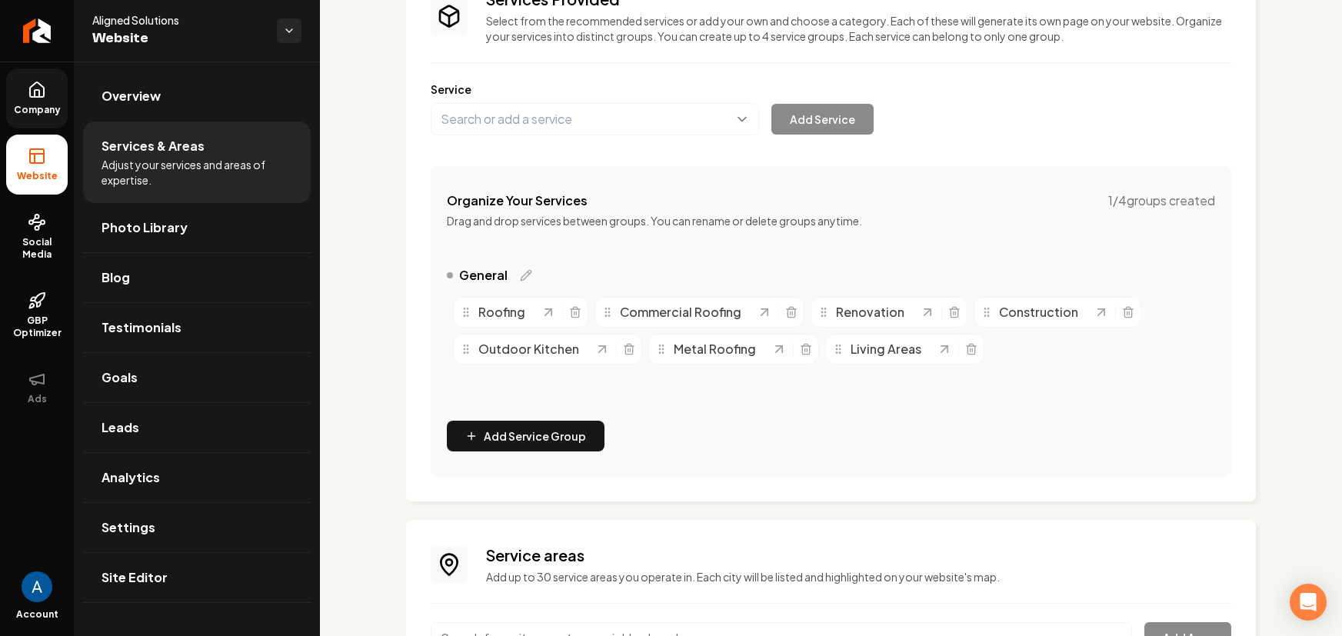
scroll to position [287, 0]
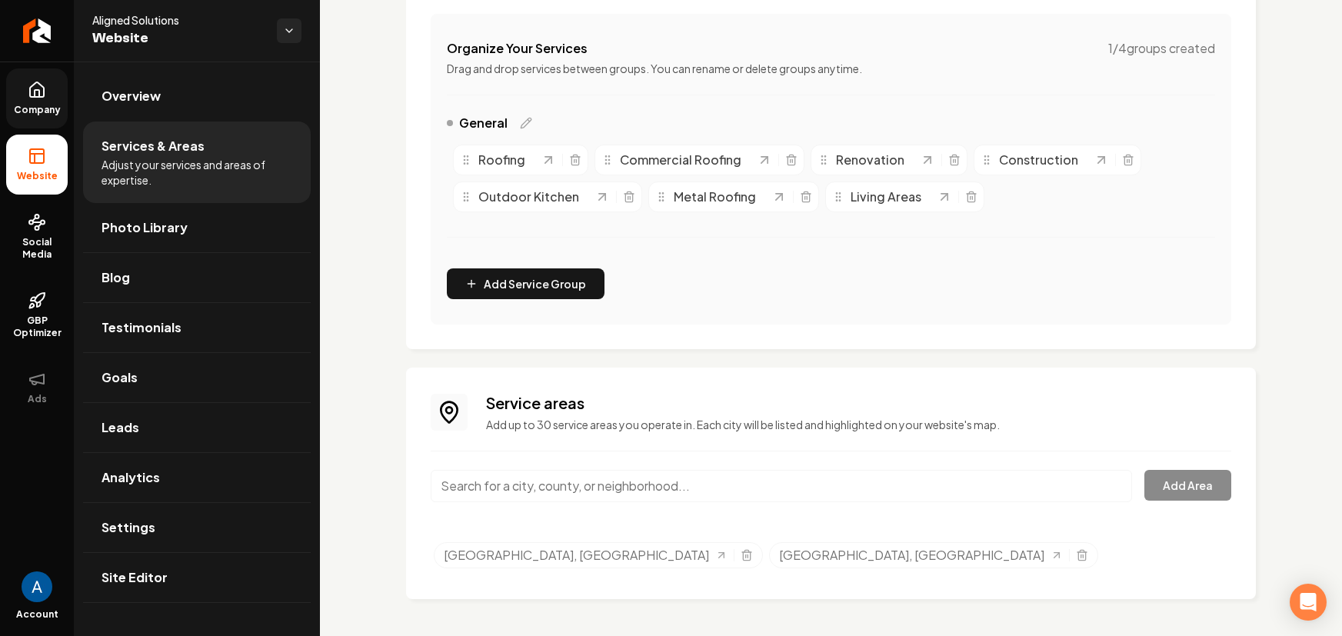
click at [642, 477] on input "Main content area" at bounding box center [782, 486] width 702 height 32
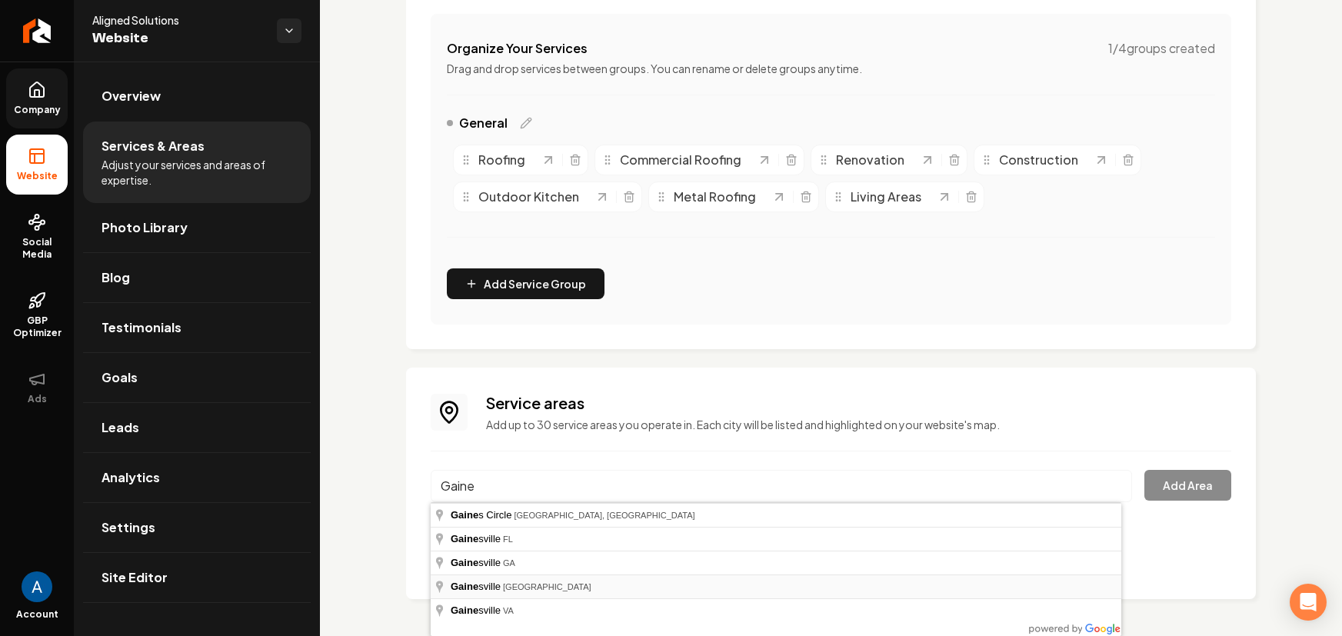
type input "[GEOGRAPHIC_DATA], [GEOGRAPHIC_DATA]"
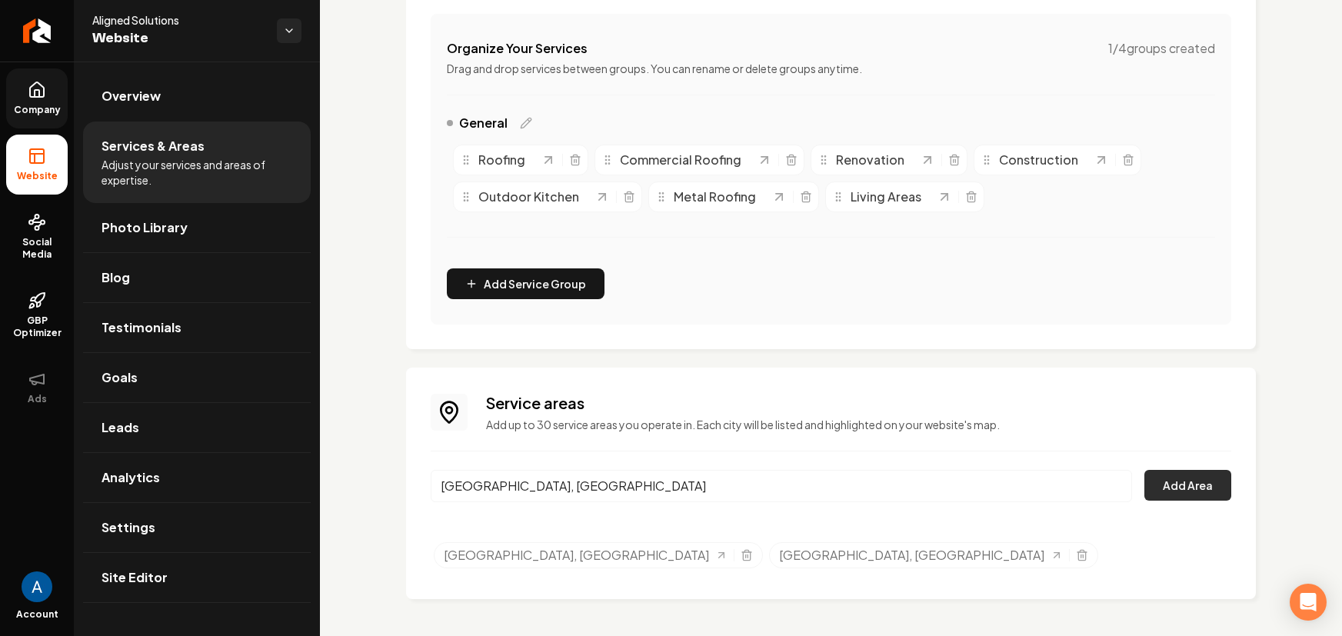
click at [1145, 487] on button "Add Area" at bounding box center [1188, 485] width 87 height 31
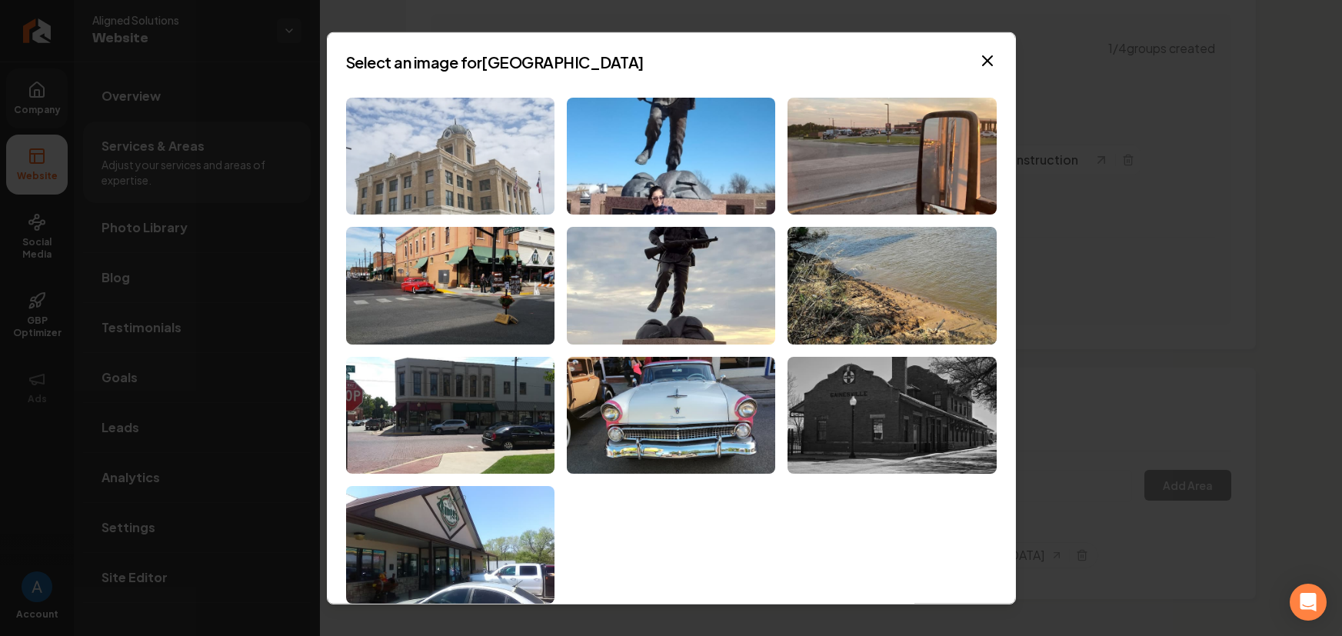
click at [489, 140] on img at bounding box center [450, 156] width 208 height 118
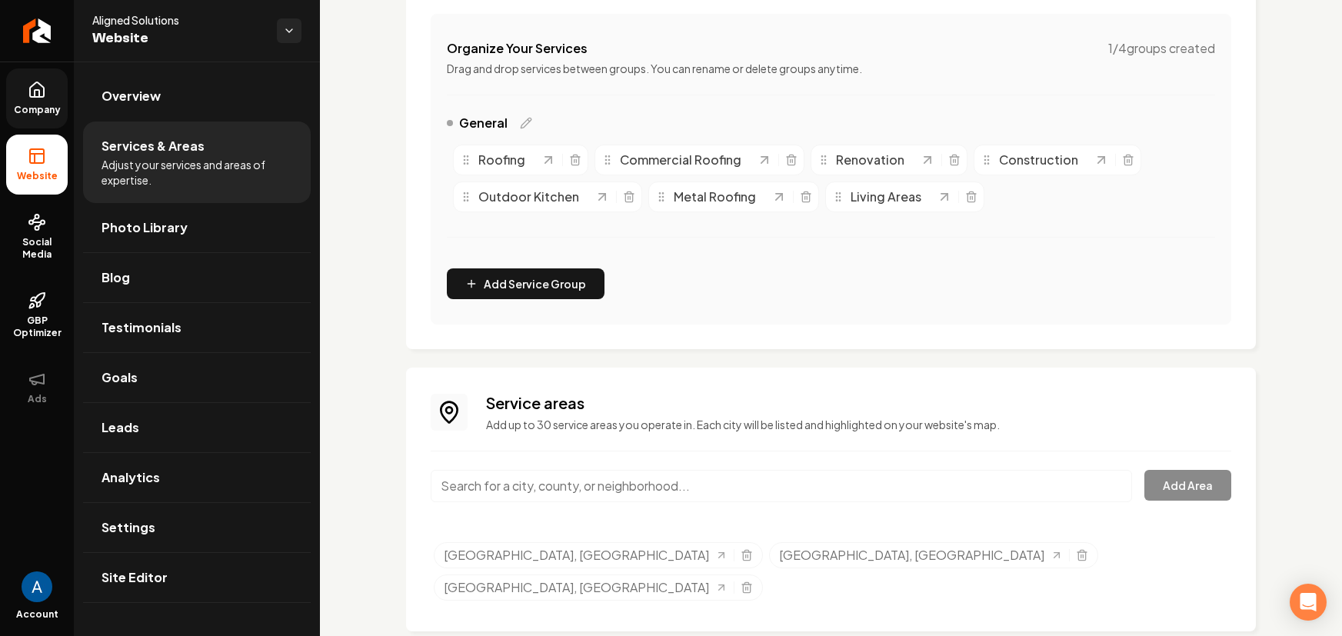
click at [46, 88] on link "Company" at bounding box center [37, 98] width 62 height 60
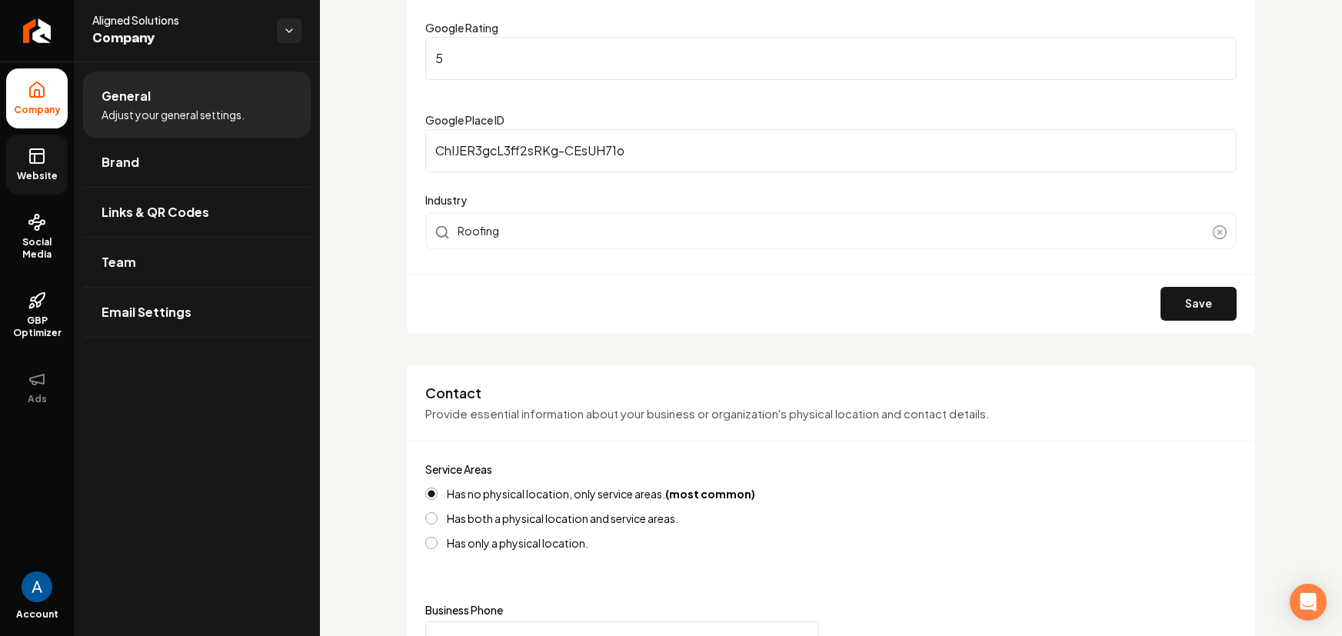
click at [31, 163] on rect at bounding box center [37, 156] width 14 height 14
